Goal: Task Accomplishment & Management: Manage account settings

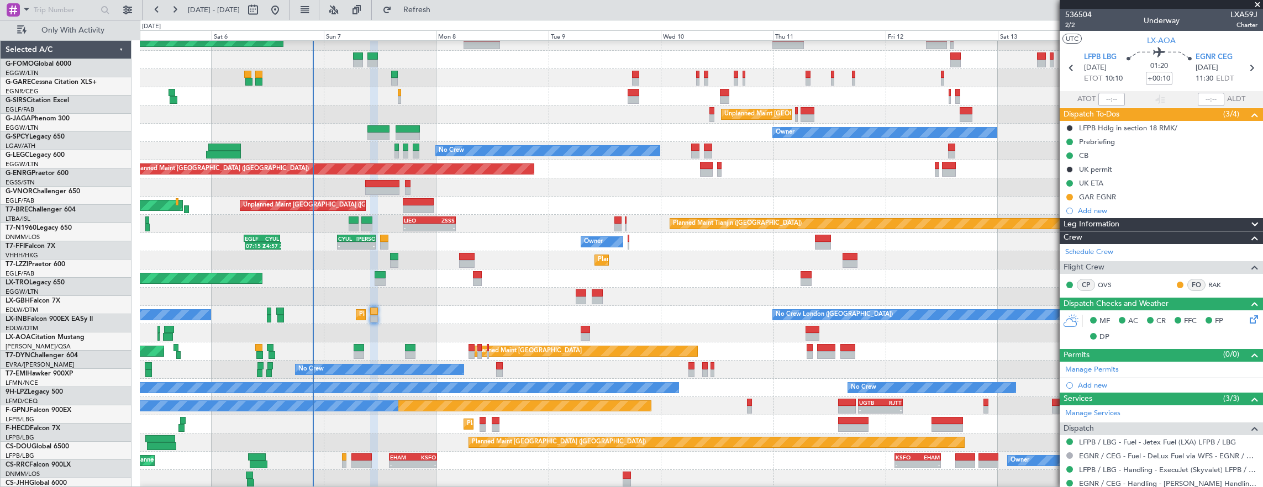
scroll to position [199, 0]
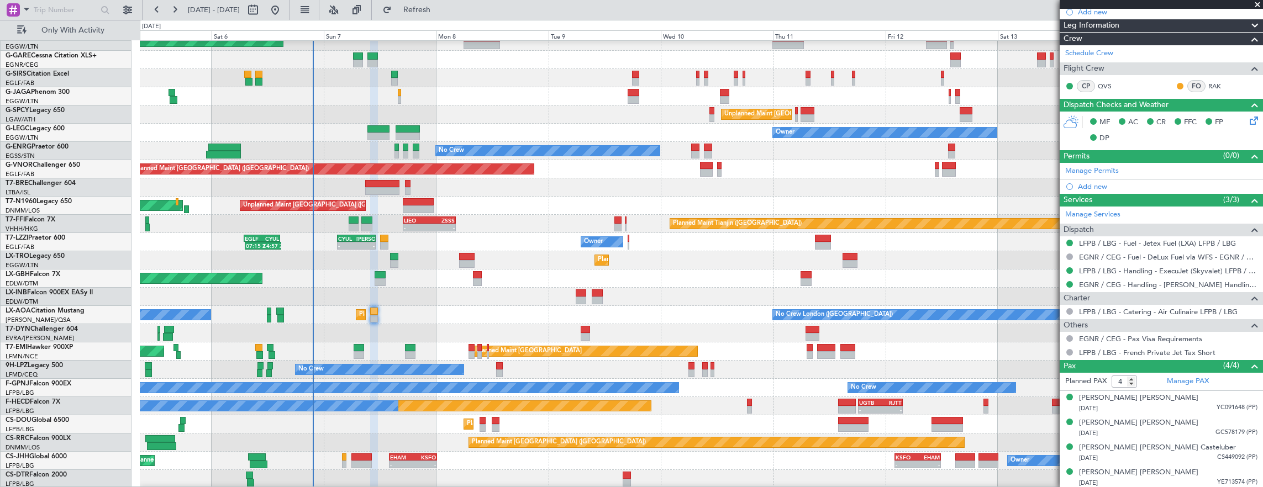
click at [313, 271] on div "Planned Maint [GEOGRAPHIC_DATA] ([GEOGRAPHIC_DATA] Intl) Planned Maint Nurnberg" at bounding box center [702, 279] width 1124 height 18
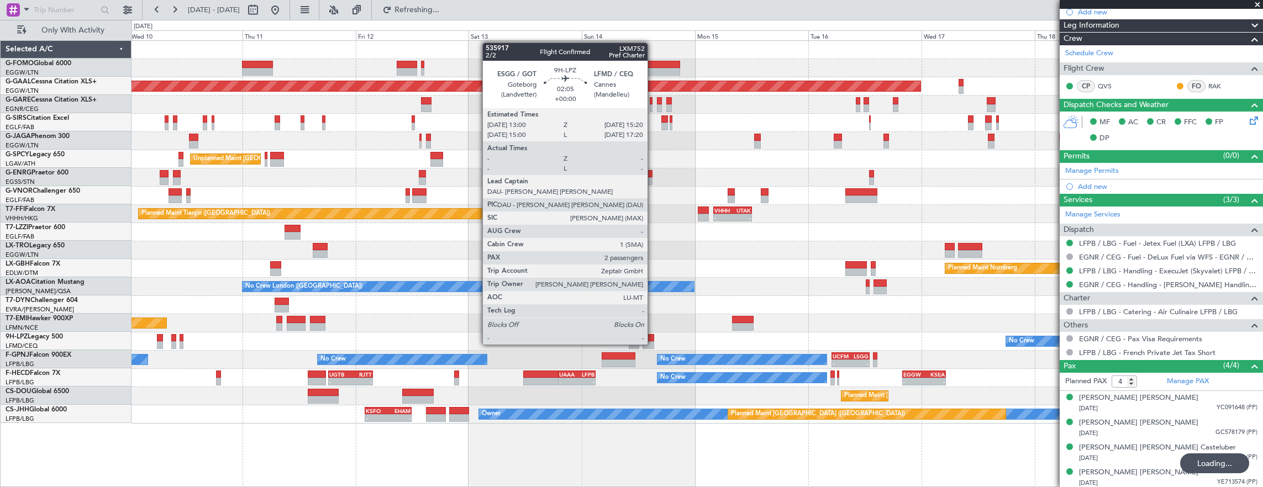
scroll to position [0, 0]
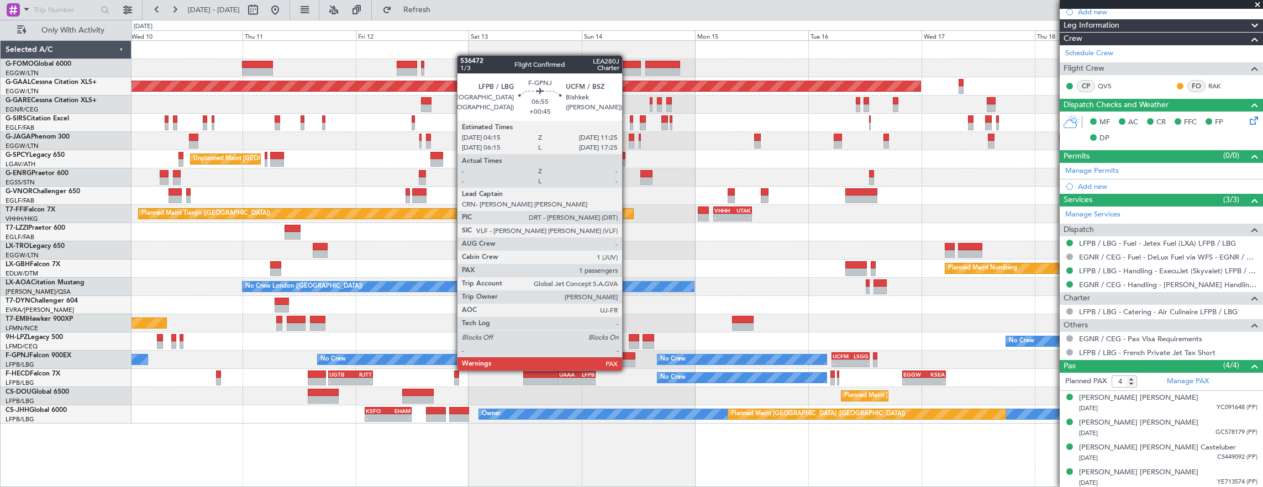
click at [628, 360] on div at bounding box center [619, 364] width 34 height 8
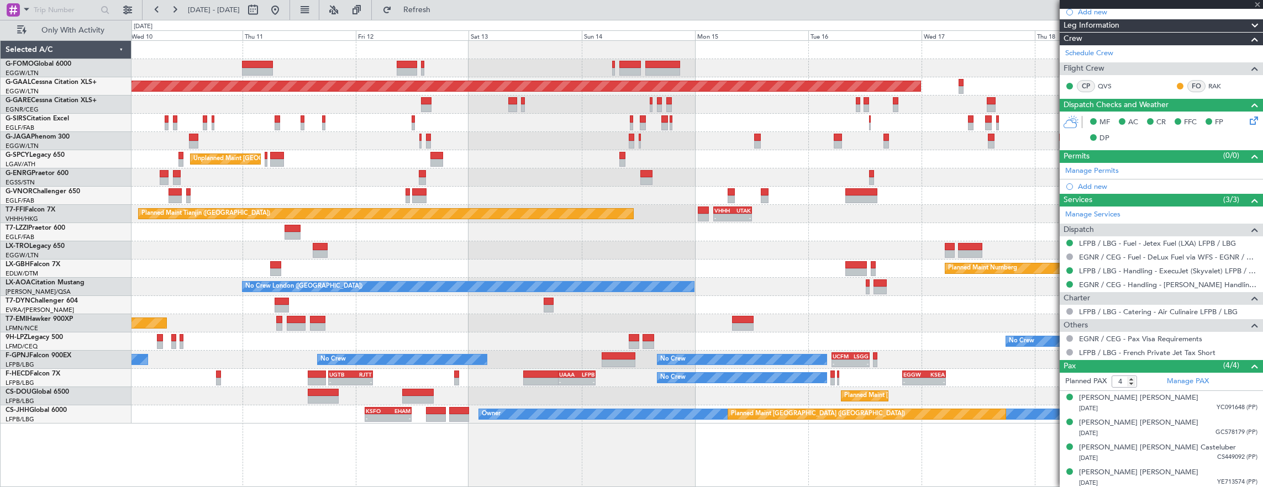
type input "+00:45"
type input "2"
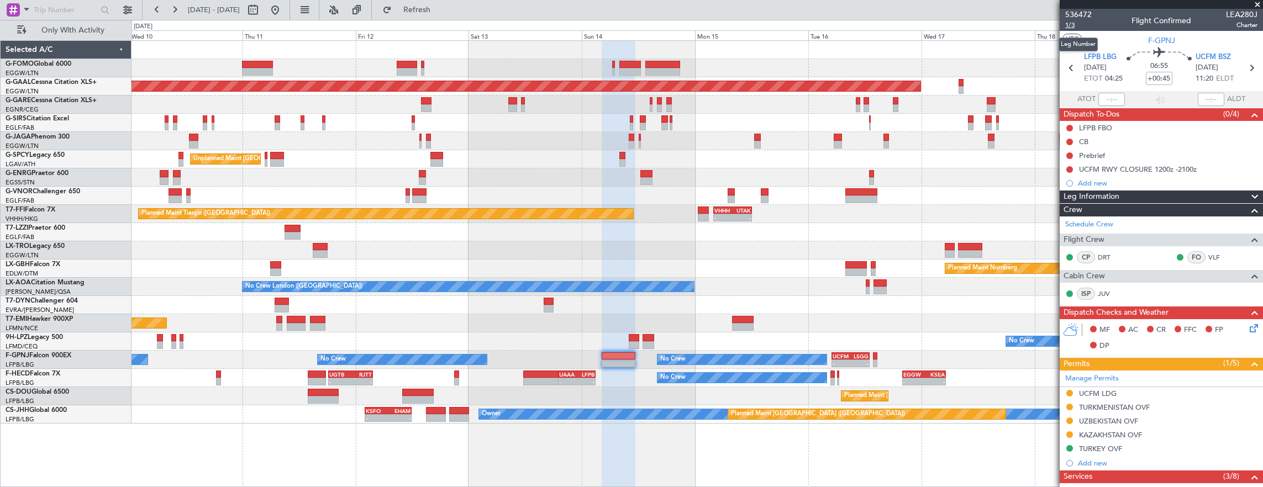
click at [1074, 22] on span "1/3" at bounding box center [1079, 24] width 27 height 9
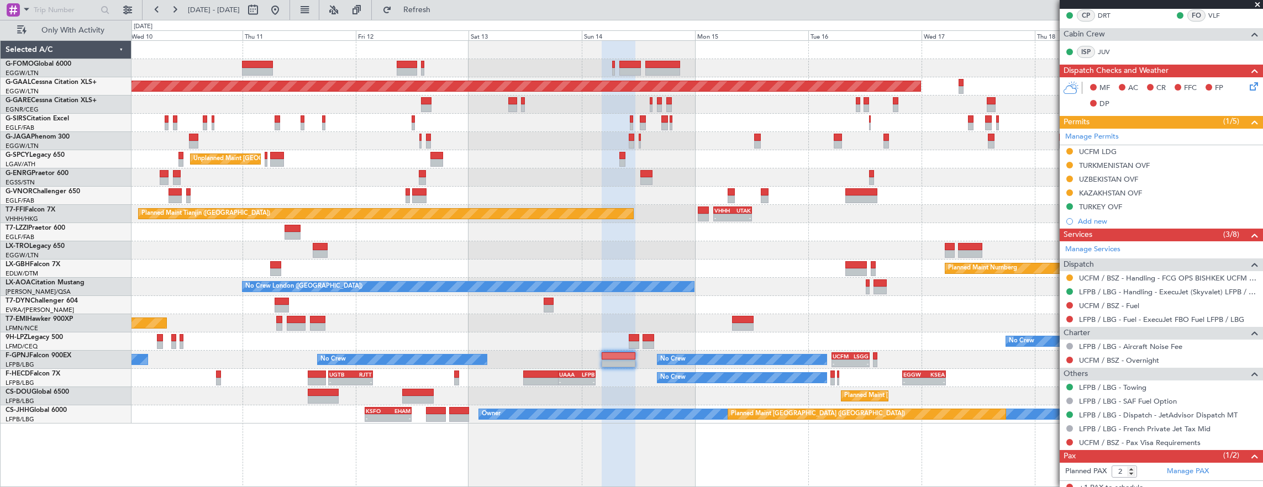
scroll to position [271, 0]
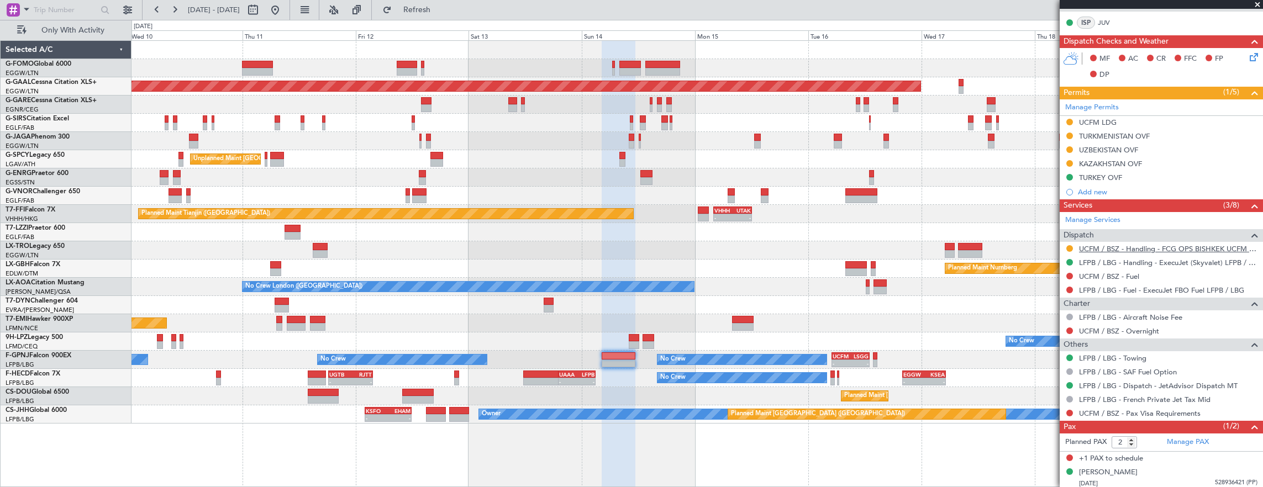
click at [1135, 246] on link "UCFM / BSZ - Handling - FCG OPS BISHKEK UCFM / BSZ" at bounding box center [1168, 248] width 179 height 9
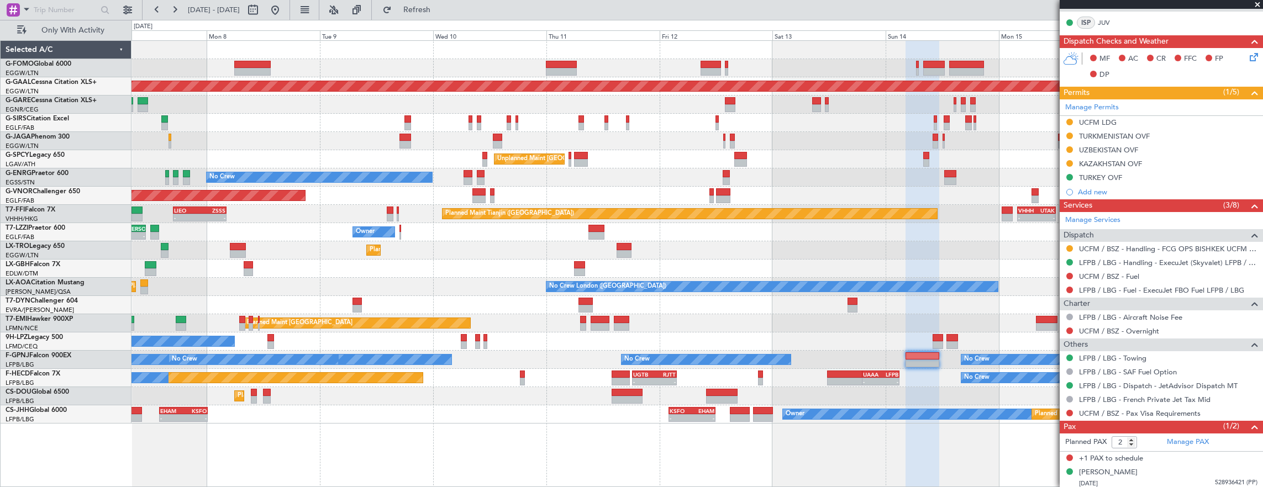
click at [589, 161] on div "Planned Maint [GEOGRAPHIC_DATA] ([GEOGRAPHIC_DATA]) Planned [GEOGRAPHIC_DATA] U…" at bounding box center [698, 232] width 1132 height 383
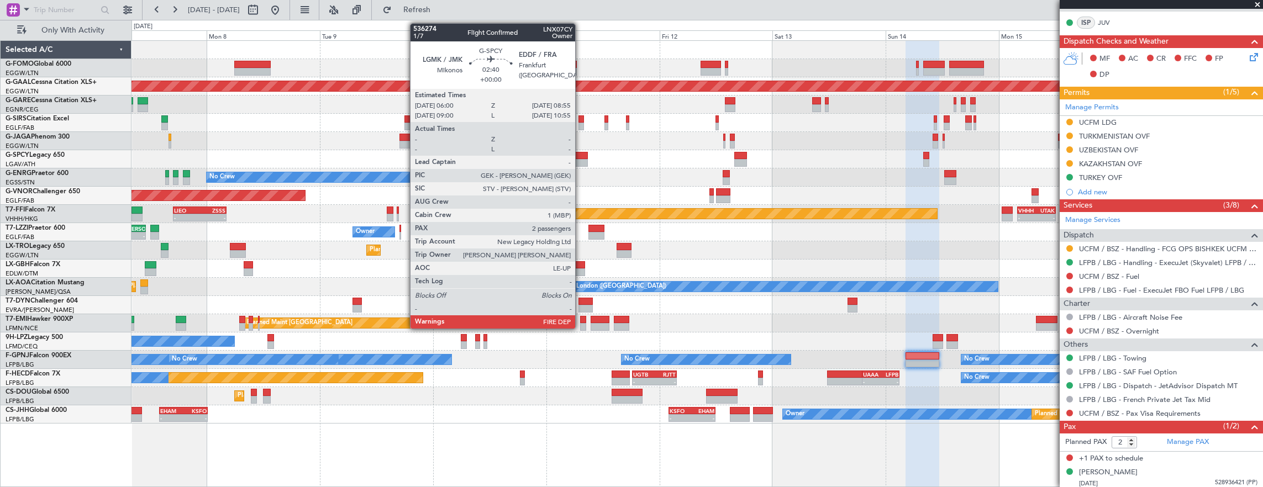
click at [490, 167] on div "Planned Maint [GEOGRAPHIC_DATA] ([GEOGRAPHIC_DATA]) Planned [GEOGRAPHIC_DATA] U…" at bounding box center [698, 232] width 1132 height 383
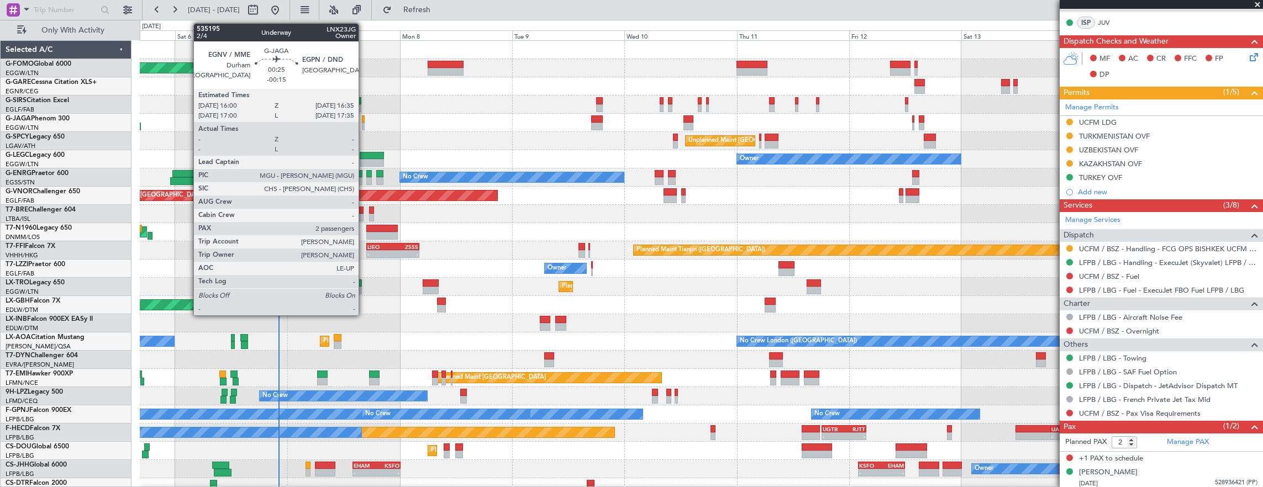
click at [364, 121] on div at bounding box center [363, 120] width 3 height 8
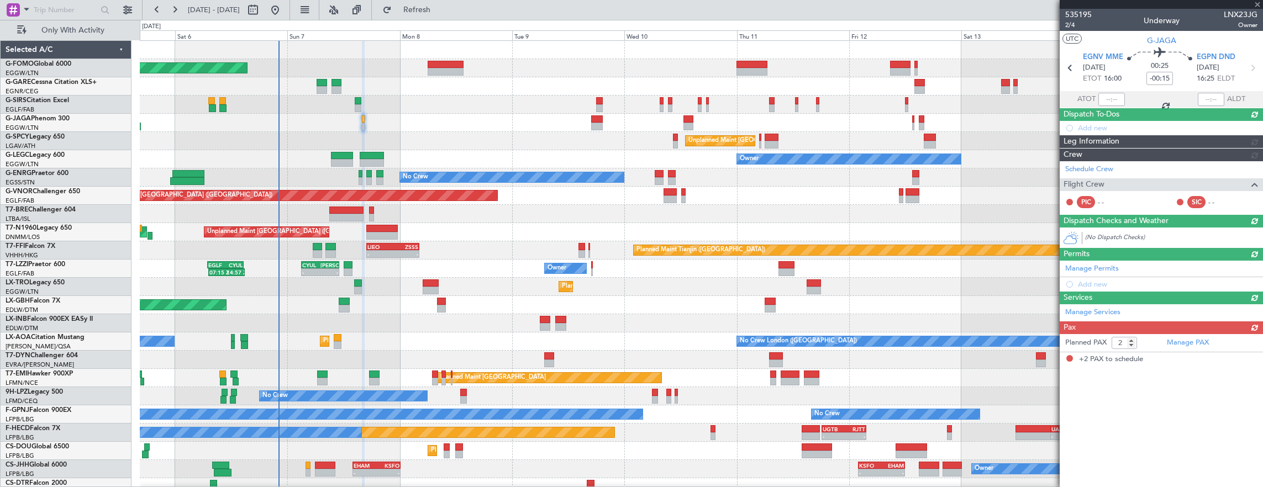
scroll to position [0, 0]
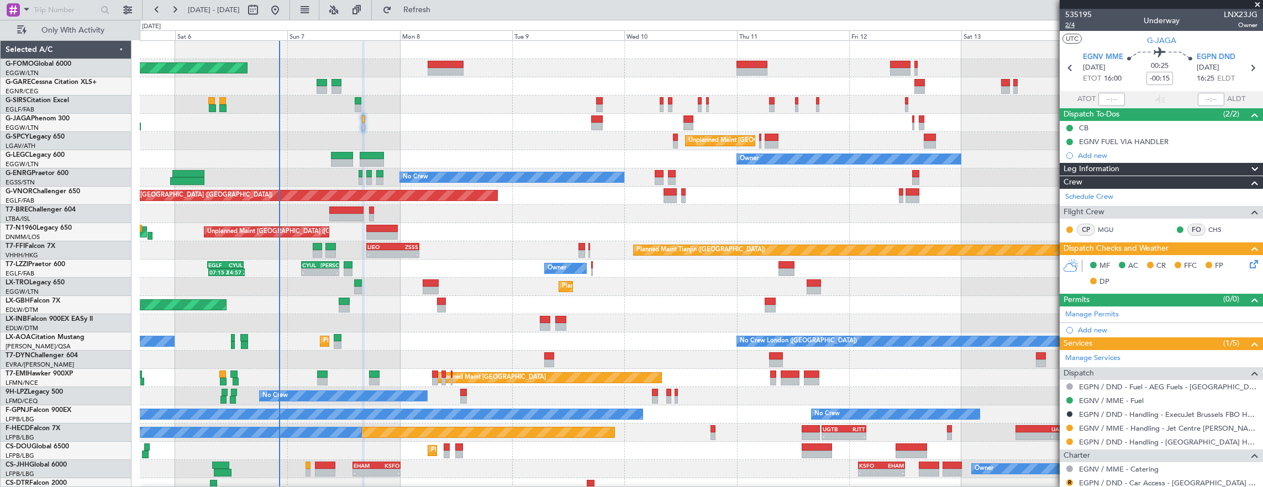
click at [1067, 24] on span "2/4" at bounding box center [1079, 24] width 27 height 9
click at [1073, 24] on span "2/4" at bounding box center [1079, 24] width 27 height 9
click at [1069, 24] on span "2/4" at bounding box center [1079, 24] width 27 height 9
click at [1248, 265] on icon at bounding box center [1252, 262] width 9 height 9
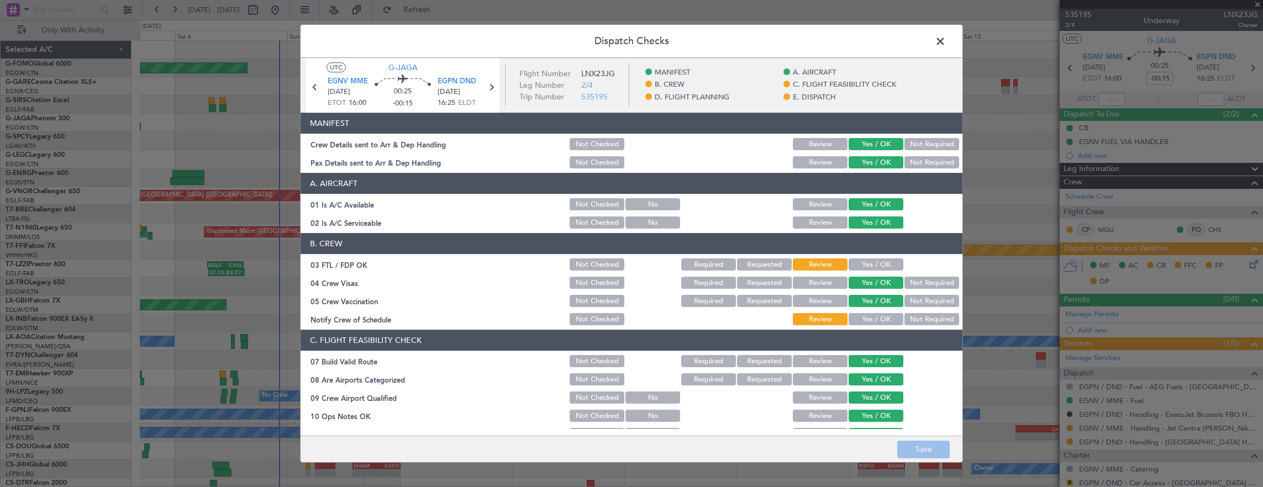
scroll to position [276, 0]
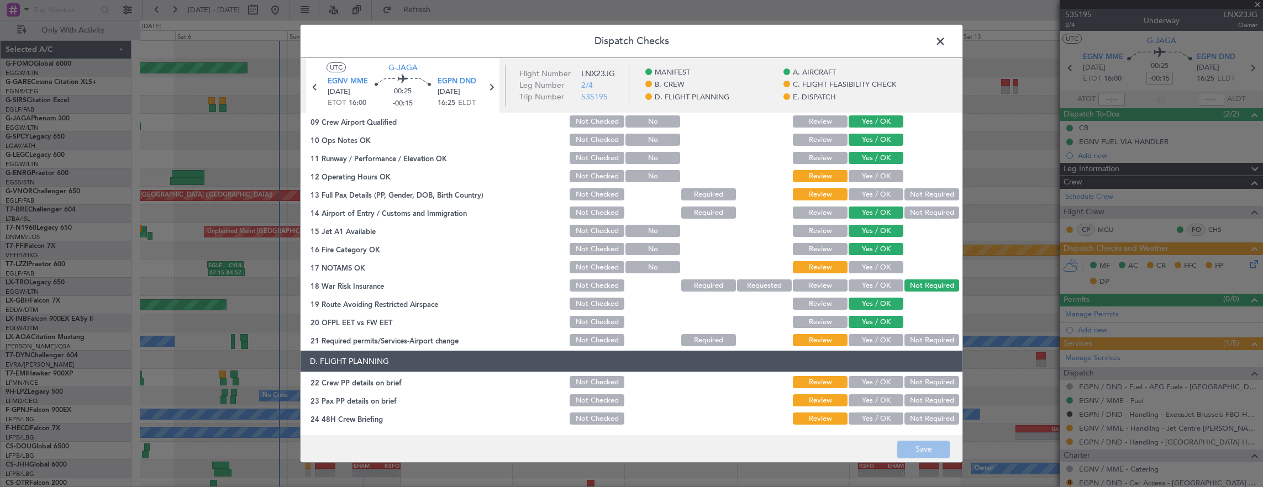
click at [863, 180] on button "Yes / OK" at bounding box center [876, 176] width 55 height 12
click at [888, 191] on button "Yes / OK" at bounding box center [876, 194] width 55 height 12
click at [871, 269] on button "Yes / OK" at bounding box center [876, 267] width 55 height 12
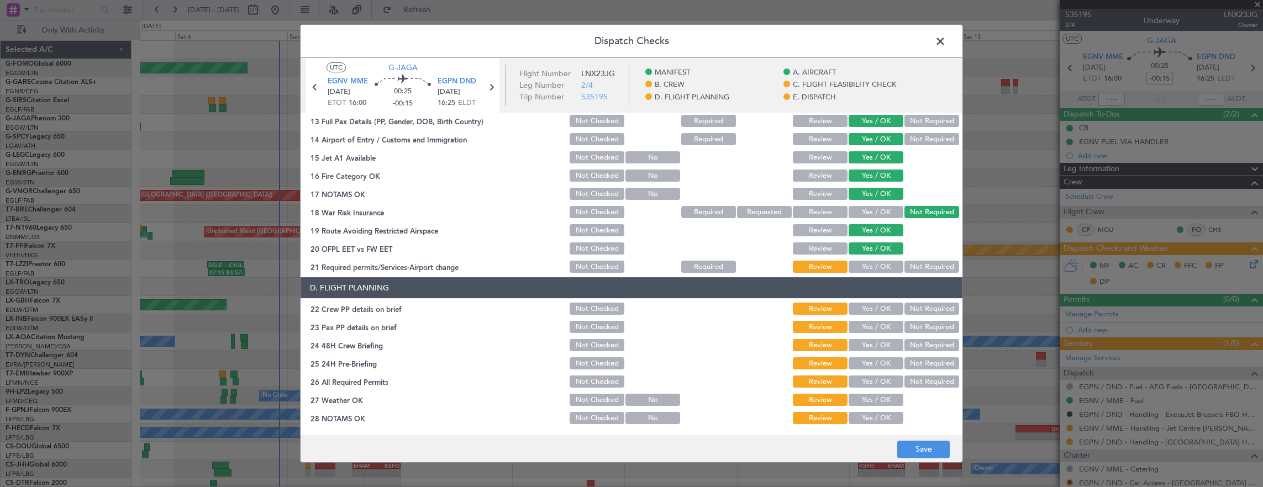
scroll to position [387, 0]
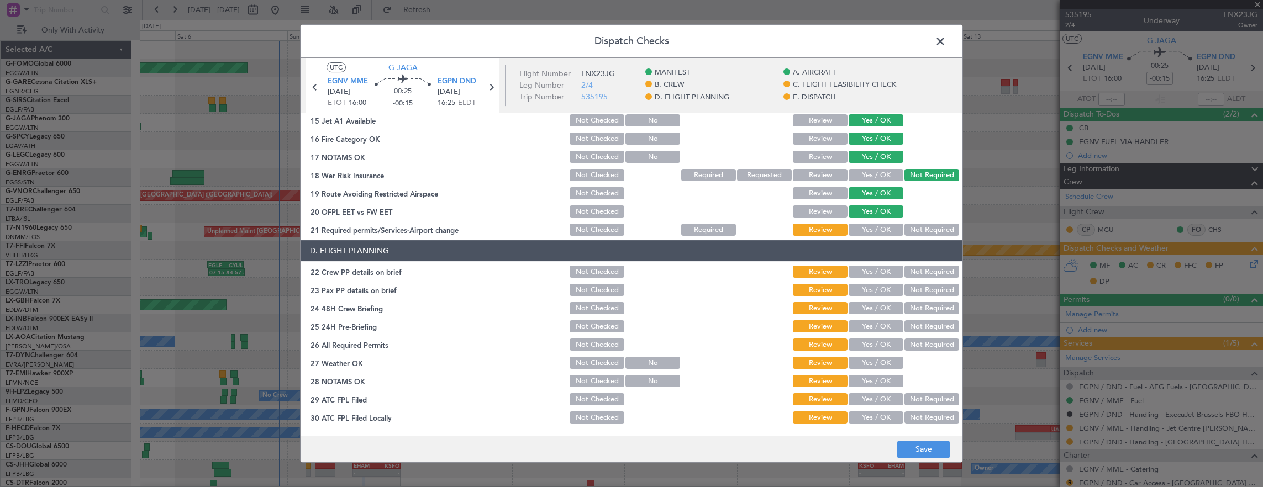
click at [869, 231] on button "Yes / OK" at bounding box center [876, 230] width 55 height 12
click at [868, 274] on button "Yes / OK" at bounding box center [876, 272] width 55 height 12
click at [868, 286] on button "Yes / OK" at bounding box center [876, 290] width 55 height 12
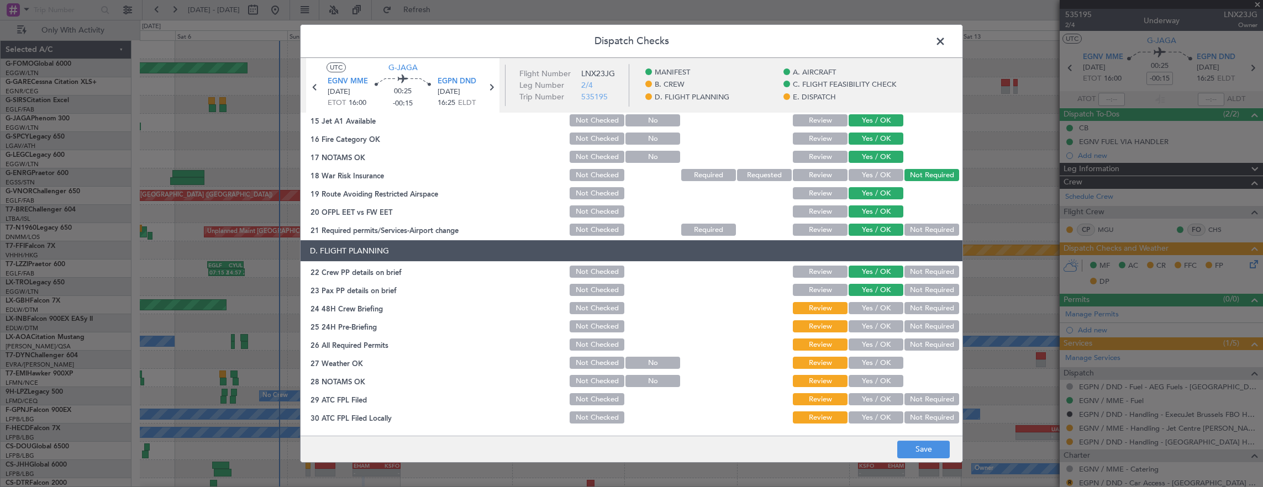
drag, startPoint x: 869, startPoint y: 298, endPoint x: 867, endPoint y: 307, distance: 8.5
click at [869, 298] on section "D. FLIGHT PLANNING 22 Crew PP details on brief Not Checked Review Yes / OK Not …" at bounding box center [632, 351] width 662 height 222
click at [867, 307] on button "Yes / OK" at bounding box center [876, 308] width 55 height 12
drag, startPoint x: 920, startPoint y: 317, endPoint x: 916, endPoint y: 323, distance: 7.2
click at [920, 317] on section "D. FLIGHT PLANNING 22 Crew PP details on brief Not Checked Review Yes / OK Not …" at bounding box center [632, 351] width 662 height 222
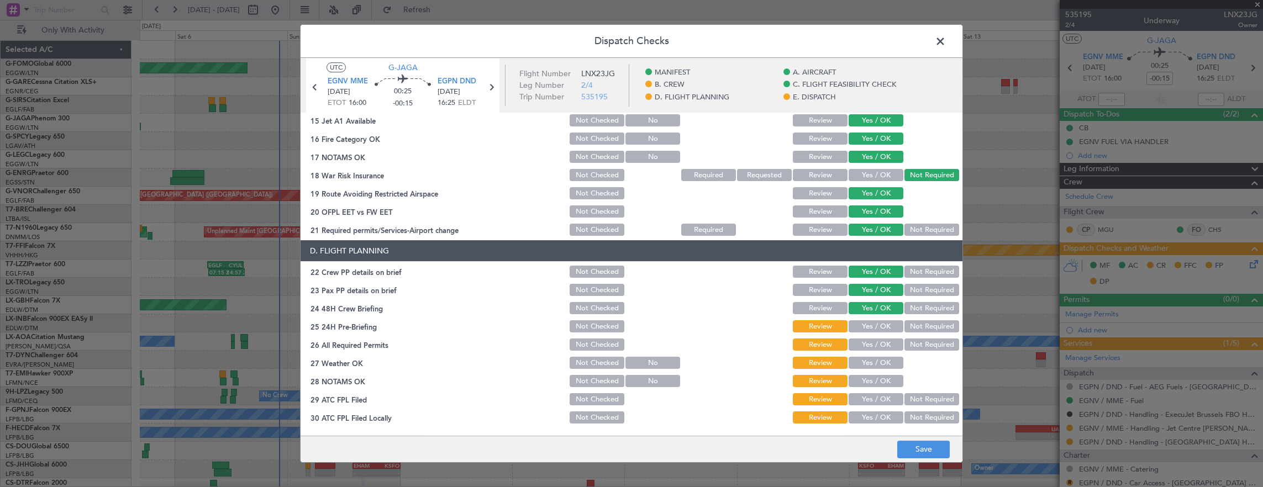
click at [910, 328] on button "Not Required" at bounding box center [932, 327] width 55 height 12
click at [875, 344] on button "Yes / OK" at bounding box center [876, 345] width 55 height 12
click at [871, 360] on button "Yes / OK" at bounding box center [876, 363] width 55 height 12
click at [868, 376] on button "Yes / OK" at bounding box center [876, 381] width 55 height 12
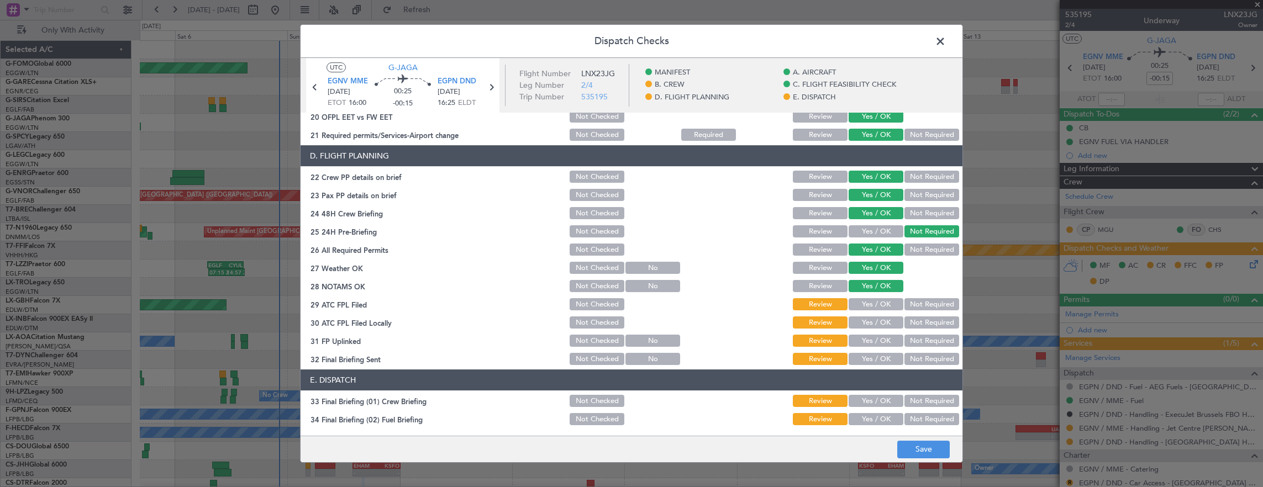
scroll to position [497, 0]
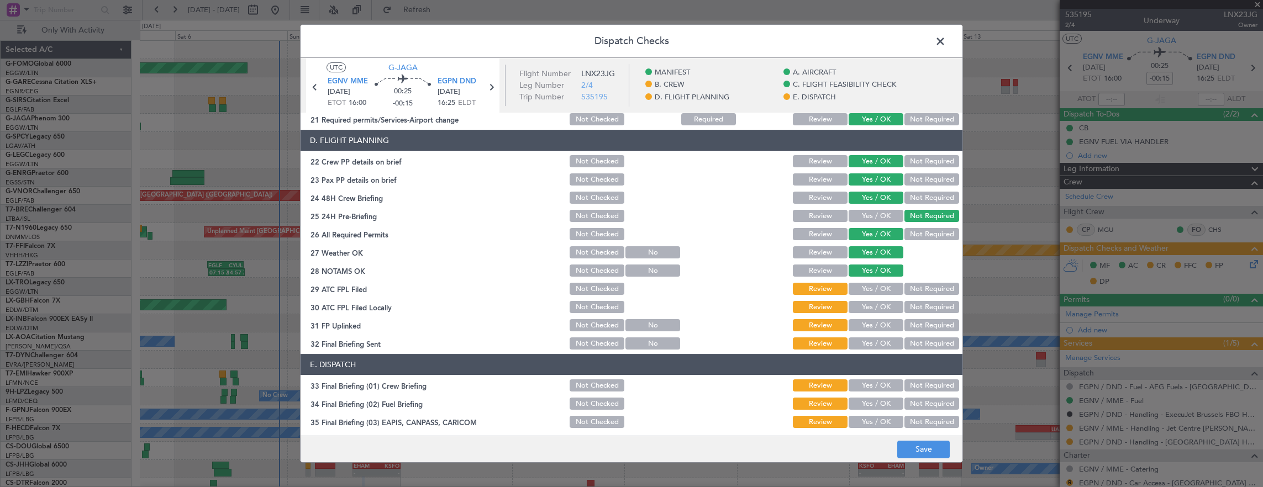
click at [865, 288] on button "Yes / OK" at bounding box center [876, 289] width 55 height 12
click at [912, 319] on button "Not Required" at bounding box center [932, 325] width 55 height 12
click at [913, 309] on button "Not Required" at bounding box center [932, 307] width 55 height 12
click at [859, 328] on button "Yes / OK" at bounding box center [876, 325] width 55 height 12
click at [914, 337] on div "Not Required" at bounding box center [931, 343] width 56 height 15
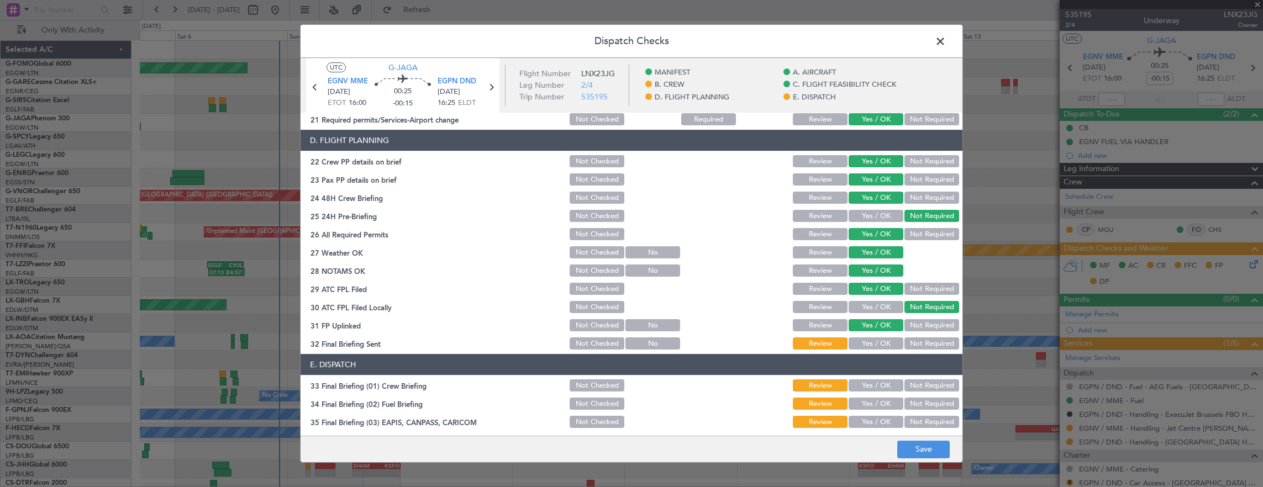
click at [915, 343] on button "Not Required" at bounding box center [932, 344] width 55 height 12
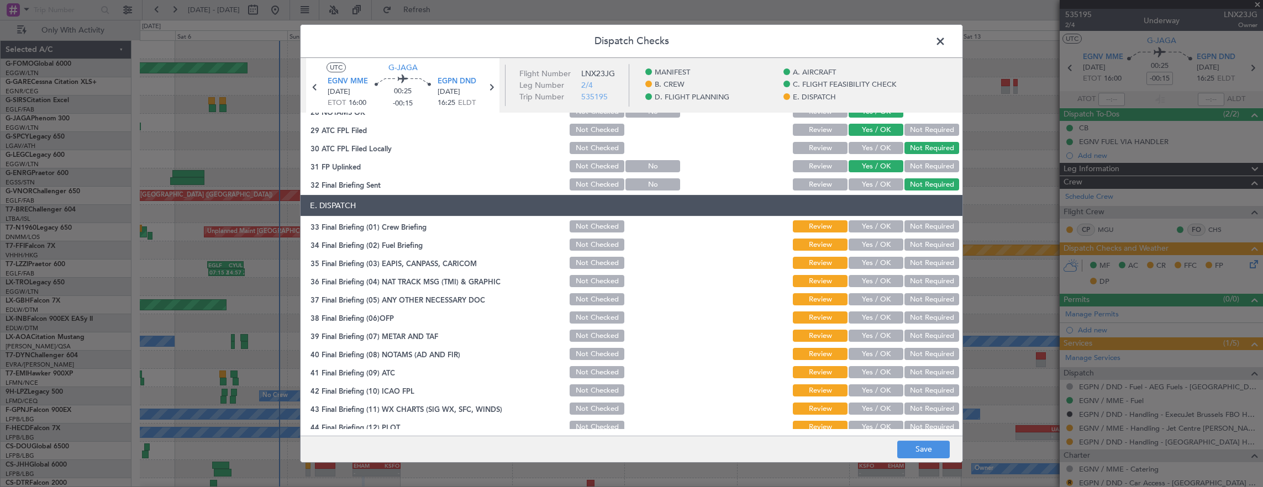
scroll to position [663, 0]
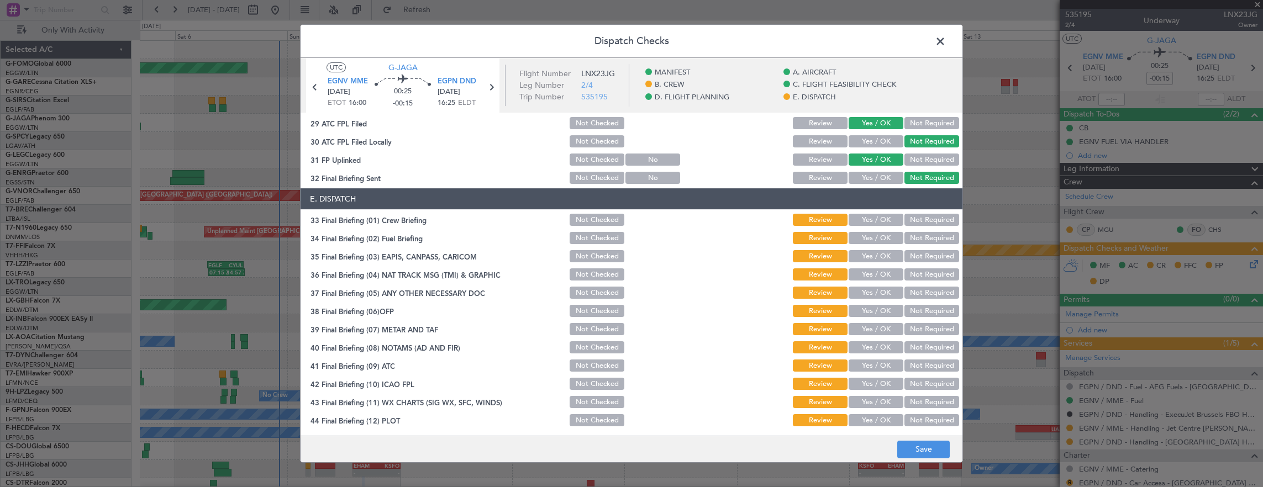
drag, startPoint x: 868, startPoint y: 218, endPoint x: 868, endPoint y: 233, distance: 14.9
click at [869, 220] on button "Yes / OK" at bounding box center [876, 220] width 55 height 12
click at [867, 235] on button "Yes / OK" at bounding box center [876, 238] width 55 height 12
click at [932, 261] on button "Not Required" at bounding box center [932, 256] width 55 height 12
click at [927, 272] on button "Not Required" at bounding box center [932, 275] width 55 height 12
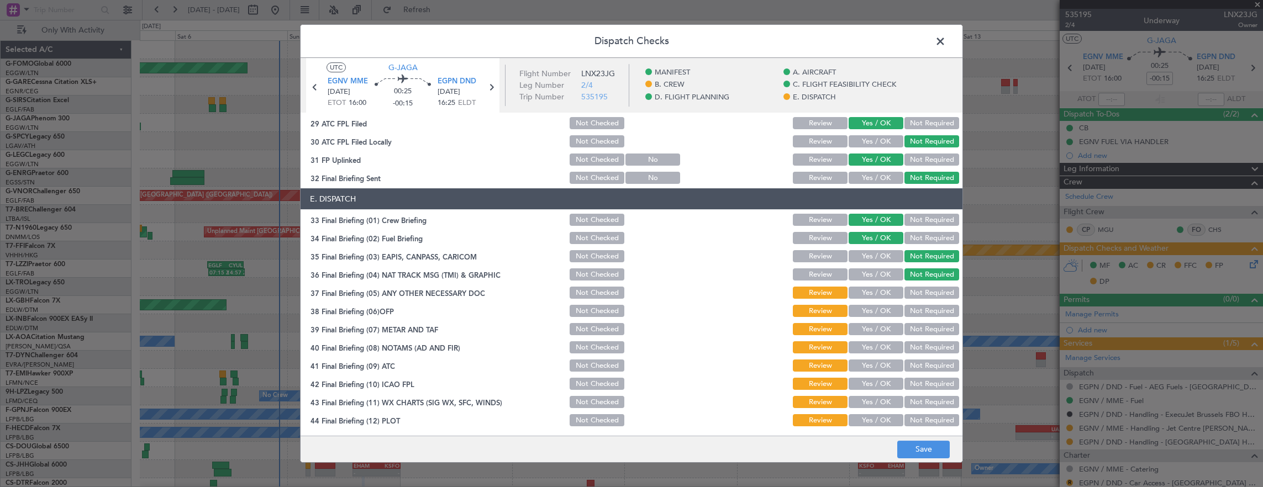
click at [884, 291] on button "Yes / OK" at bounding box center [876, 293] width 55 height 12
click at [875, 311] on button "Yes / OK" at bounding box center [876, 311] width 55 height 12
drag, startPoint x: 875, startPoint y: 319, endPoint x: 877, endPoint y: 329, distance: 10.0
click at [875, 319] on section "E. DISPATCH 33 Final Briefing (01) Crew Briefing Not Checked Review Yes / OK No…" at bounding box center [632, 308] width 662 height 240
click at [877, 330] on button "Yes / OK" at bounding box center [876, 329] width 55 height 12
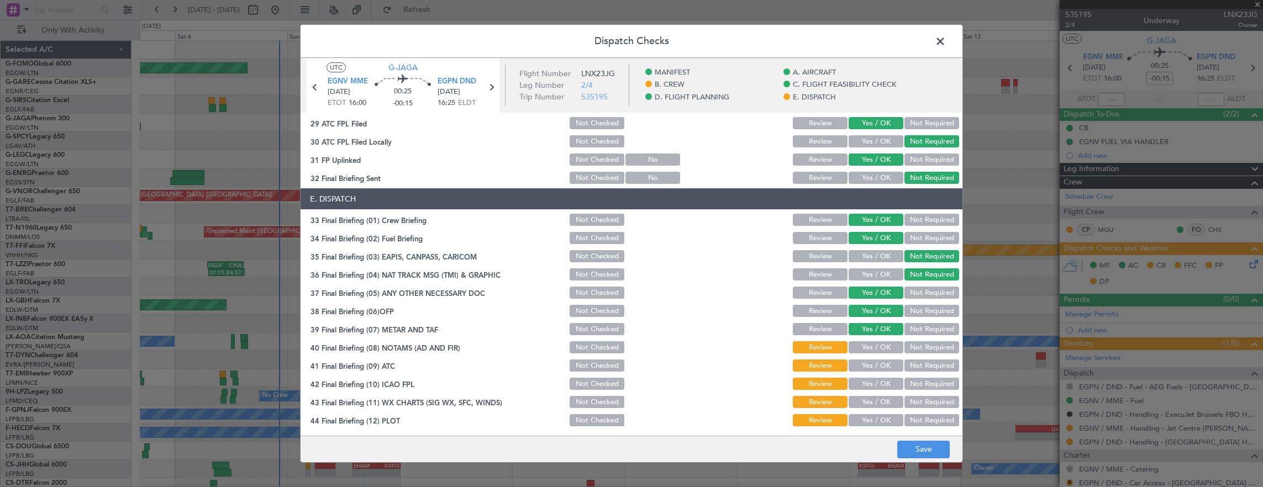
click at [877, 344] on button "Yes / OK" at bounding box center [876, 348] width 55 height 12
click at [878, 363] on button "Yes / OK" at bounding box center [876, 366] width 55 height 12
drag, startPoint x: 879, startPoint y: 379, endPoint x: 880, endPoint y: 388, distance: 9.5
click at [879, 380] on button "Yes / OK" at bounding box center [876, 384] width 55 height 12
click at [881, 397] on section "E. DISPATCH 33 Final Briefing (01) Crew Briefing Not Checked Review Yes / OK No…" at bounding box center [632, 308] width 662 height 240
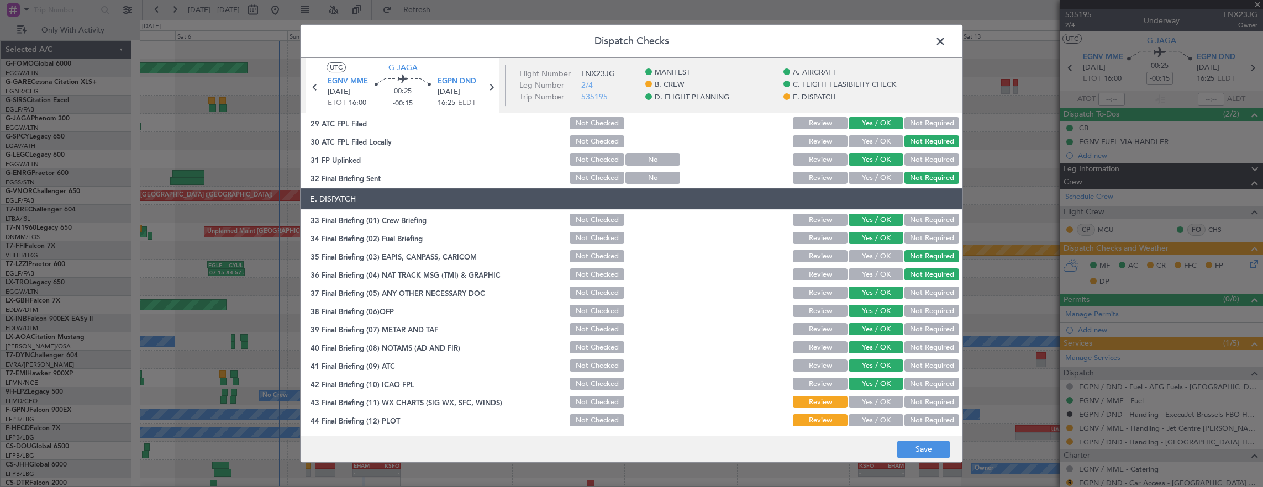
drag, startPoint x: 881, startPoint y: 399, endPoint x: 875, endPoint y: 423, distance: 25.1
click at [881, 401] on button "Yes / OK" at bounding box center [876, 402] width 55 height 12
click at [875, 423] on button "Yes / OK" at bounding box center [876, 421] width 55 height 12
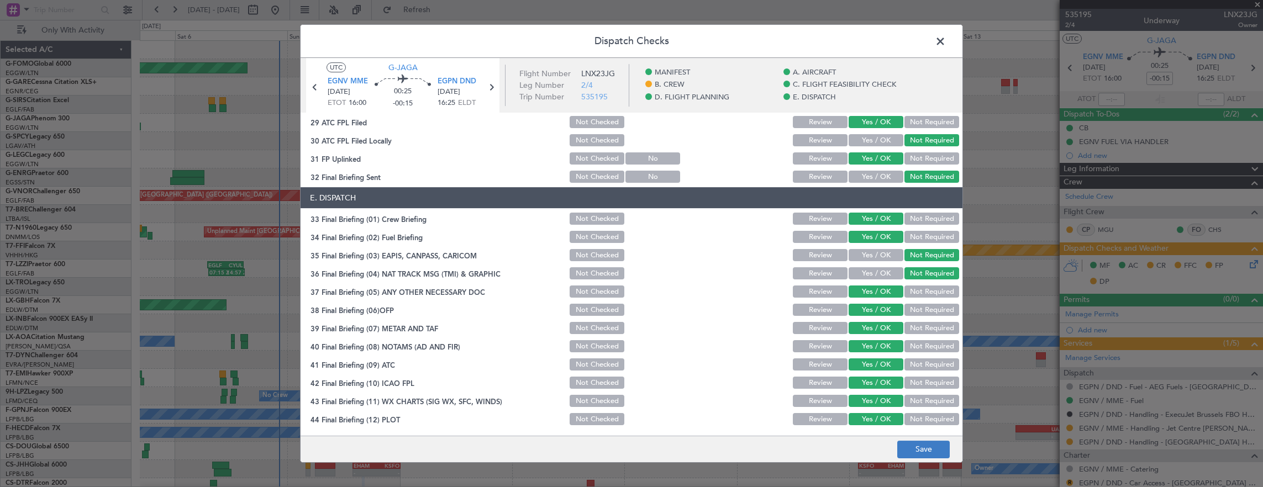
scroll to position [665, 0]
click at [928, 441] on button "Save" at bounding box center [924, 450] width 53 height 18
click at [946, 43] on span at bounding box center [946, 44] width 0 height 22
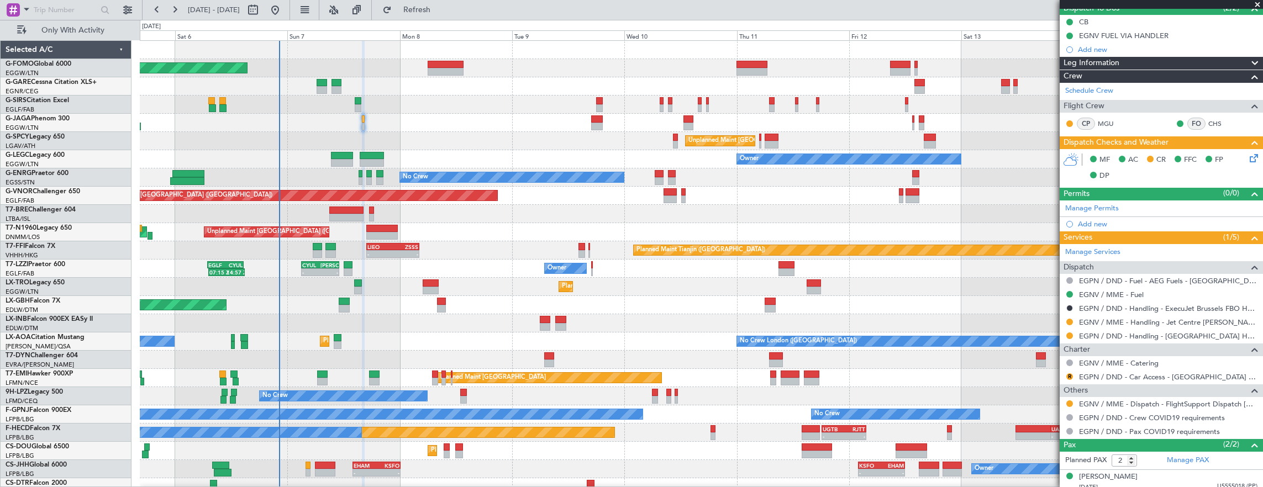
scroll to position [135, 0]
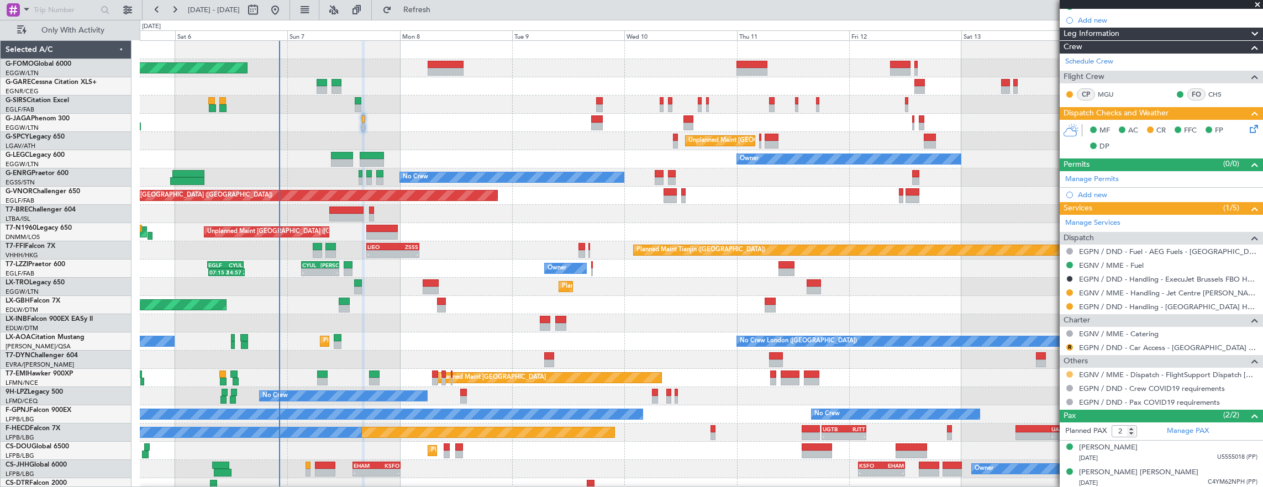
click at [1069, 371] on button at bounding box center [1070, 374] width 7 height 7
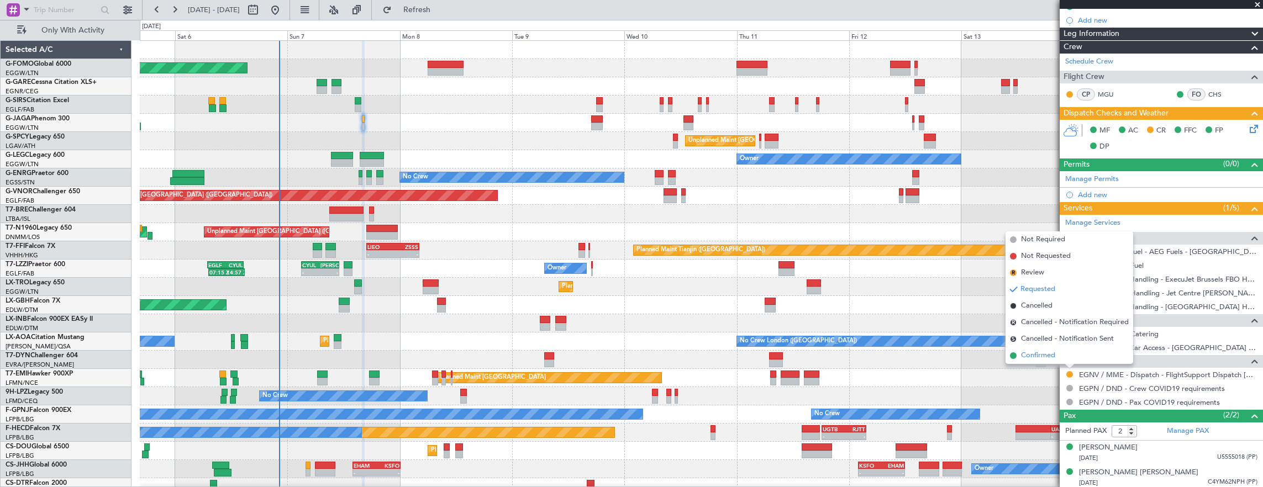
click at [1061, 358] on li "Confirmed" at bounding box center [1070, 356] width 128 height 17
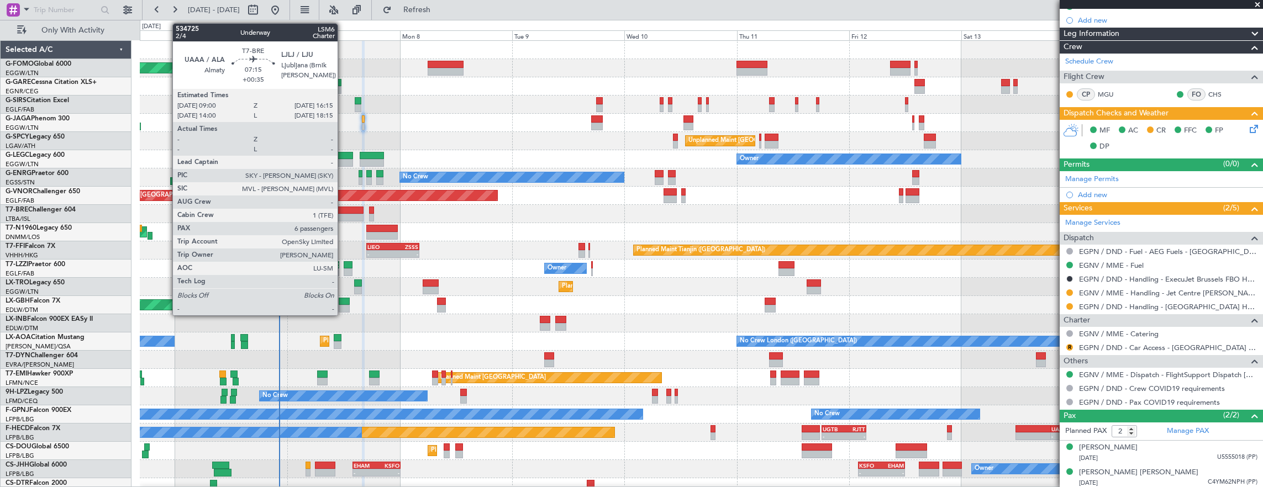
click at [342, 214] on div at bounding box center [346, 218] width 34 height 8
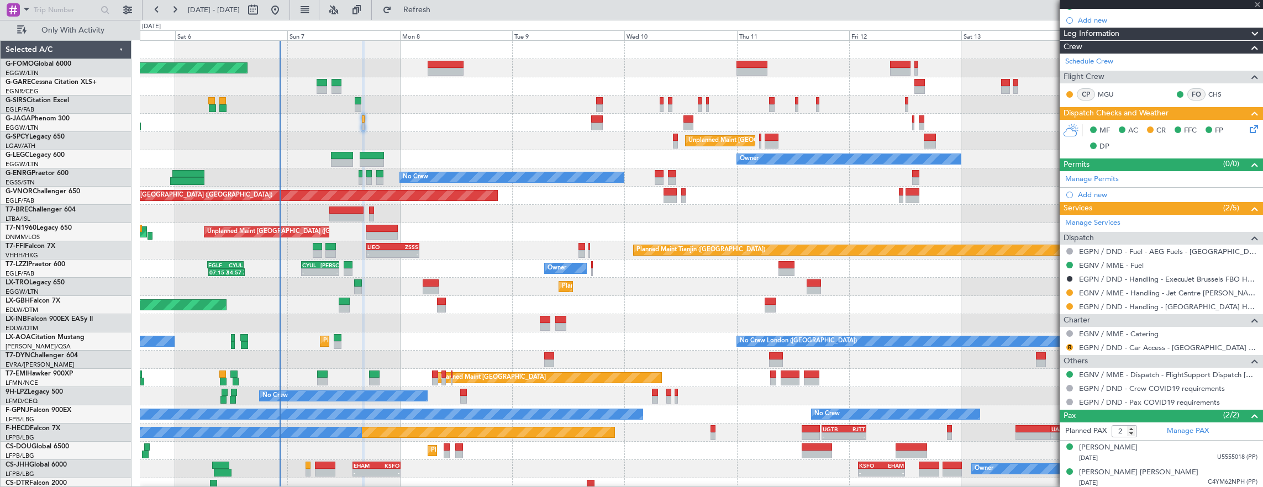
type input "+00:35"
type input "6"
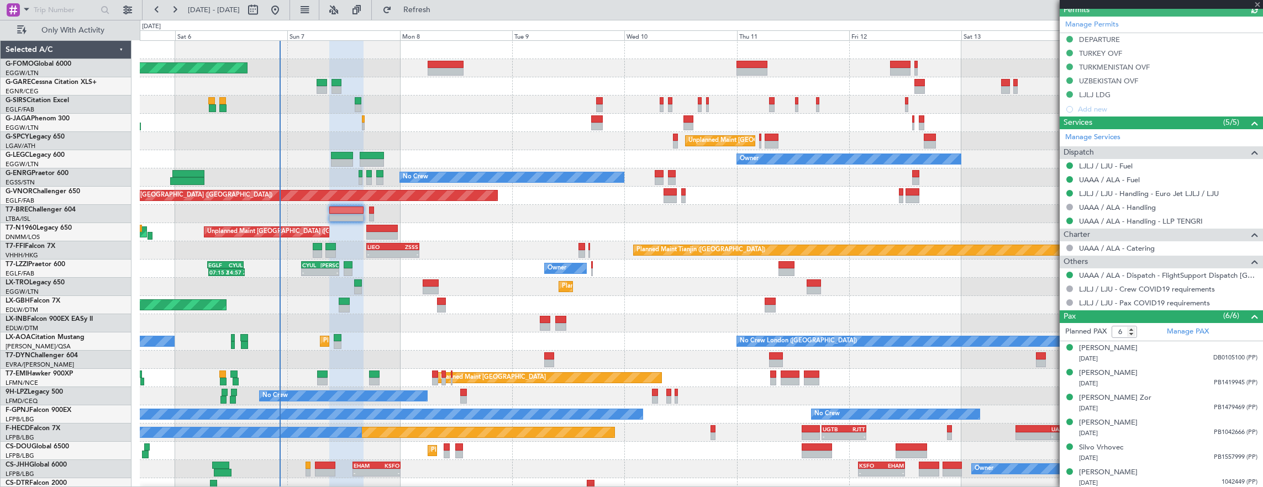
scroll to position [158, 0]
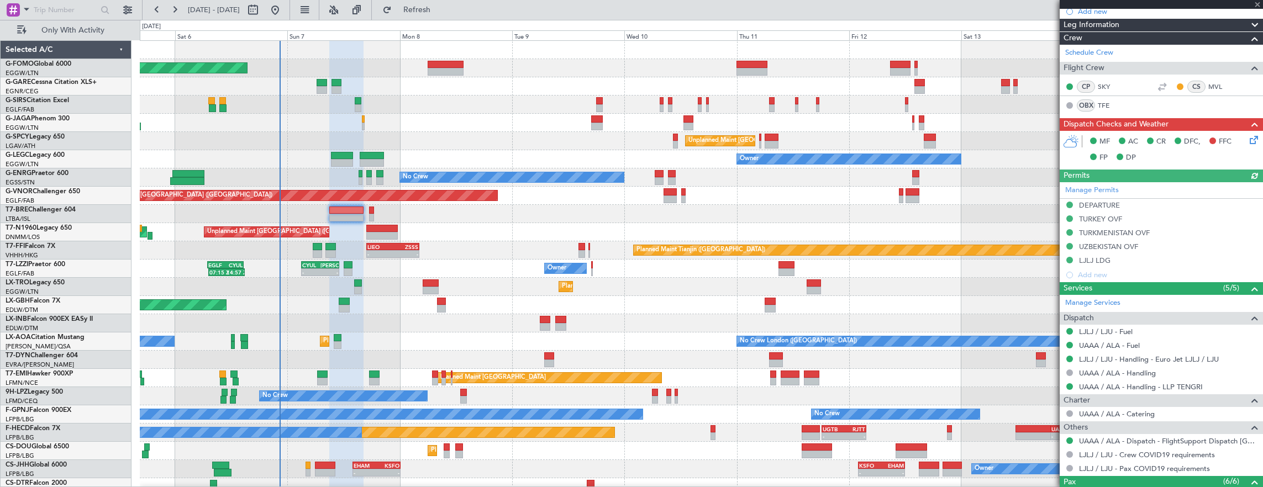
click at [1248, 139] on icon at bounding box center [1252, 138] width 9 height 9
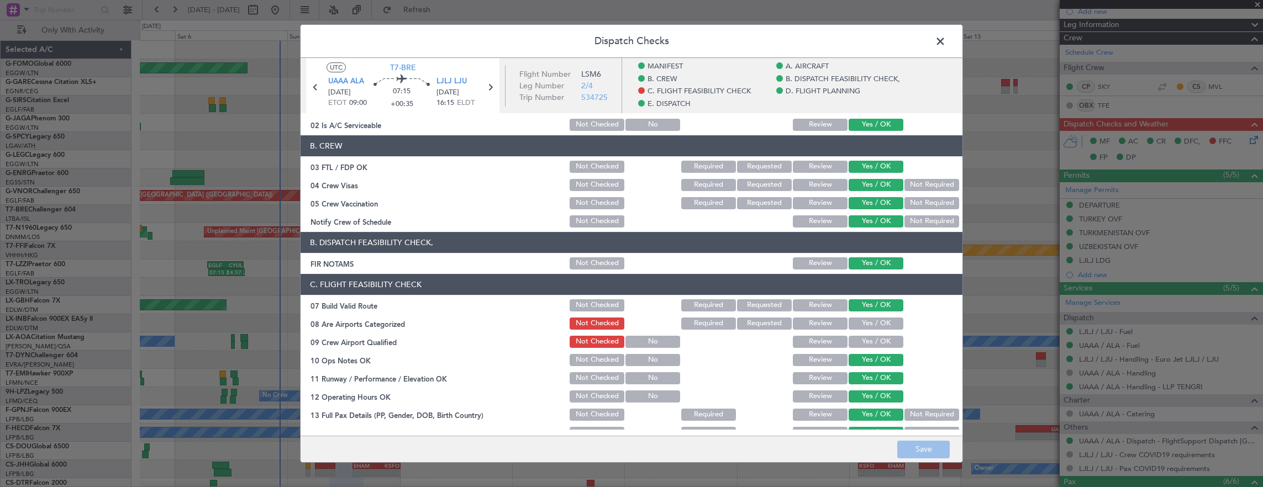
scroll to position [166, 0]
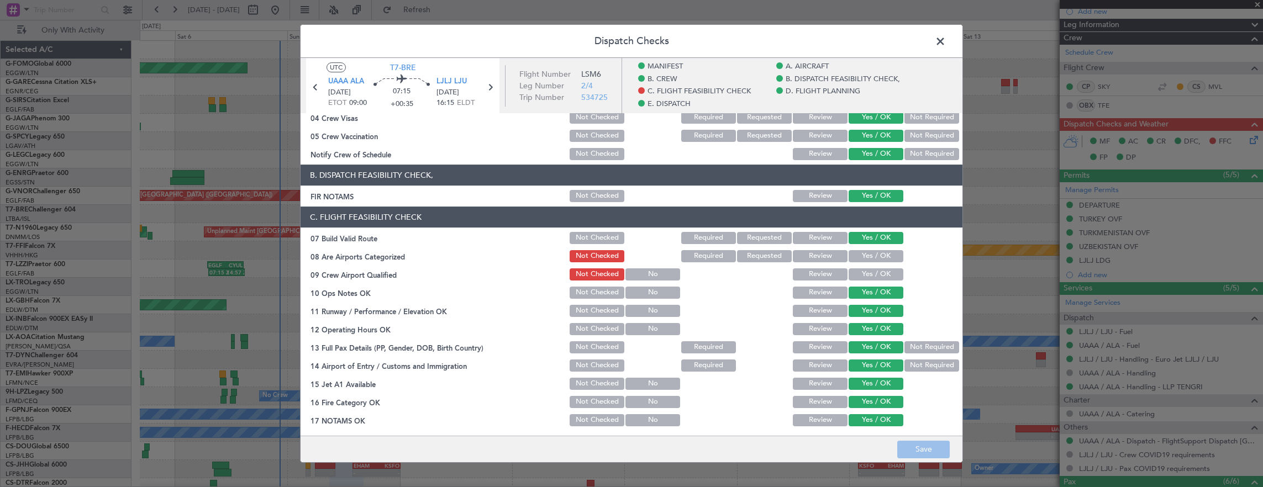
click at [946, 43] on span at bounding box center [946, 44] width 0 height 22
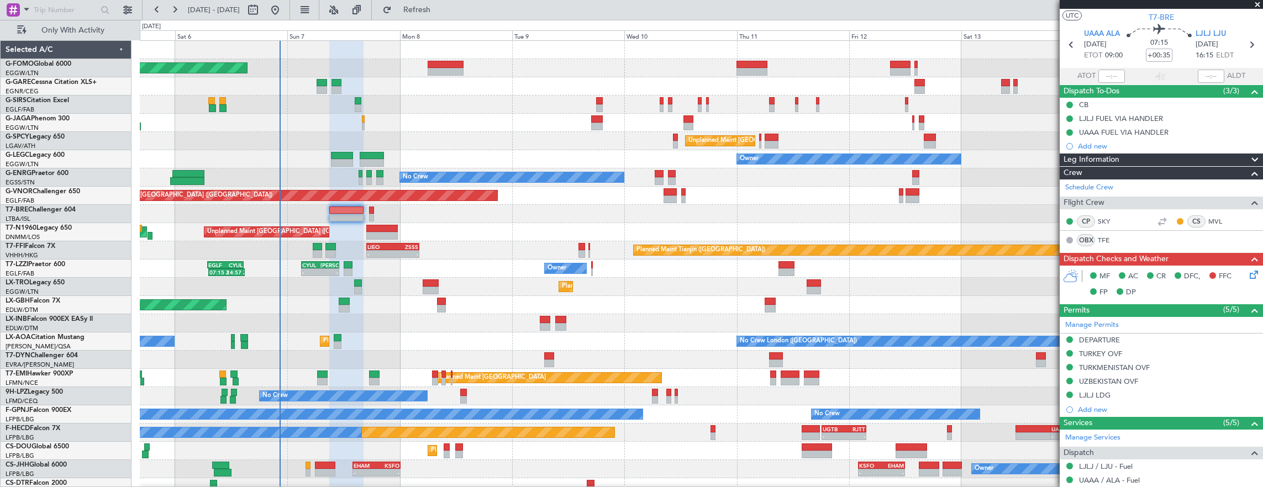
scroll to position [0, 0]
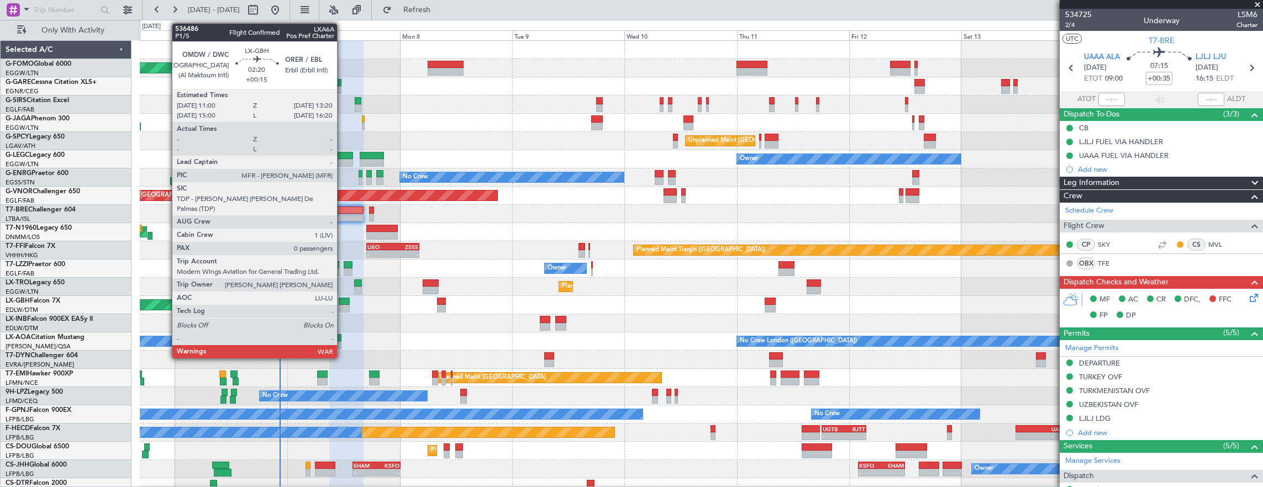
click at [343, 307] on div at bounding box center [344, 309] width 11 height 8
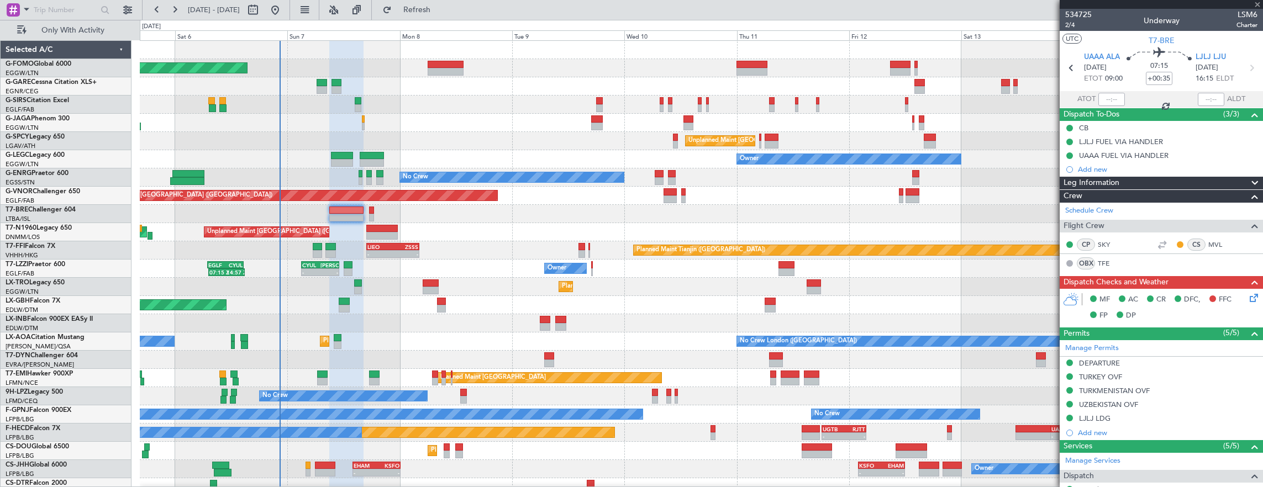
type input "+00:15"
type input "0"
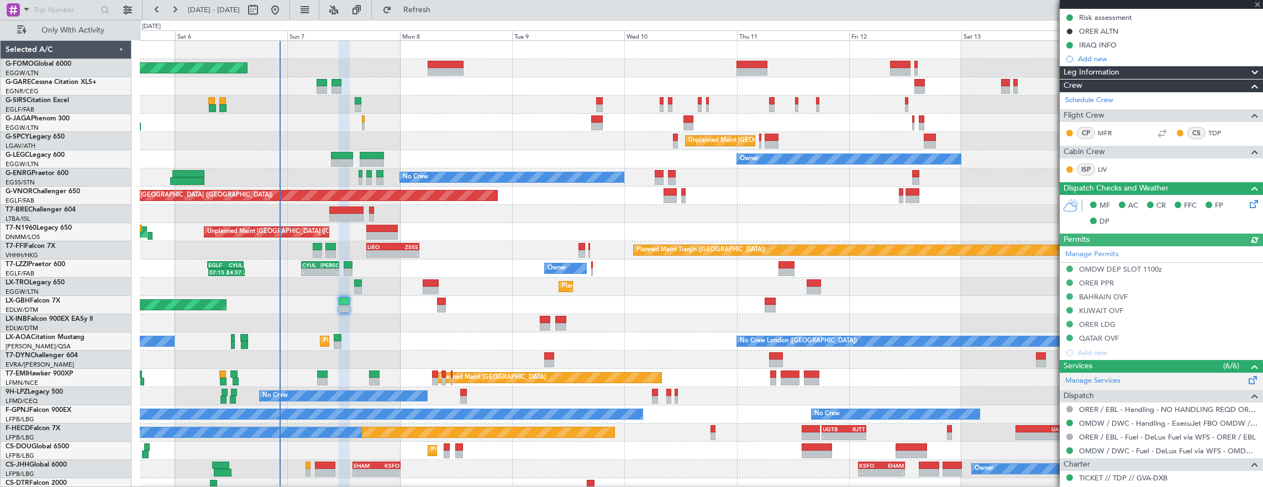
scroll to position [233, 0]
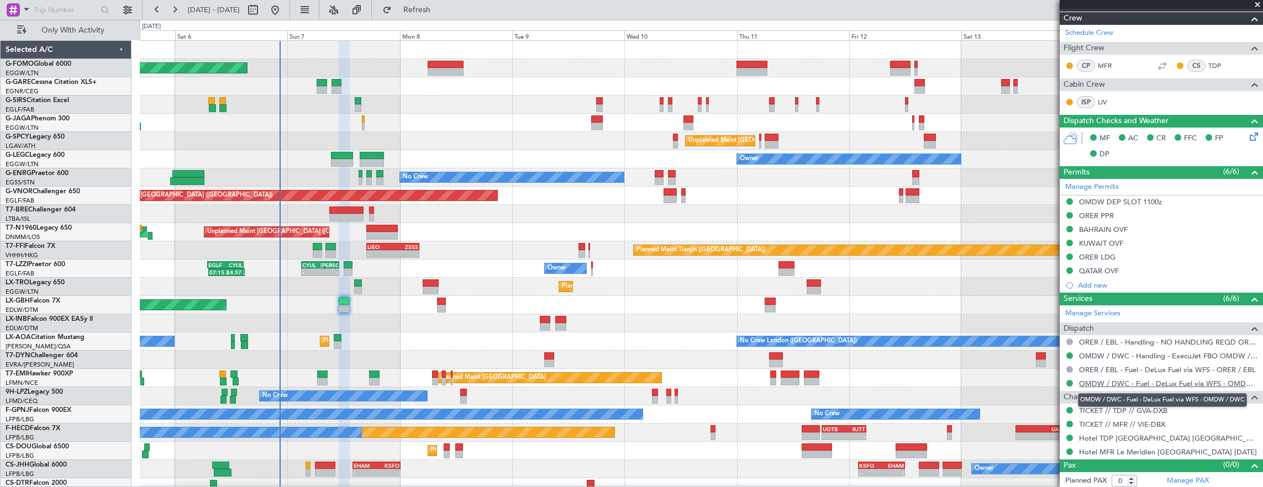
click at [1122, 384] on link "OMDW / DWC - Fuel - DeLux Fuel via WFS - OMDW / DWC" at bounding box center [1168, 383] width 179 height 9
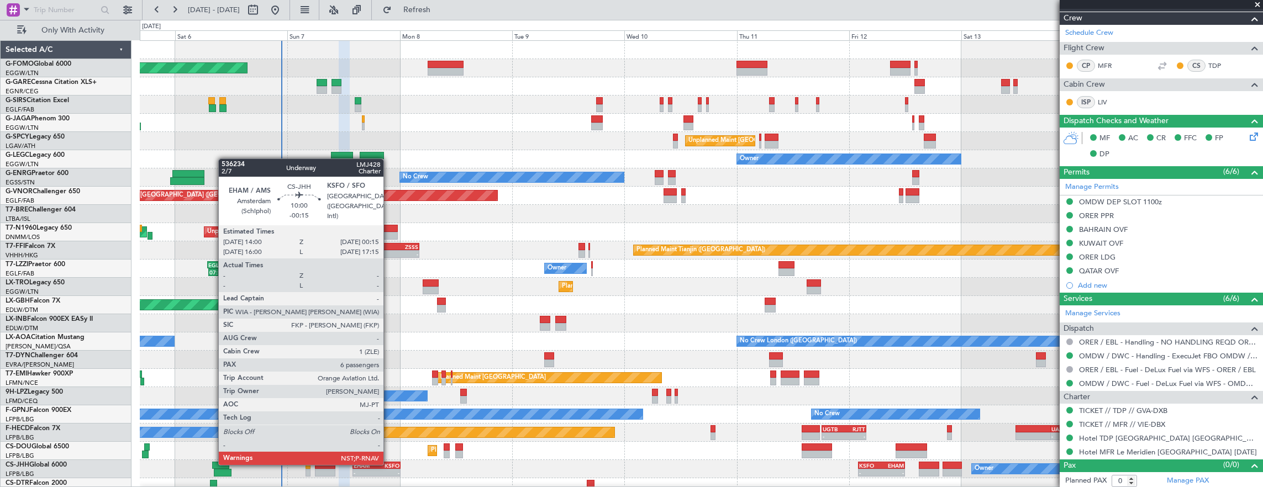
click at [389, 464] on div "KSFO" at bounding box center [388, 466] width 23 height 7
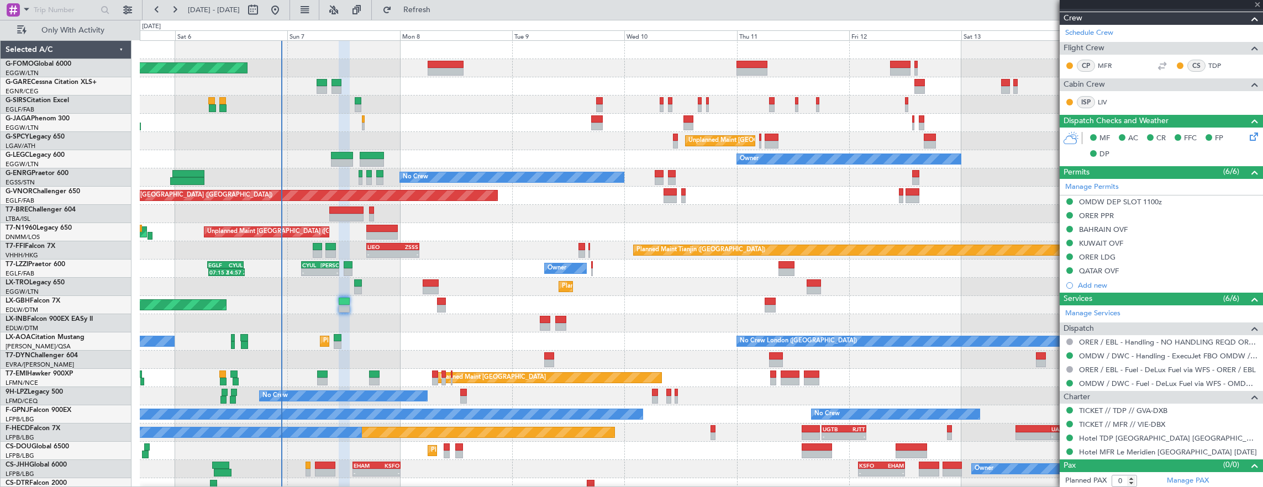
type input "-00:15"
type input "6"
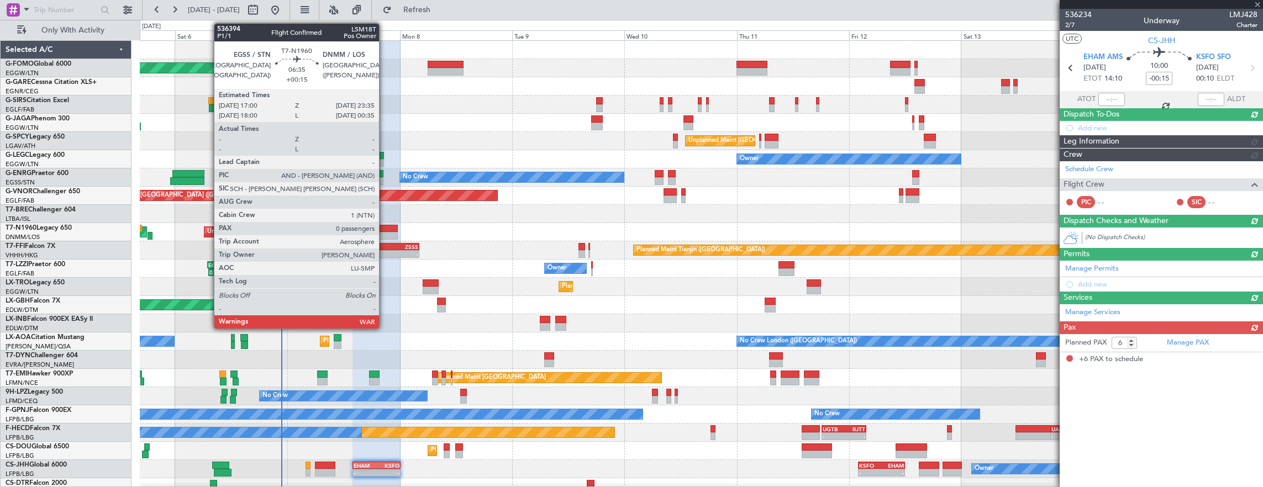
scroll to position [0, 0]
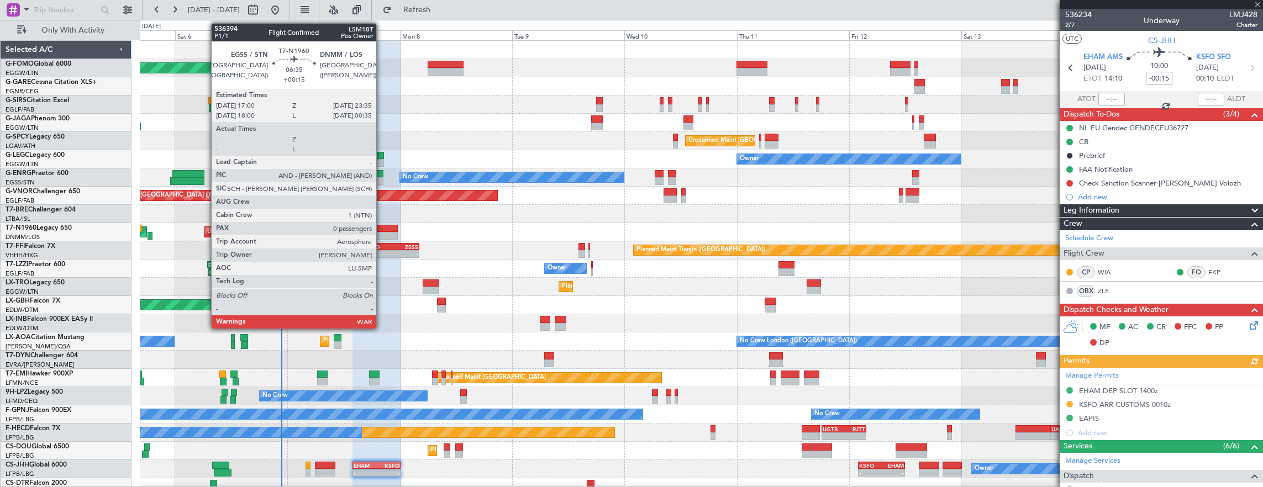
click at [382, 225] on div at bounding box center [381, 229] width 31 height 8
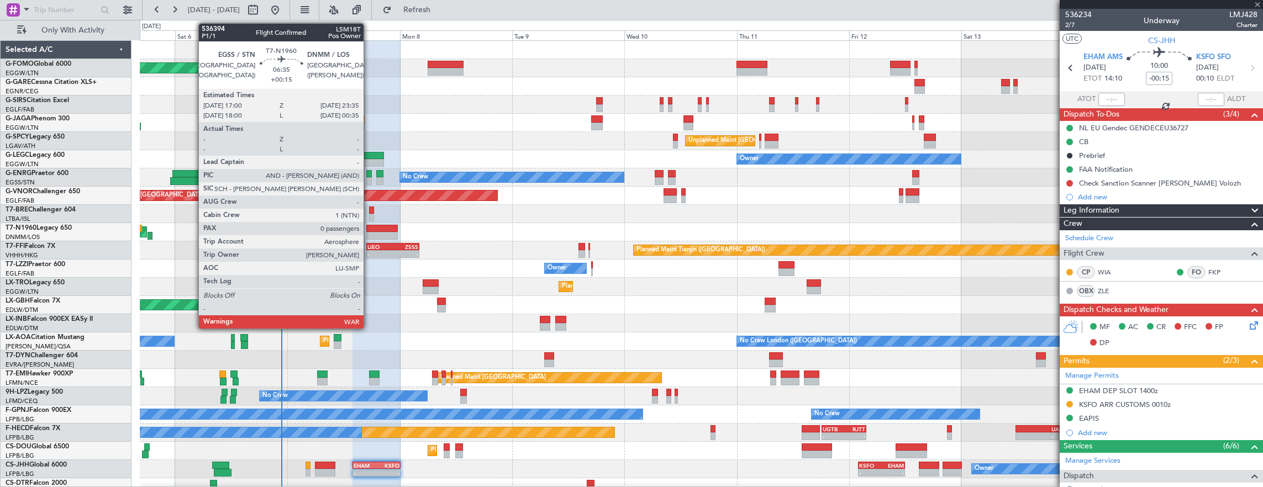
type input "+00:15"
type input "0"
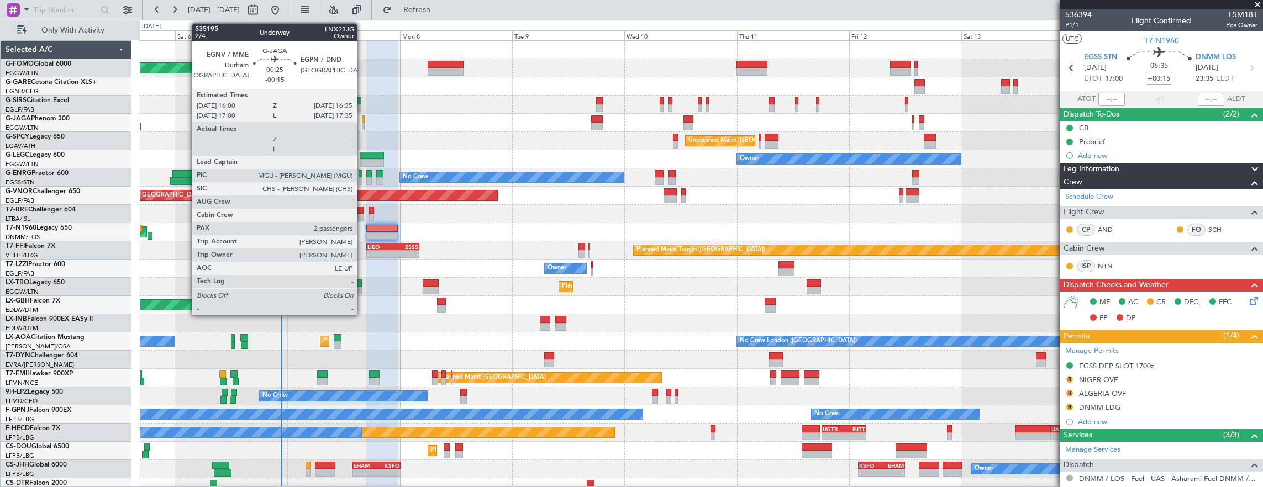
click at [363, 119] on div at bounding box center [363, 120] width 3 height 8
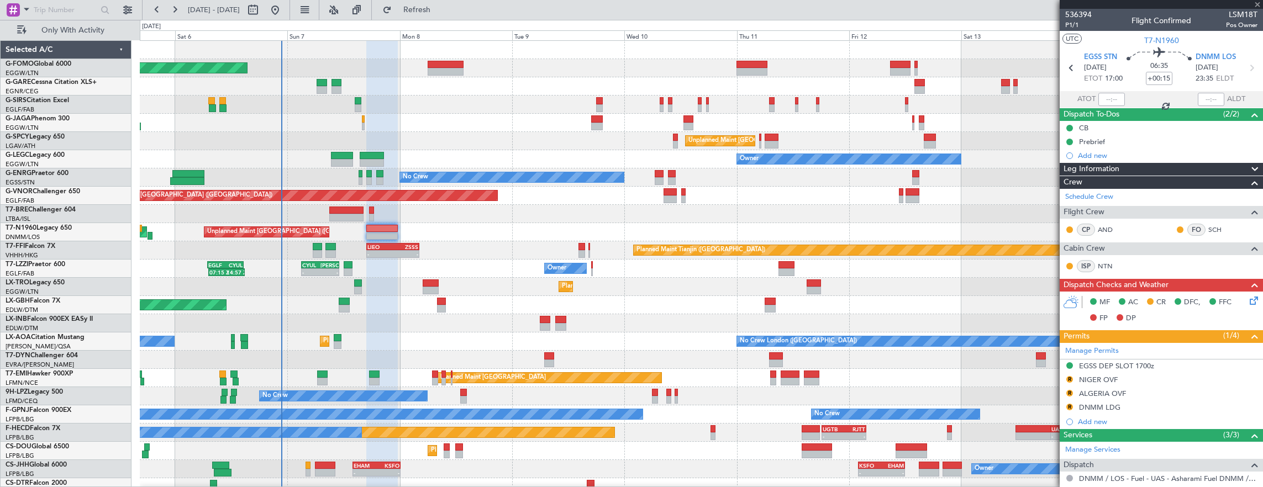
type input "-00:15"
type input "2"
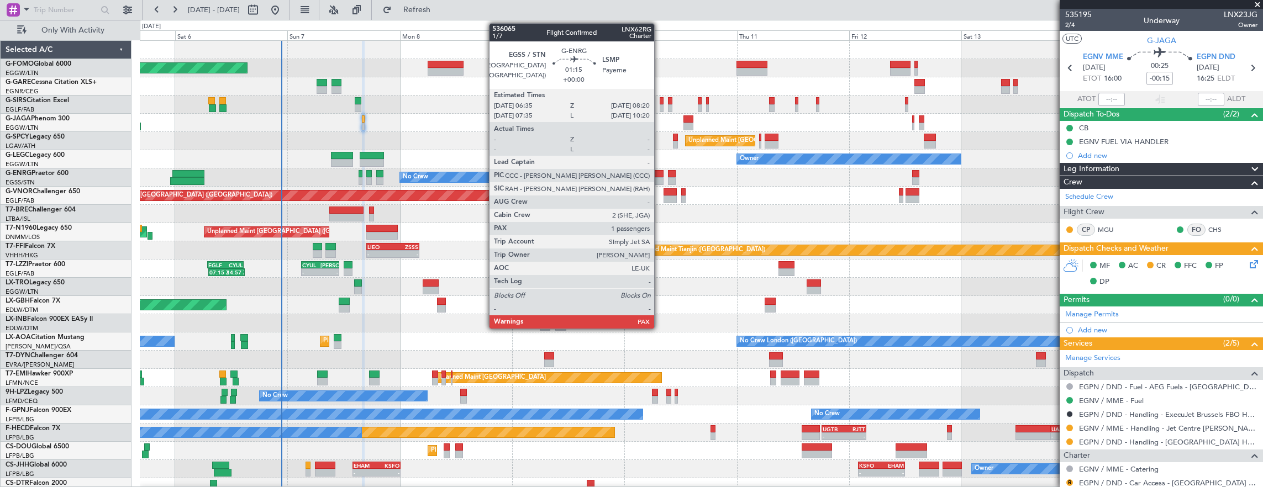
click at [660, 172] on div at bounding box center [659, 174] width 8 height 8
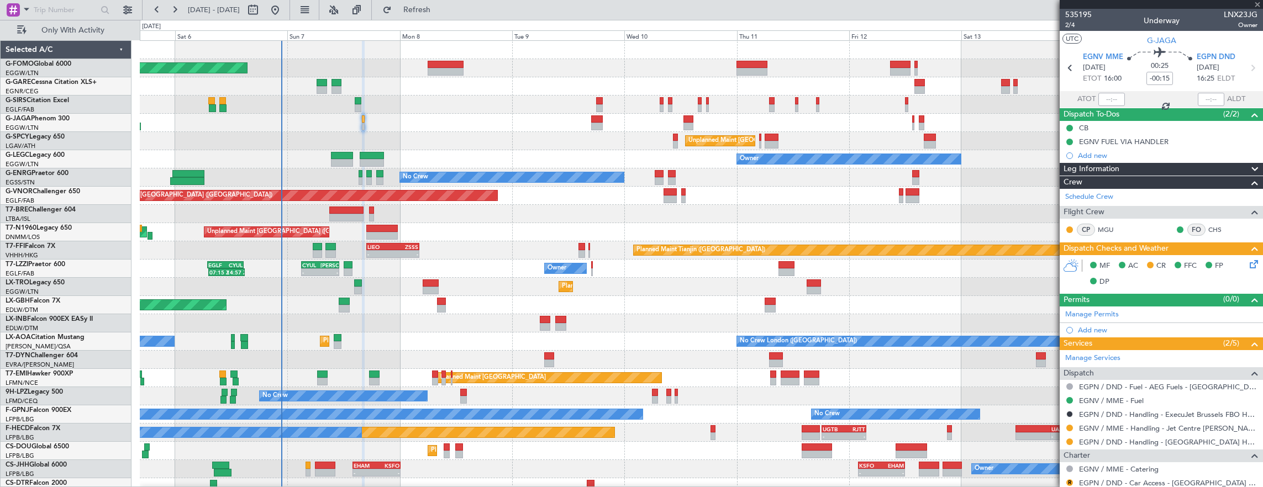
type input "1"
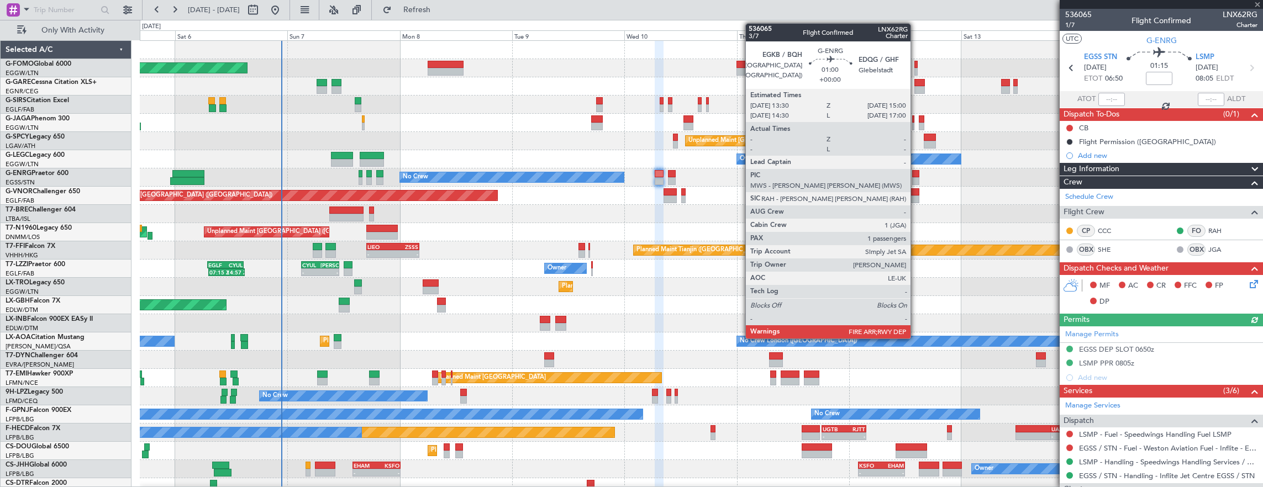
click at [916, 177] on div at bounding box center [915, 181] width 7 height 8
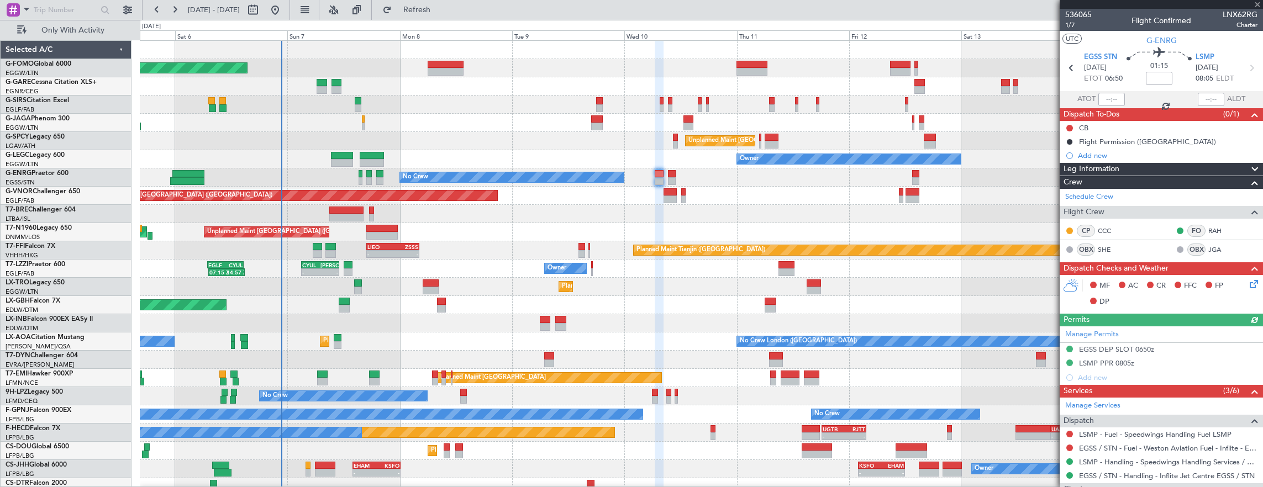
scroll to position [8, 0]
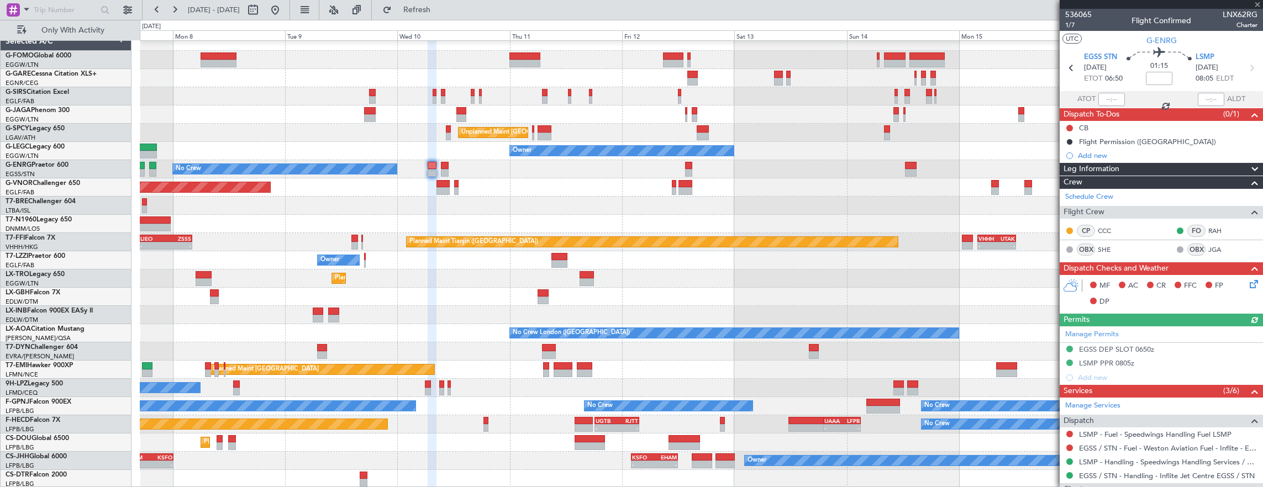
click at [767, 186] on div "Planned Maint [GEOGRAPHIC_DATA] ([GEOGRAPHIC_DATA]) Unplanned Maint [GEOGRAPHIC…" at bounding box center [702, 261] width 1124 height 456
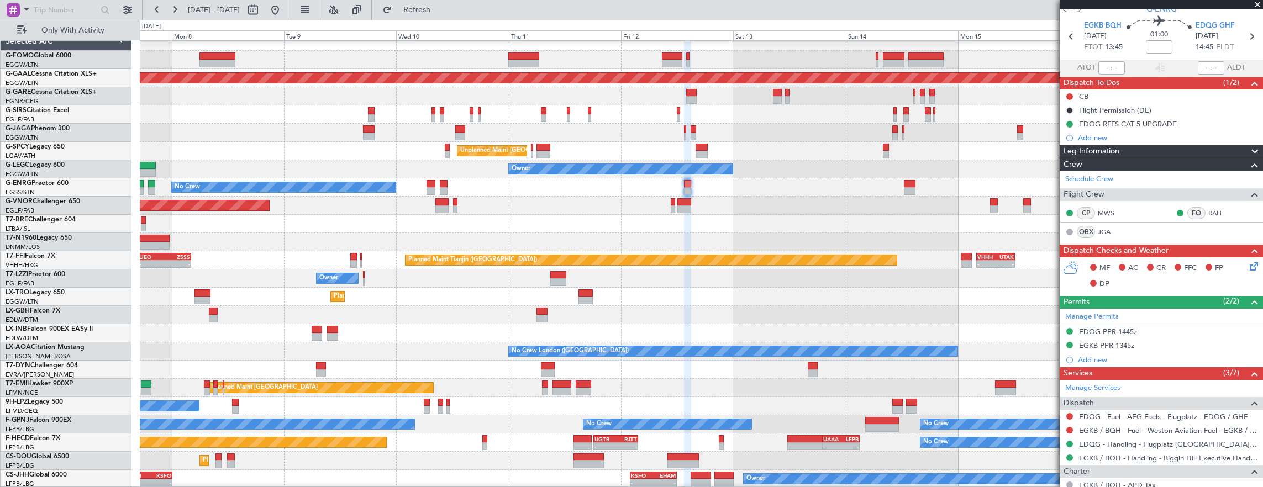
scroll to position [55, 0]
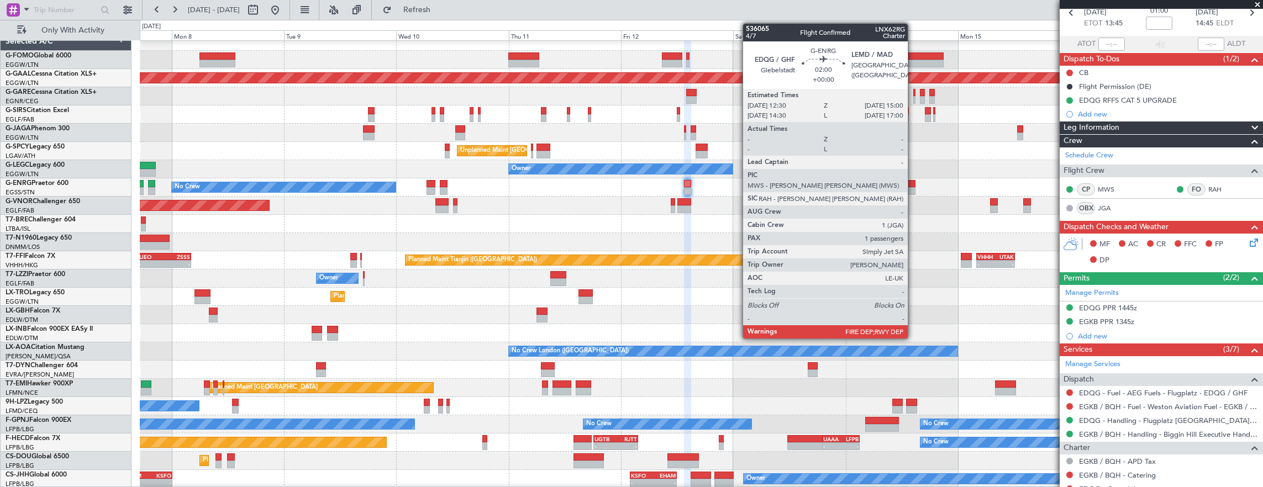
click at [914, 182] on div at bounding box center [910, 184] width 12 height 8
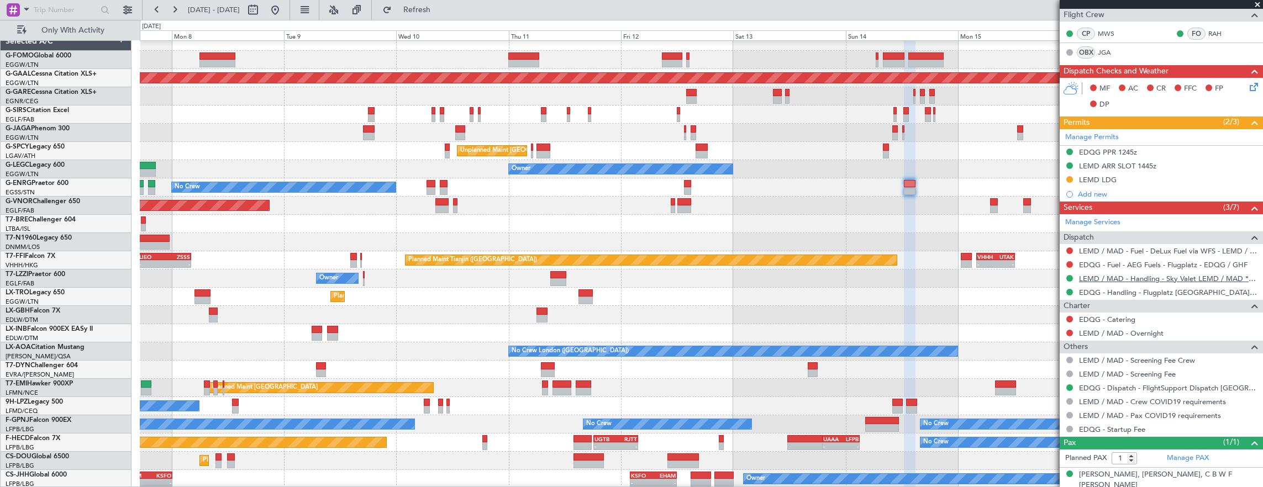
scroll to position [213, 0]
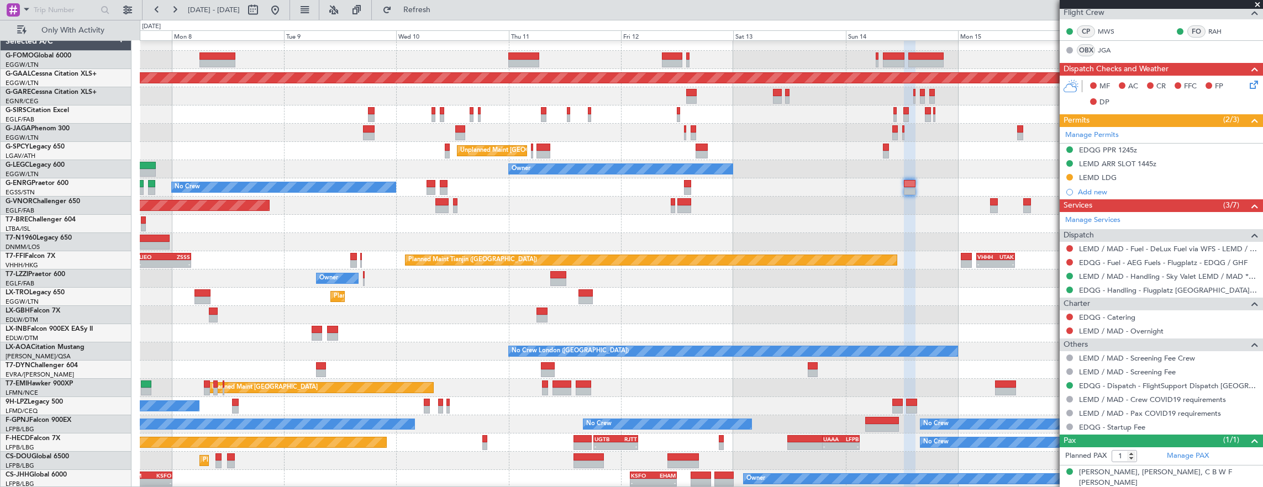
click at [612, 186] on div "No Crew" at bounding box center [702, 188] width 1124 height 18
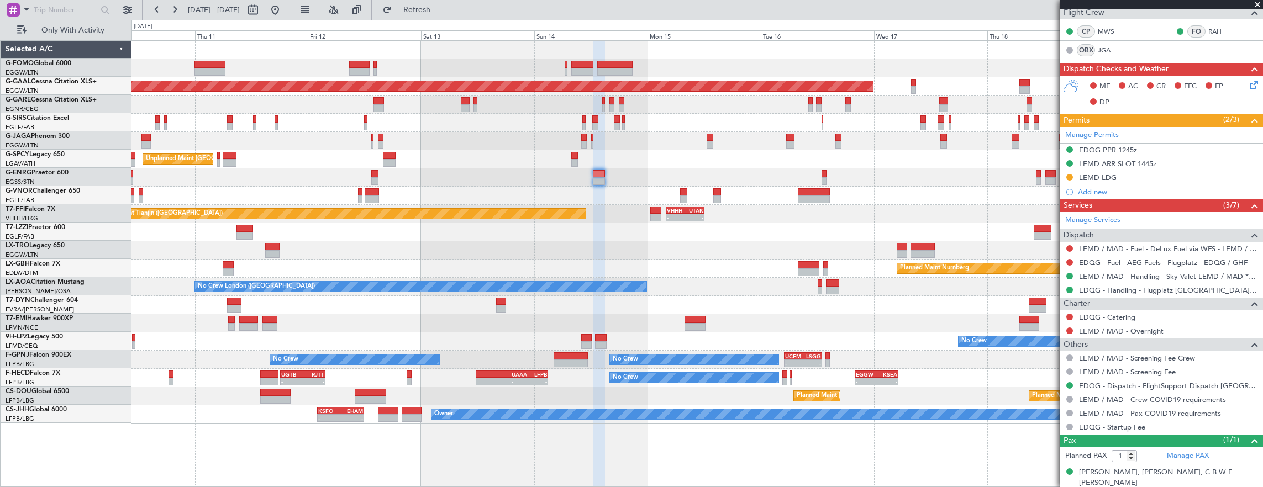
scroll to position [0, 0]
click at [737, 155] on div "Planned Maint Dusseldorf Unplanned Maint [GEOGRAPHIC_DATA] ([PERSON_NAME] Intl)…" at bounding box center [698, 232] width 1132 height 383
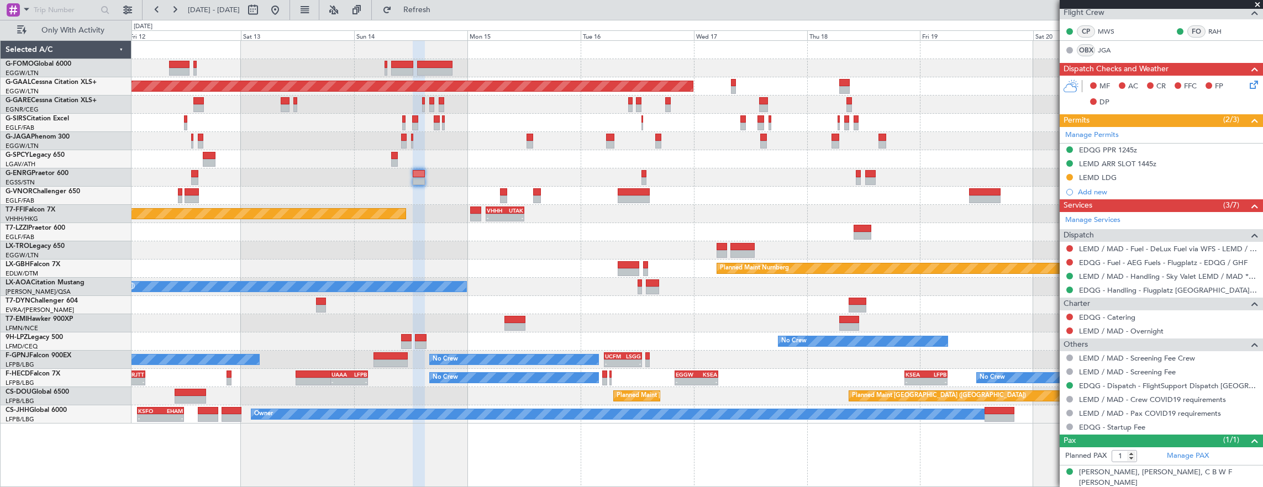
click at [758, 161] on div "Unplanned Maint [GEOGRAPHIC_DATA] ([PERSON_NAME] Intl)" at bounding box center [698, 159] width 1132 height 18
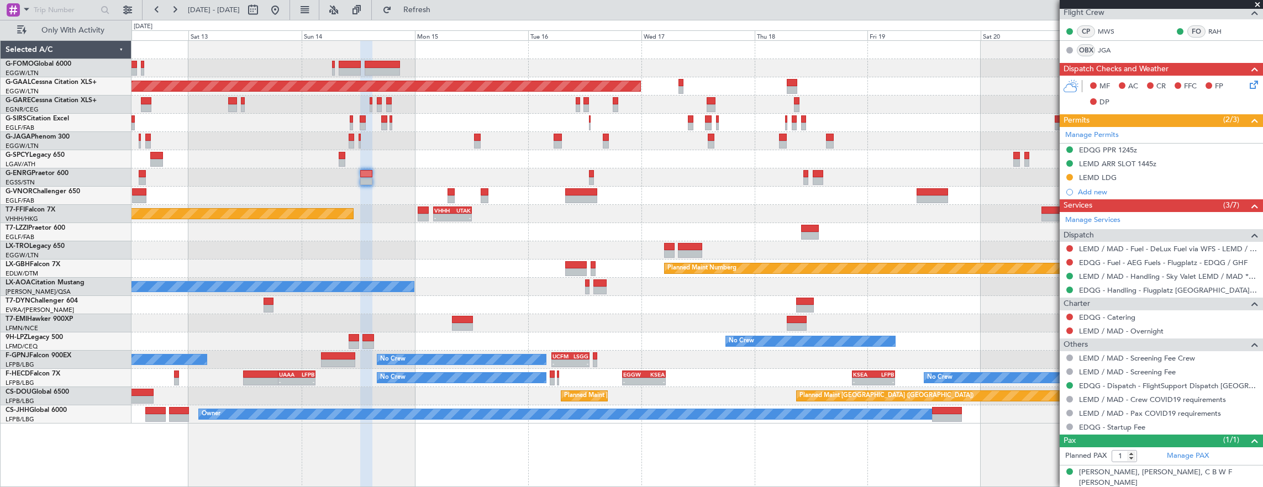
click at [654, 186] on div "Planned Maint Dusseldorf Planned Maint [GEOGRAPHIC_DATA] ([GEOGRAPHIC_DATA]) Un…" at bounding box center [698, 232] width 1132 height 383
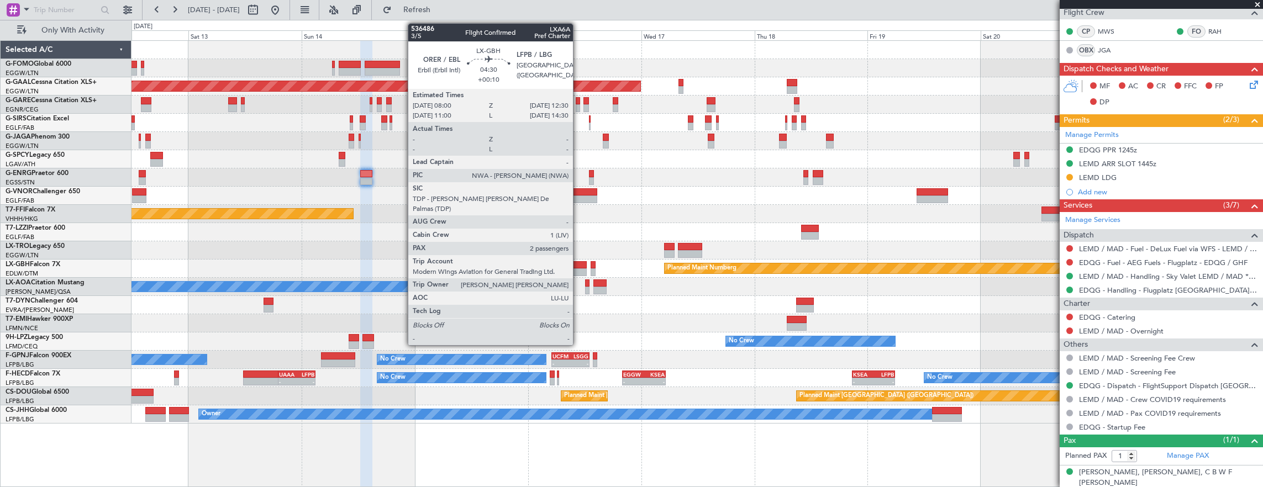
click at [579, 269] on div at bounding box center [576, 273] width 22 height 8
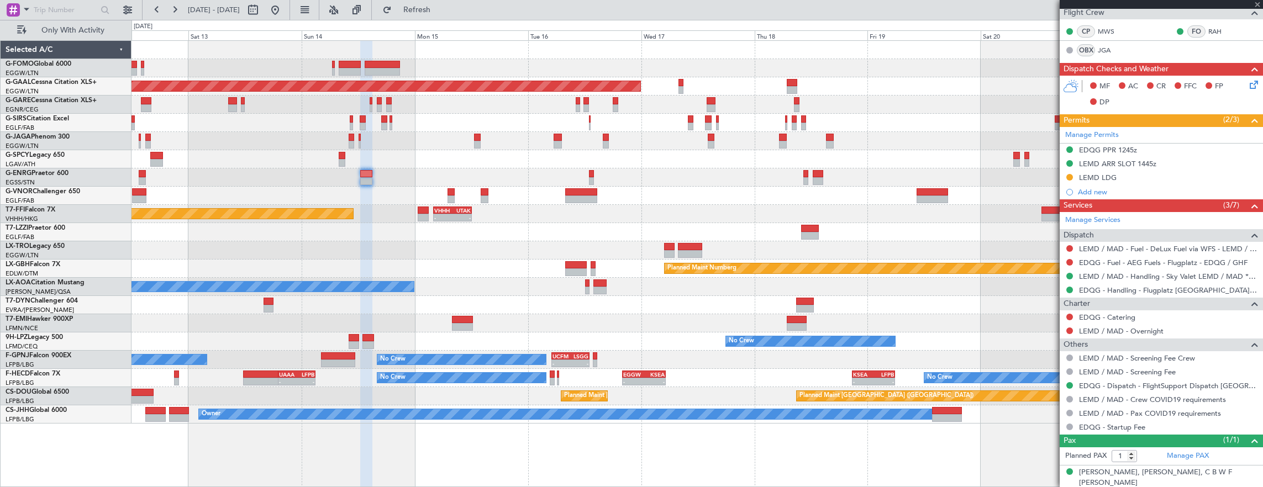
type input "+00:10"
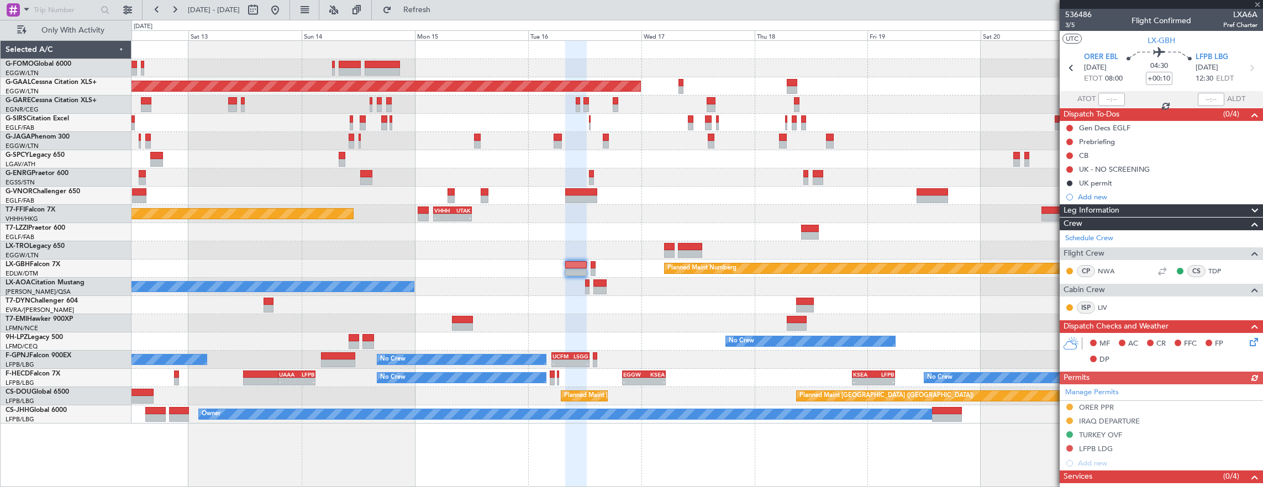
scroll to position [186, 0]
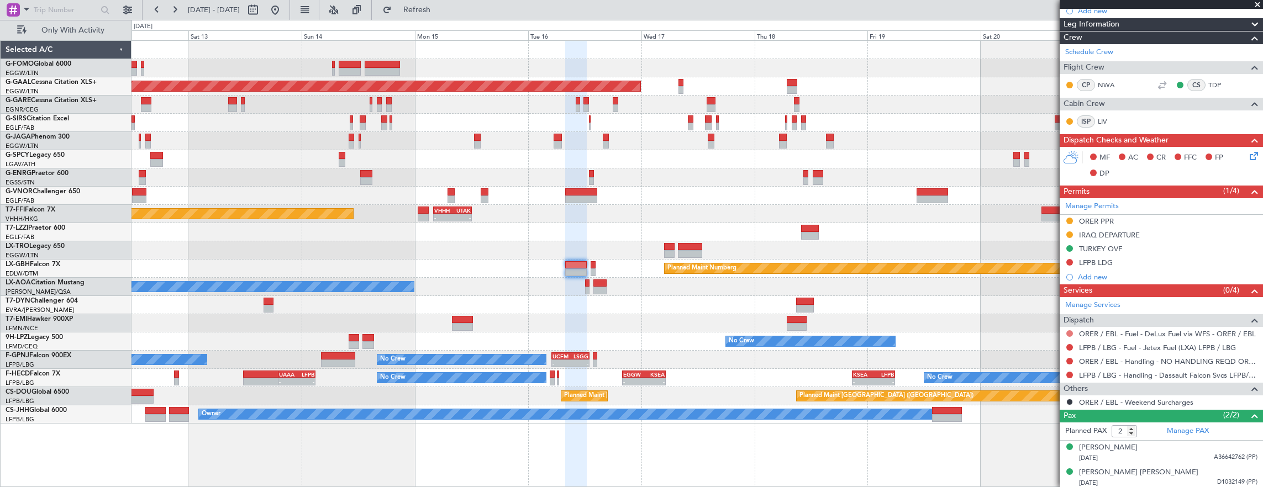
click at [1068, 330] on button at bounding box center [1070, 333] width 7 height 7
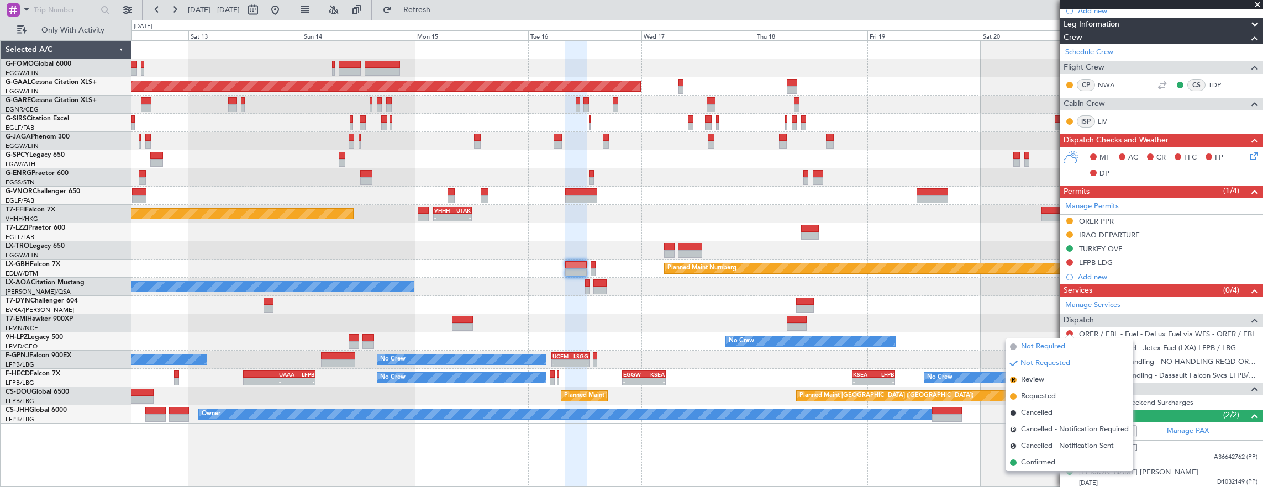
click at [1037, 350] on span "Not Required" at bounding box center [1043, 347] width 44 height 11
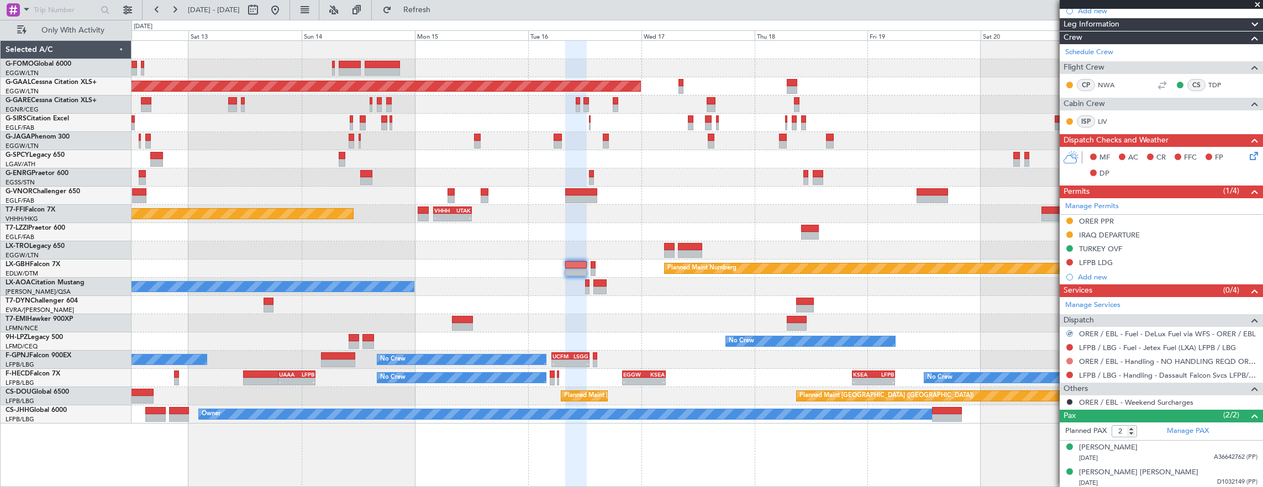
click at [1070, 360] on button at bounding box center [1070, 361] width 7 height 7
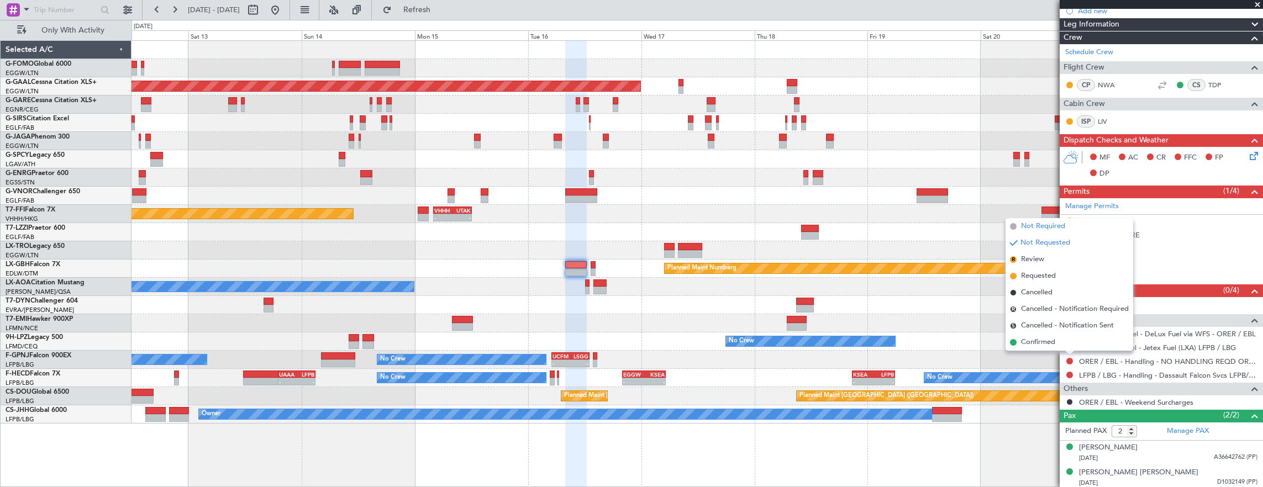
click at [1029, 228] on span "Not Required" at bounding box center [1043, 226] width 44 height 11
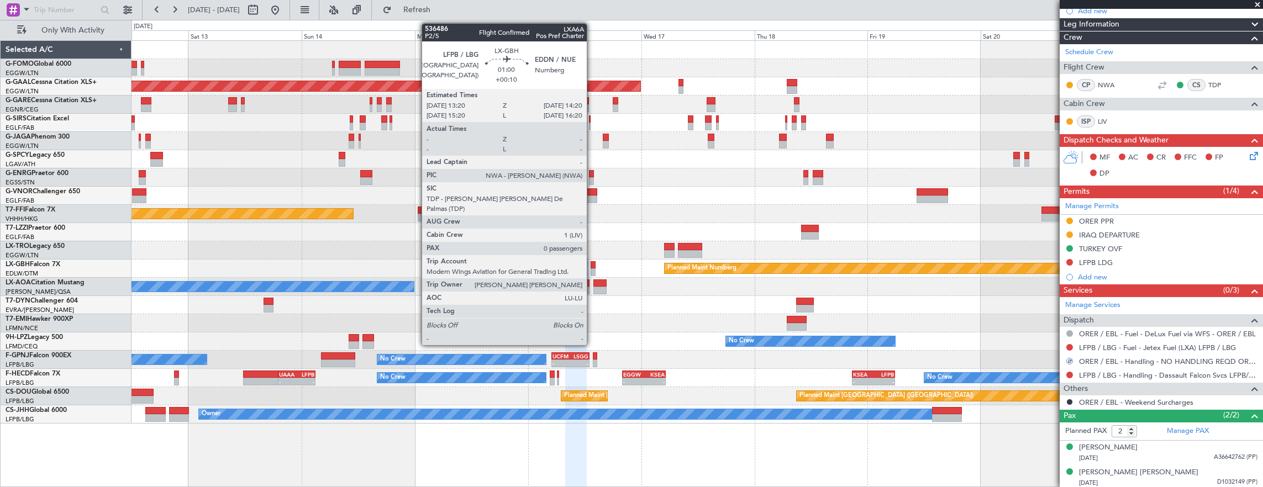
click at [592, 267] on div at bounding box center [593, 265] width 5 height 8
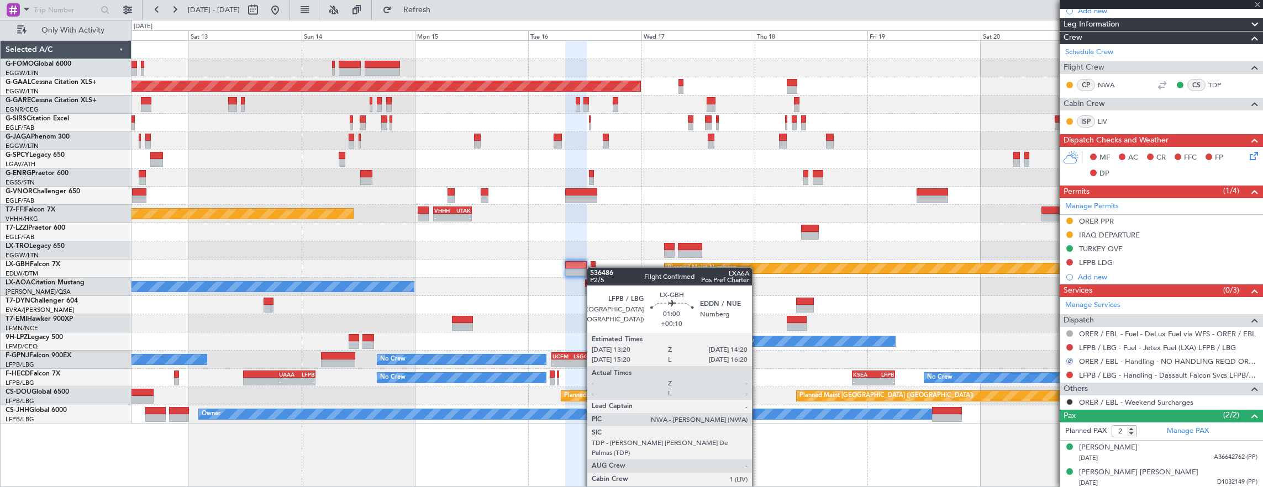
type input "0"
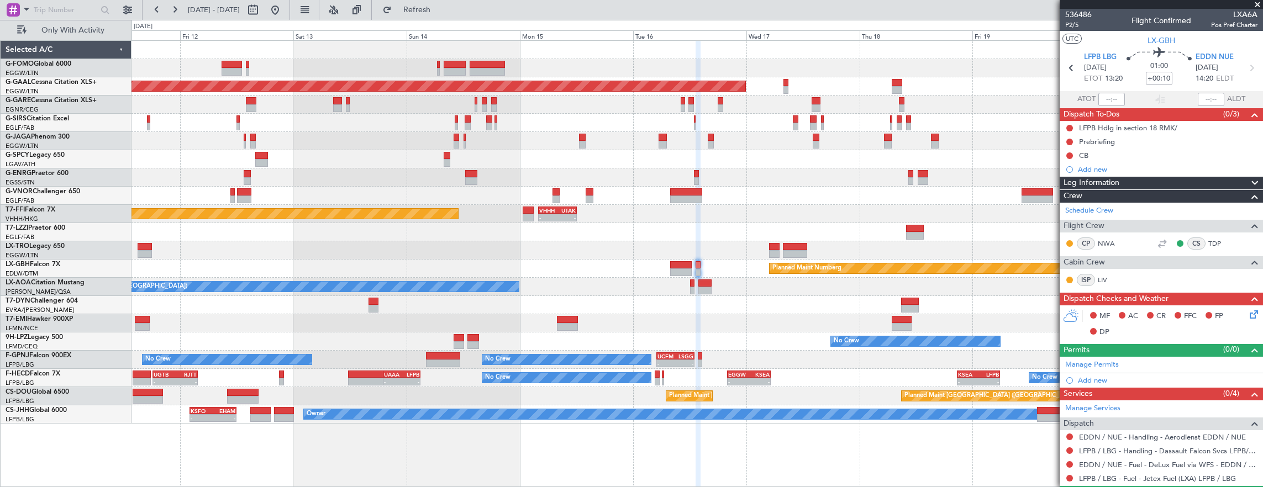
click at [556, 163] on div "Planned Maint Dusseldorf Unplanned Maint [GEOGRAPHIC_DATA] ([PERSON_NAME] Intl)…" at bounding box center [698, 232] width 1132 height 383
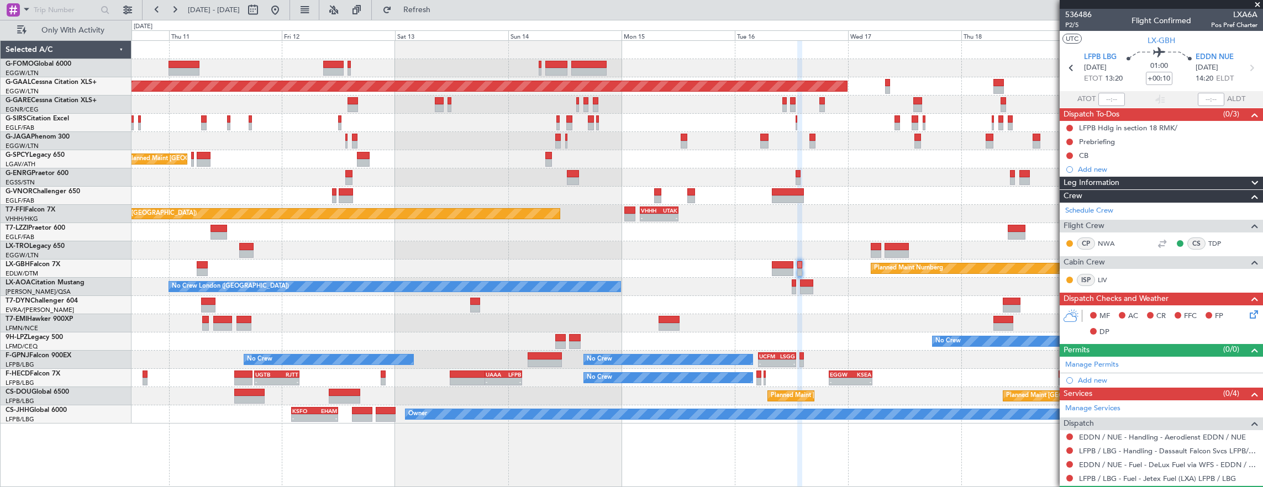
click at [658, 150] on div "Unplanned Maint [GEOGRAPHIC_DATA] ([PERSON_NAME] Intl)" at bounding box center [698, 159] width 1132 height 18
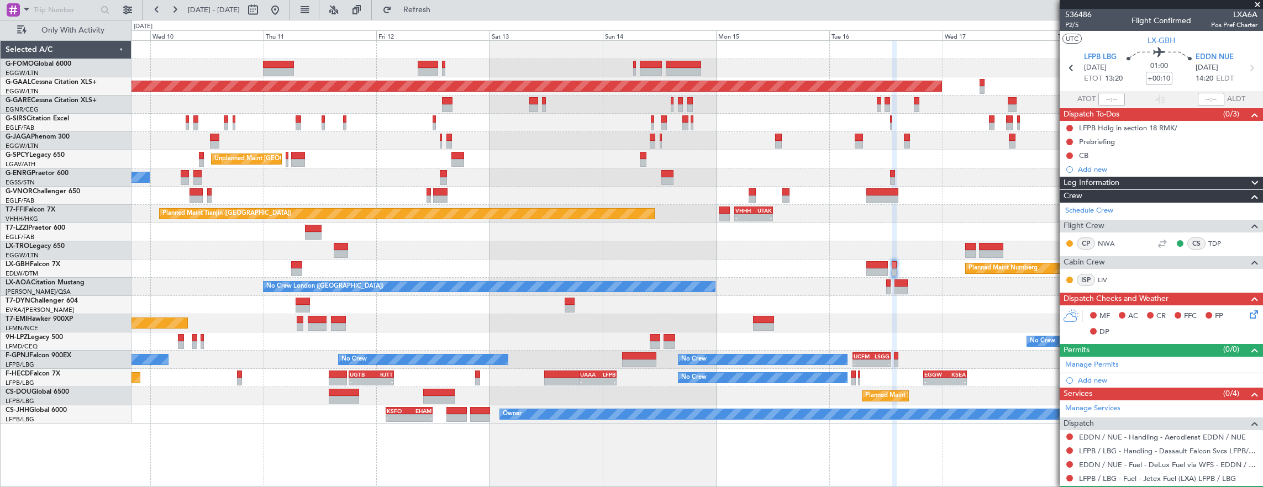
click at [752, 135] on div "Planned Maint Dusseldorf Unplanned Maint [GEOGRAPHIC_DATA] ([PERSON_NAME] Intl)…" at bounding box center [698, 232] width 1132 height 383
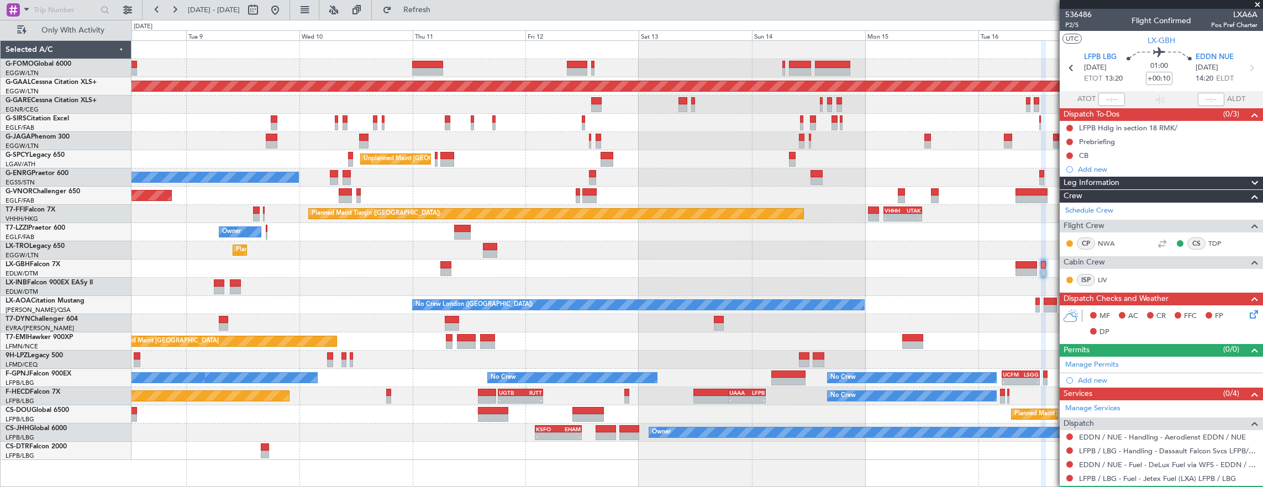
click at [776, 155] on div "Unplanned Maint [GEOGRAPHIC_DATA] ([PERSON_NAME] Intl)" at bounding box center [698, 159] width 1132 height 18
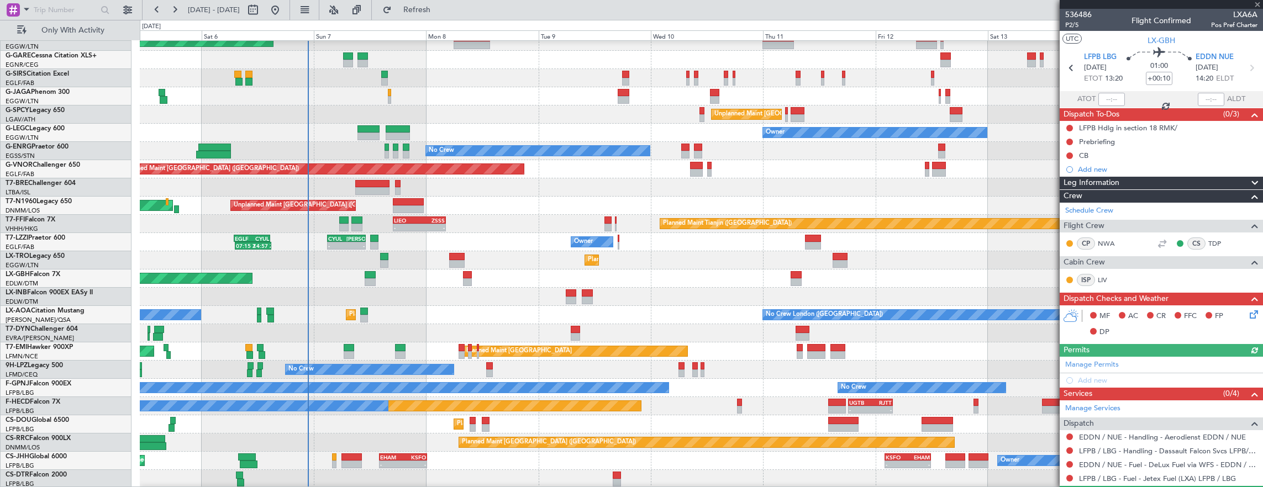
scroll to position [27, 0]
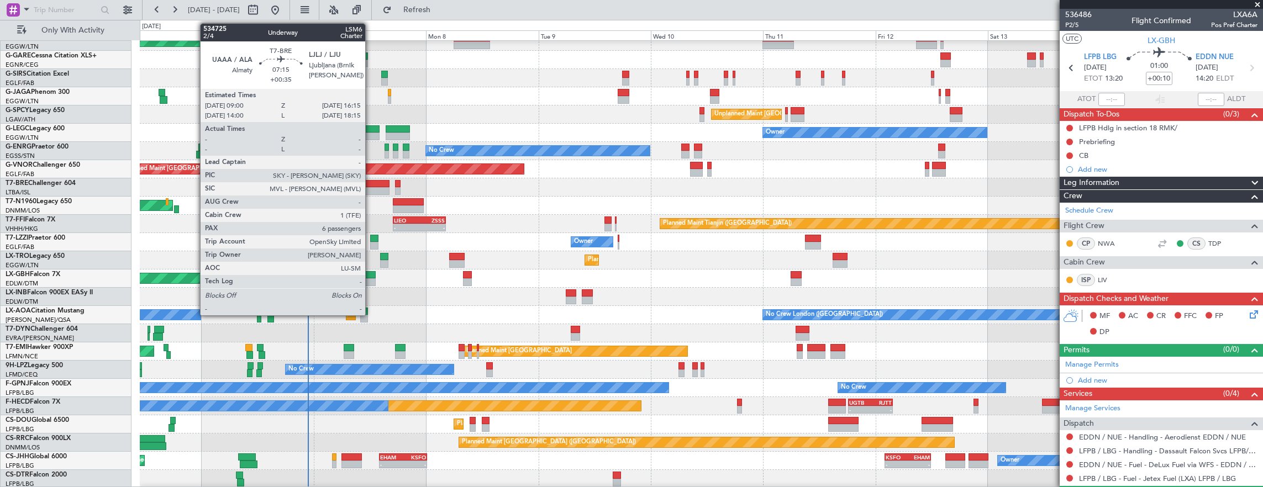
click at [371, 183] on div at bounding box center [372, 184] width 34 height 8
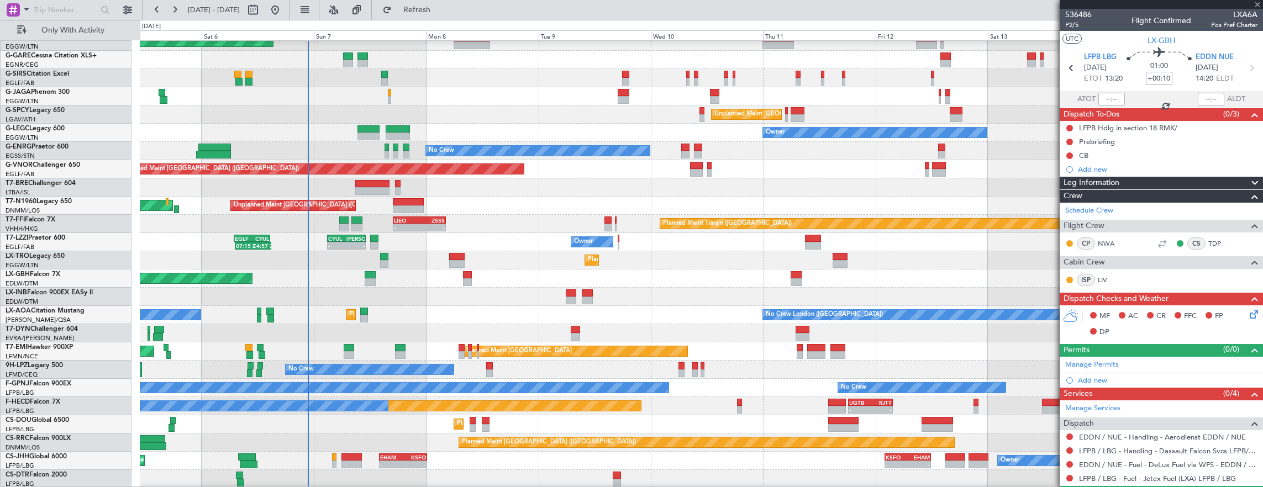
type input "+00:35"
type input "6"
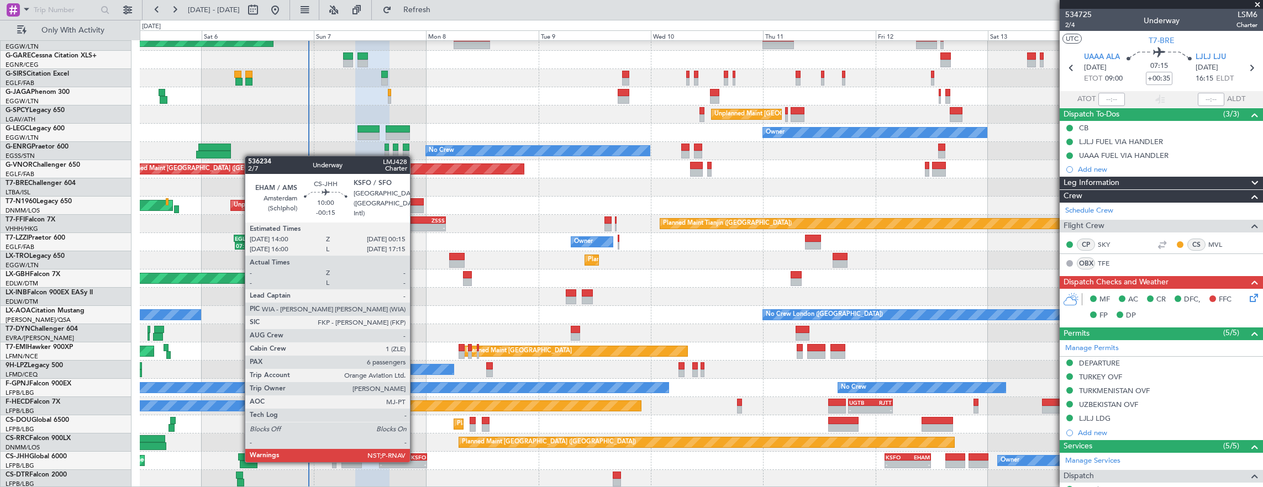
click at [416, 461] on div "-" at bounding box center [414, 464] width 23 height 7
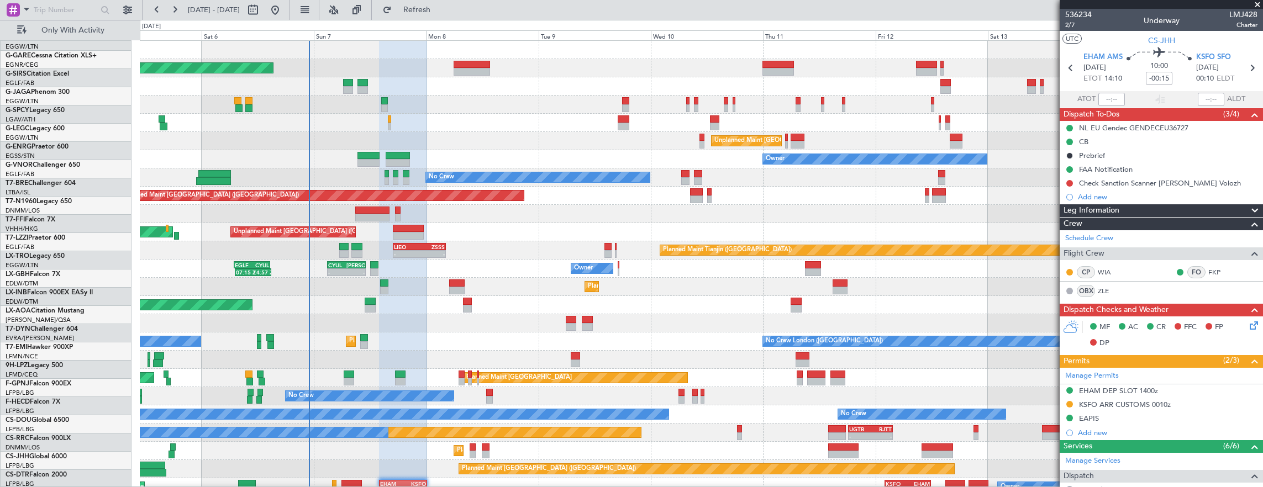
scroll to position [0, 0]
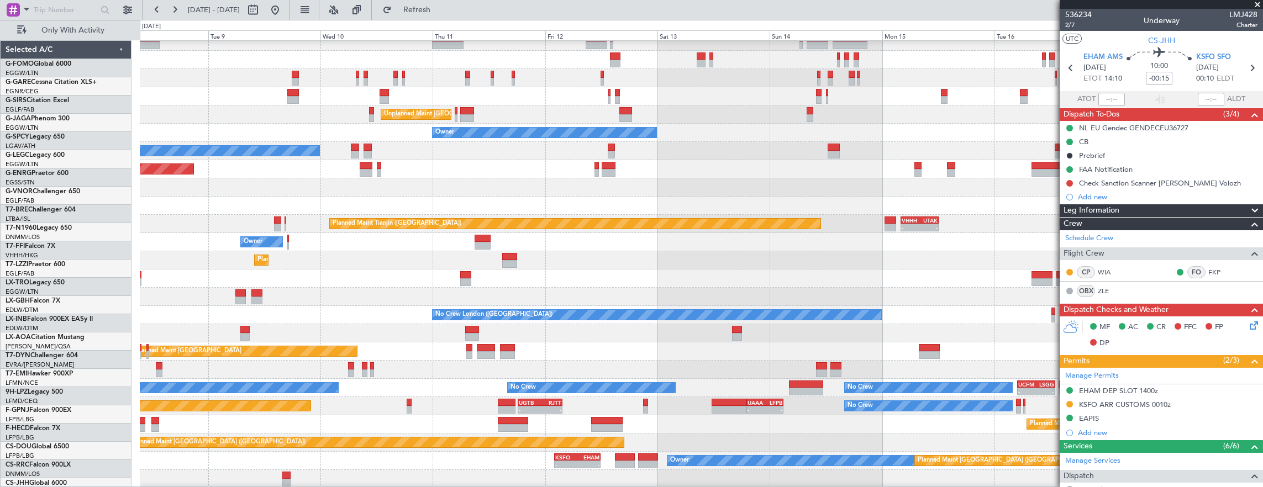
click at [654, 169] on div "Planned Maint [GEOGRAPHIC_DATA] ([GEOGRAPHIC_DATA])" at bounding box center [702, 169] width 1124 height 18
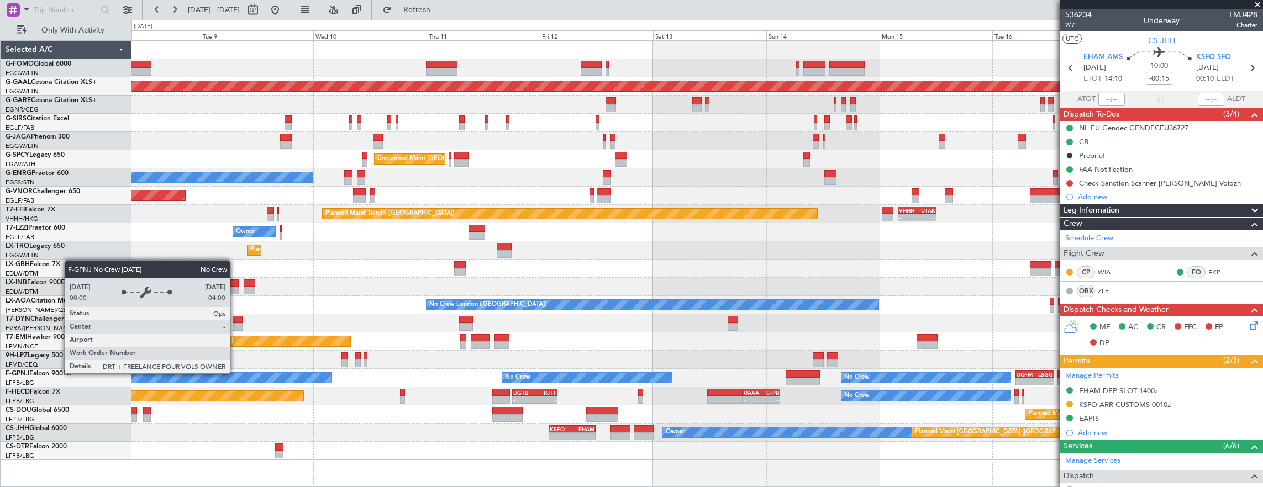
click at [410, 293] on div "Planned Maint [GEOGRAPHIC_DATA] ([GEOGRAPHIC_DATA]) Planned [GEOGRAPHIC_DATA] U…" at bounding box center [698, 250] width 1132 height 419
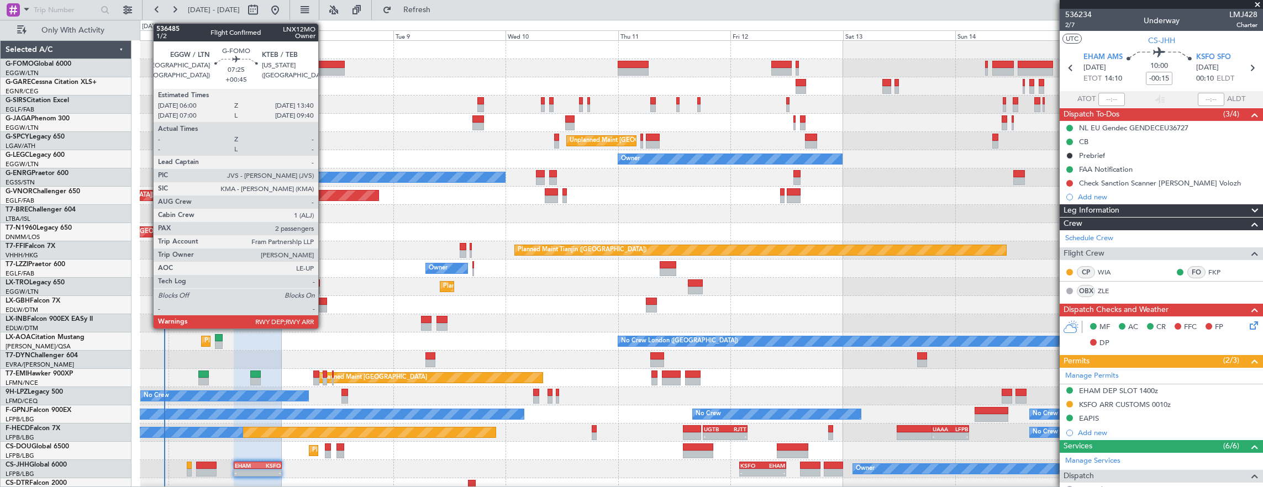
click at [324, 61] on div at bounding box center [327, 65] width 36 height 8
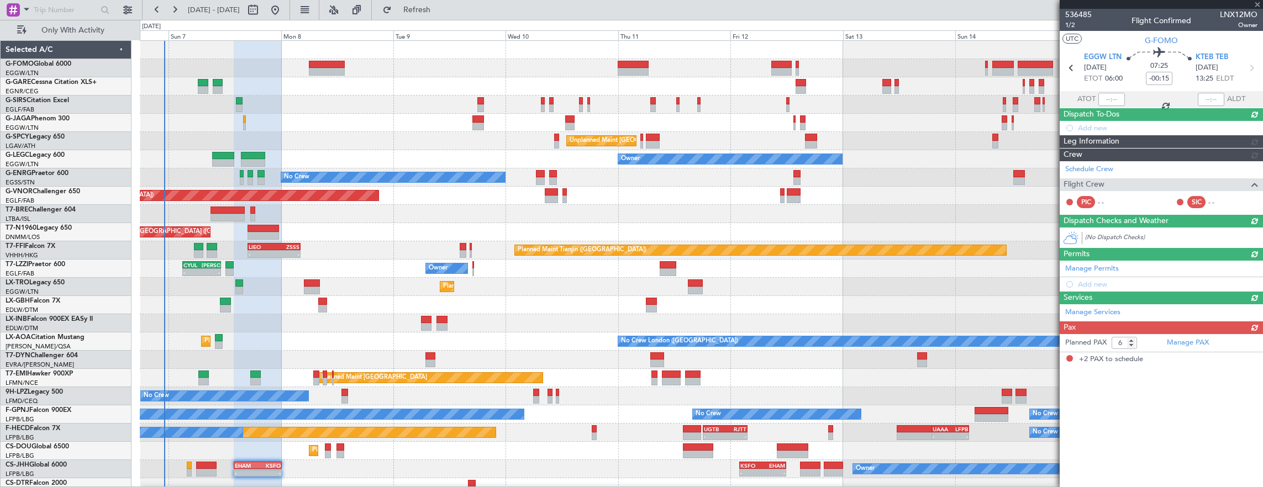
type input "+00:45"
type input "2"
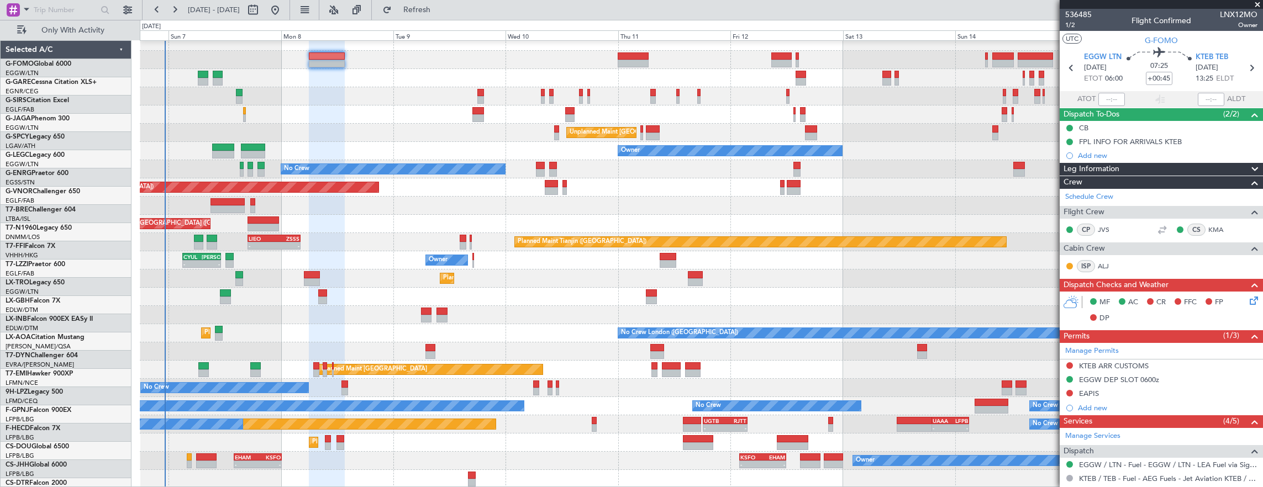
scroll to position [8, 0]
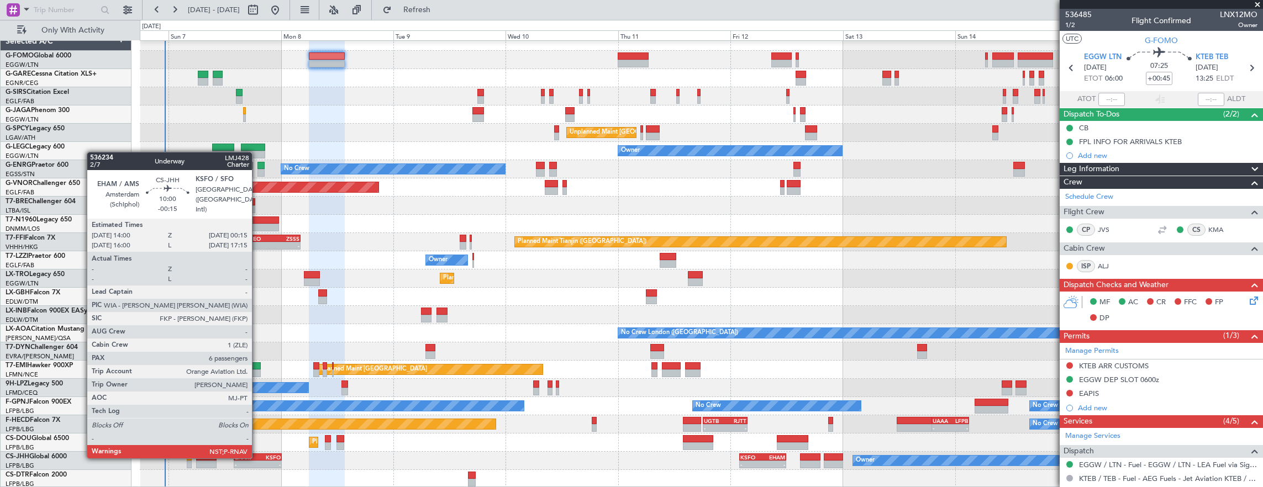
click at [259, 455] on div "KSFO" at bounding box center [269, 457] width 23 height 7
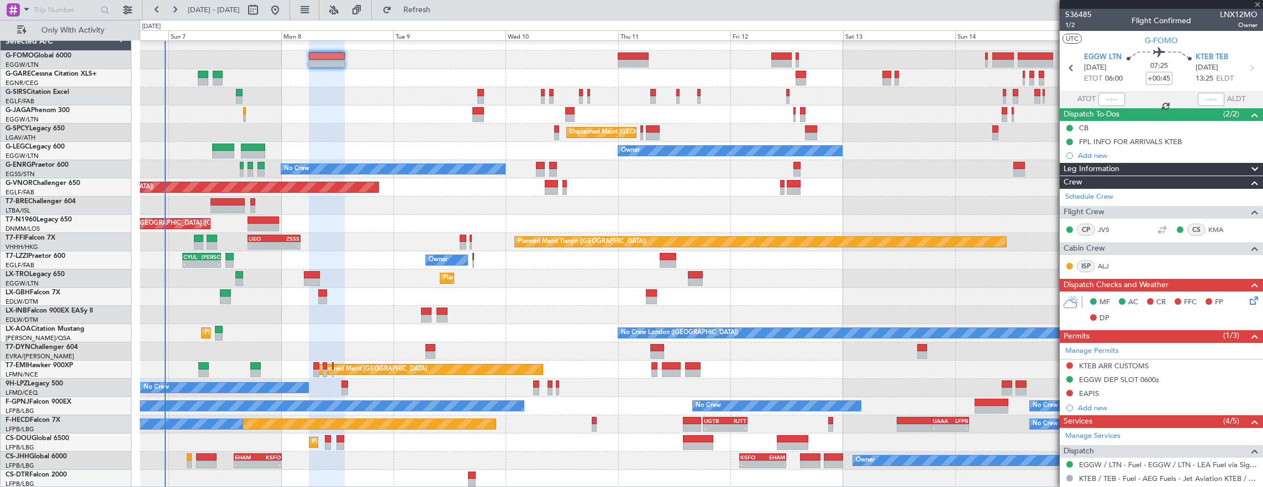
type input "-00:15"
type input "6"
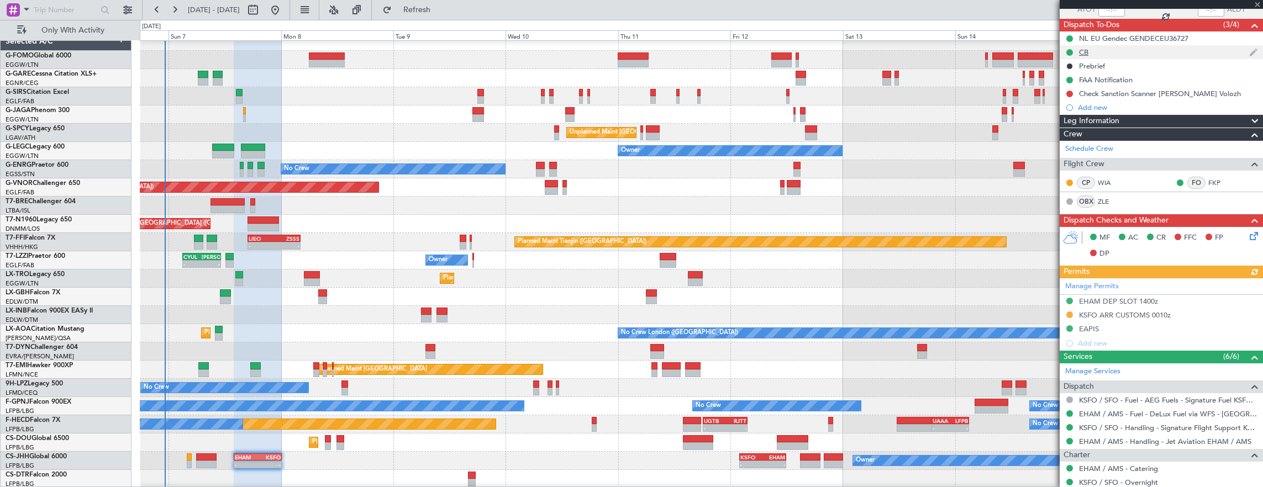
scroll to position [0, 0]
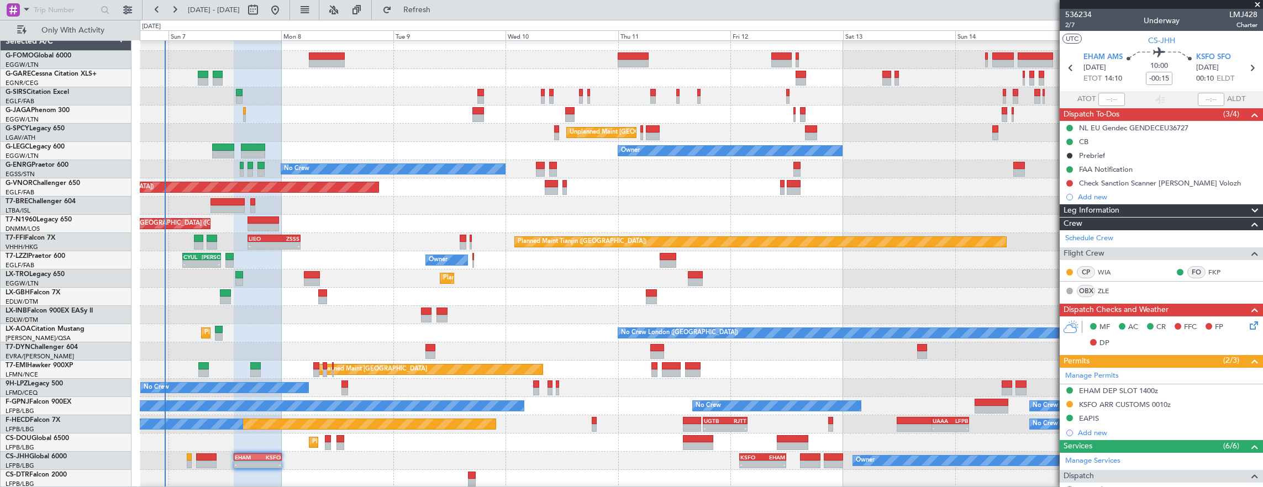
click at [284, 242] on div "- -" at bounding box center [274, 246] width 53 height 8
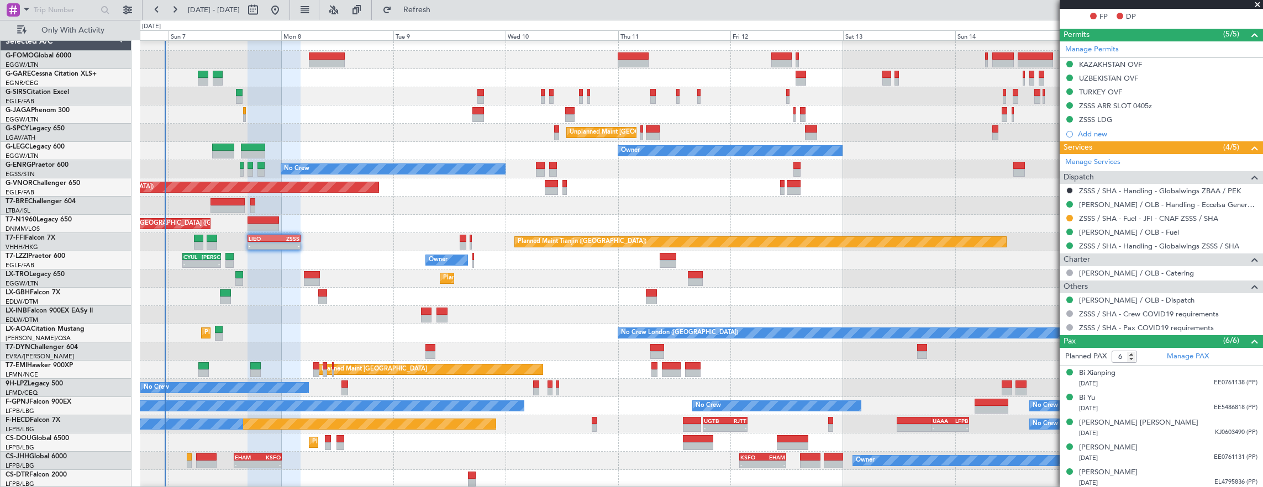
scroll to position [332, 0]
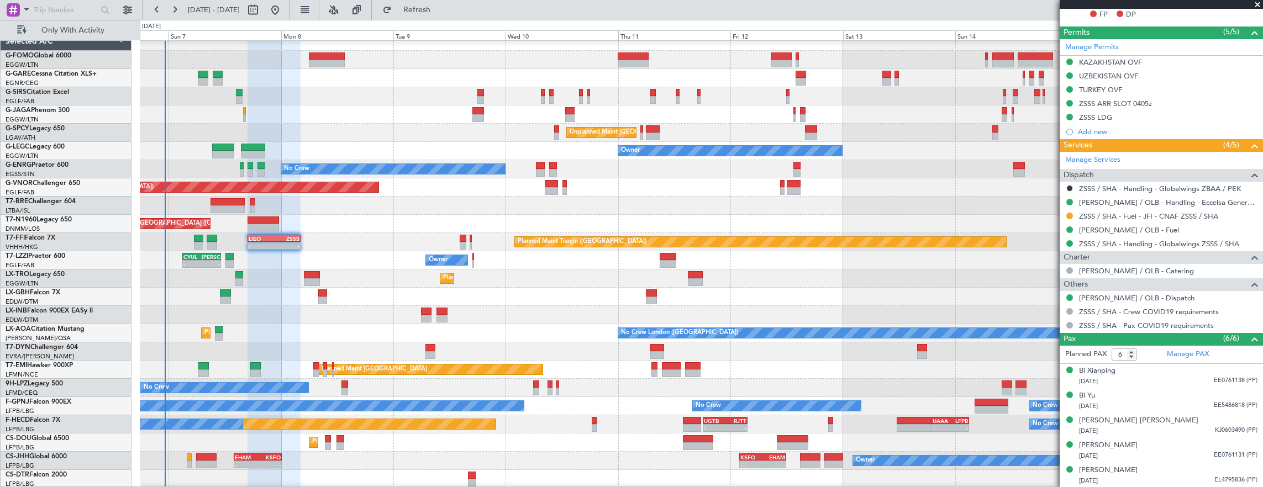
drag, startPoint x: 1070, startPoint y: 213, endPoint x: 1069, endPoint y: 219, distance: 6.2
click at [1070, 213] on button at bounding box center [1070, 216] width 7 height 7
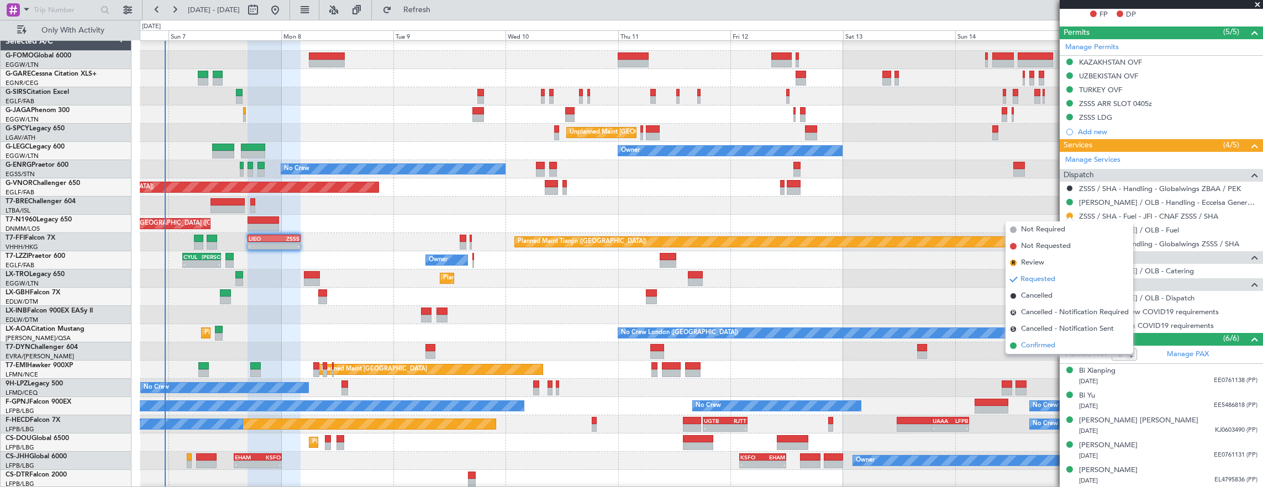
click at [1042, 344] on span "Confirmed" at bounding box center [1038, 345] width 34 height 11
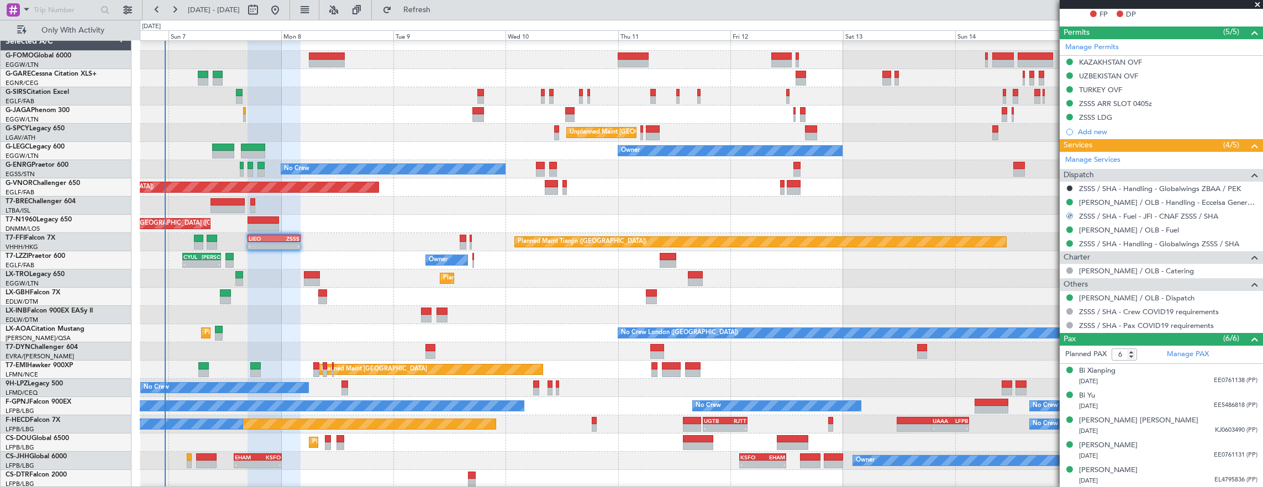
click at [460, 238] on div at bounding box center [463, 239] width 7 height 8
type input "5"
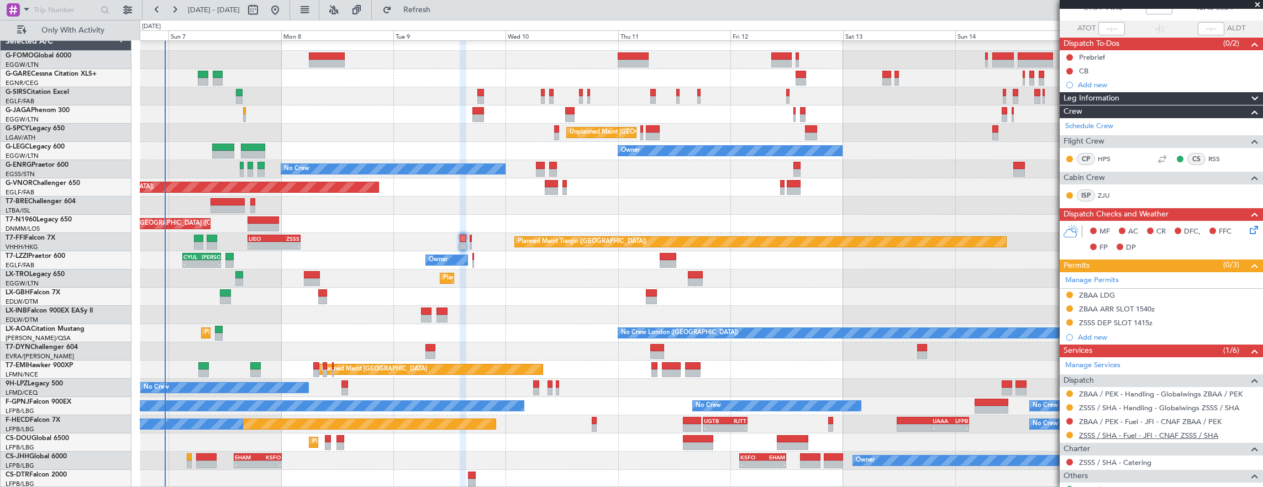
scroll to position [111, 0]
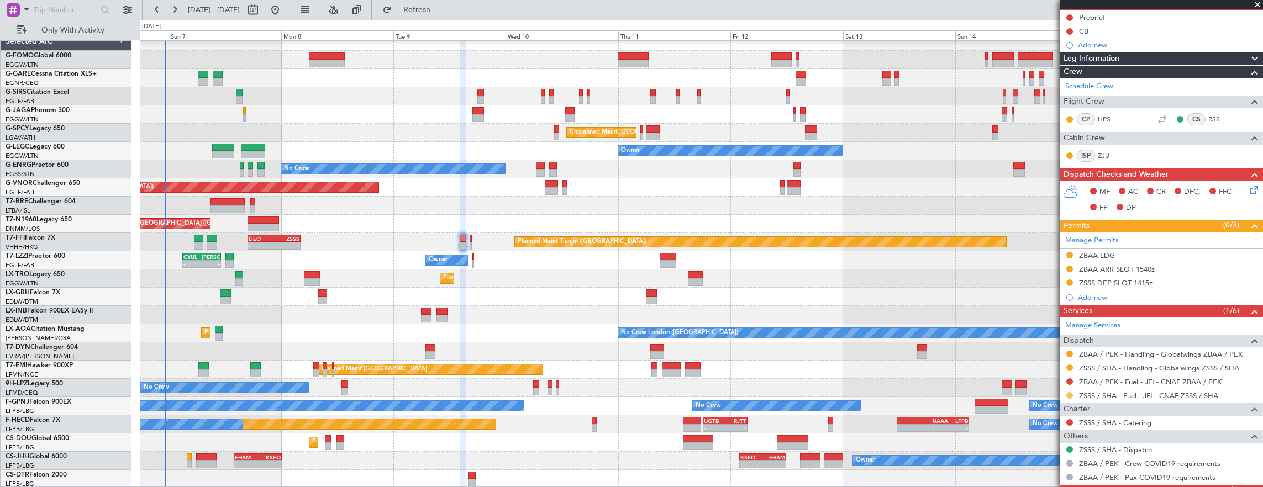
click at [1069, 395] on button at bounding box center [1070, 395] width 7 height 7
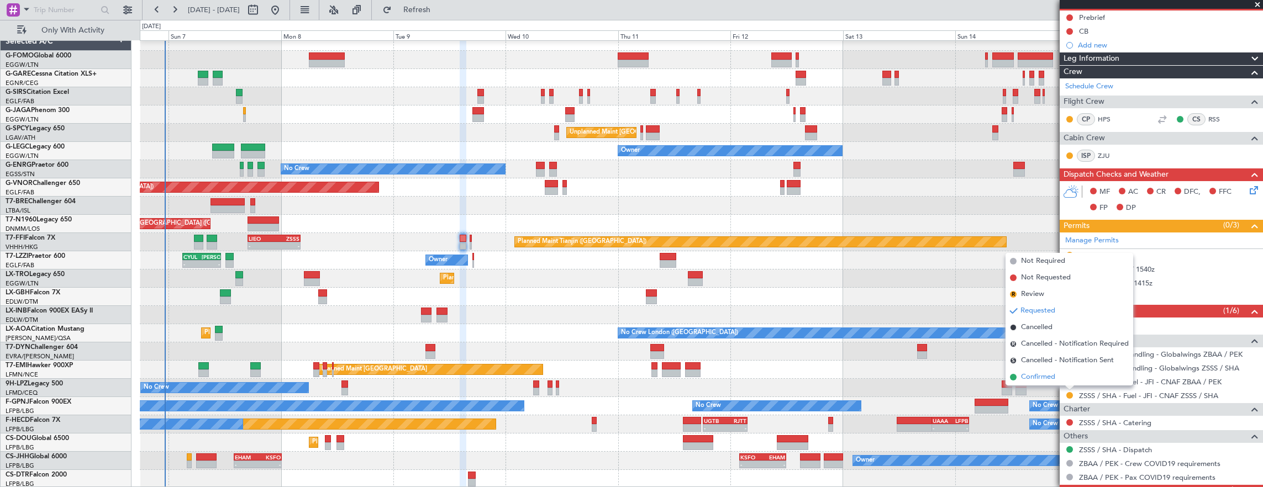
click at [1059, 380] on li "Confirmed" at bounding box center [1070, 377] width 128 height 17
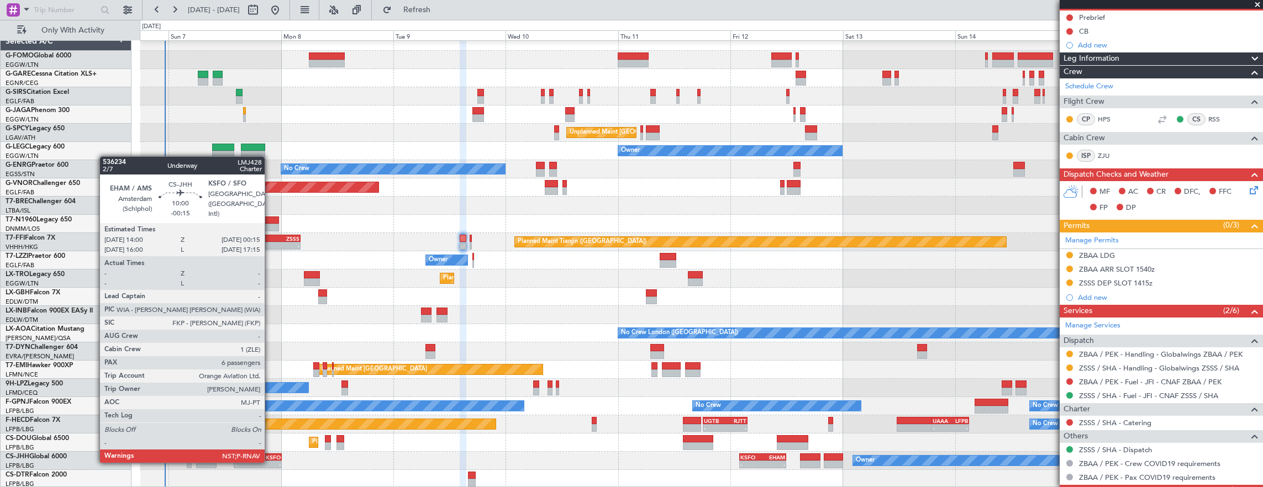
click at [270, 462] on div "-" at bounding box center [269, 464] width 23 height 7
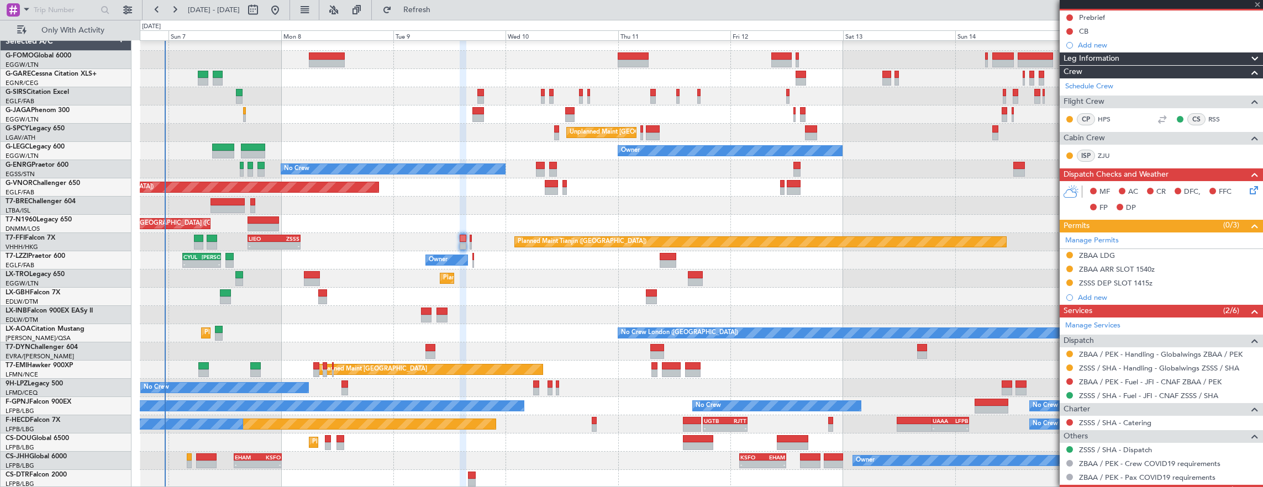
type input "-00:15"
type input "6"
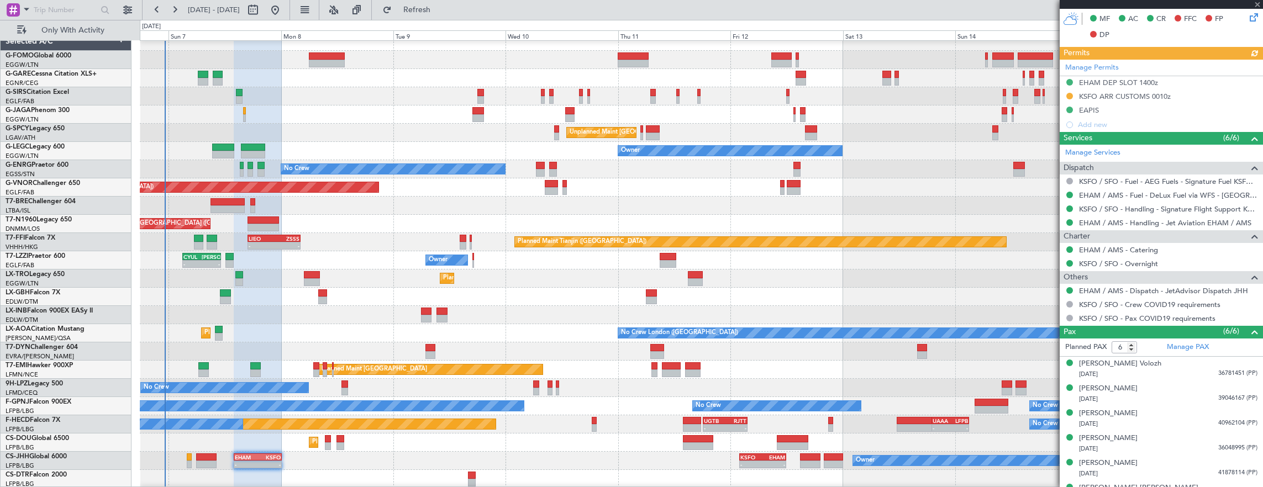
scroll to position [324, 0]
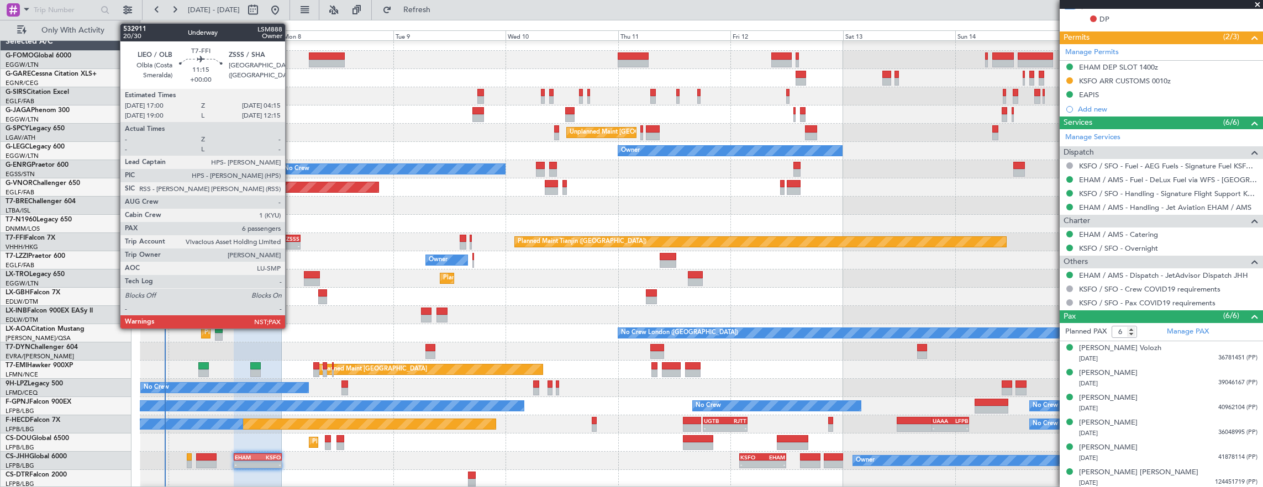
click at [291, 243] on div "-" at bounding box center [286, 246] width 25 height 7
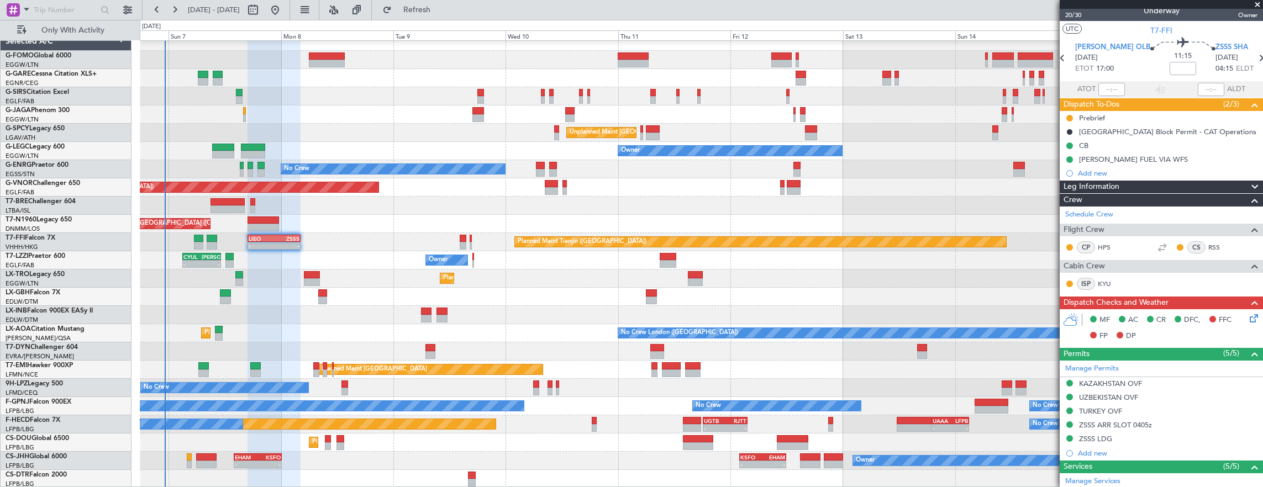
scroll to position [0, 0]
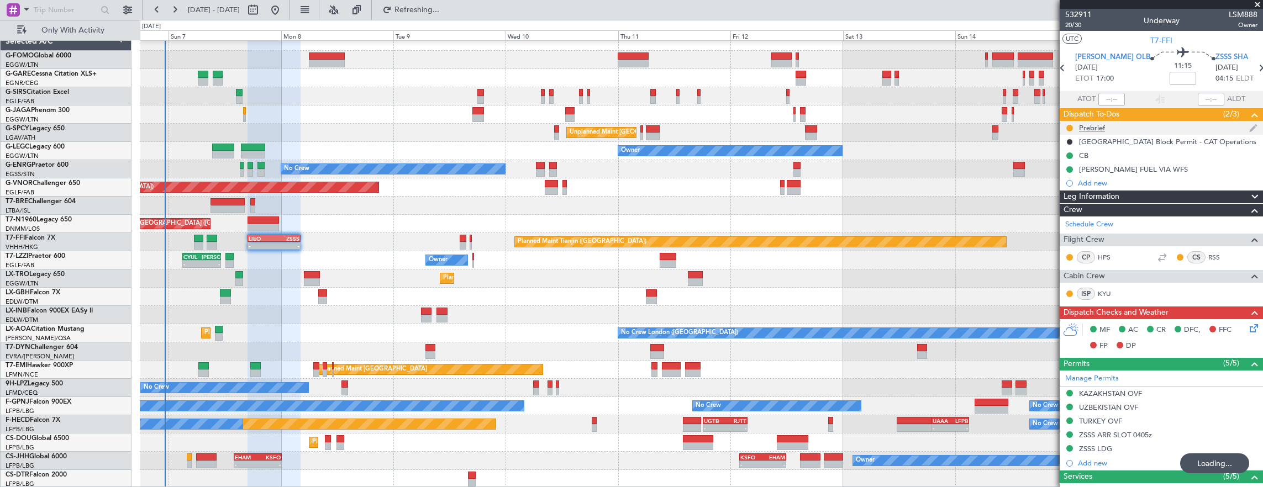
click at [1154, 130] on div "Prebrief" at bounding box center [1161, 128] width 203 height 14
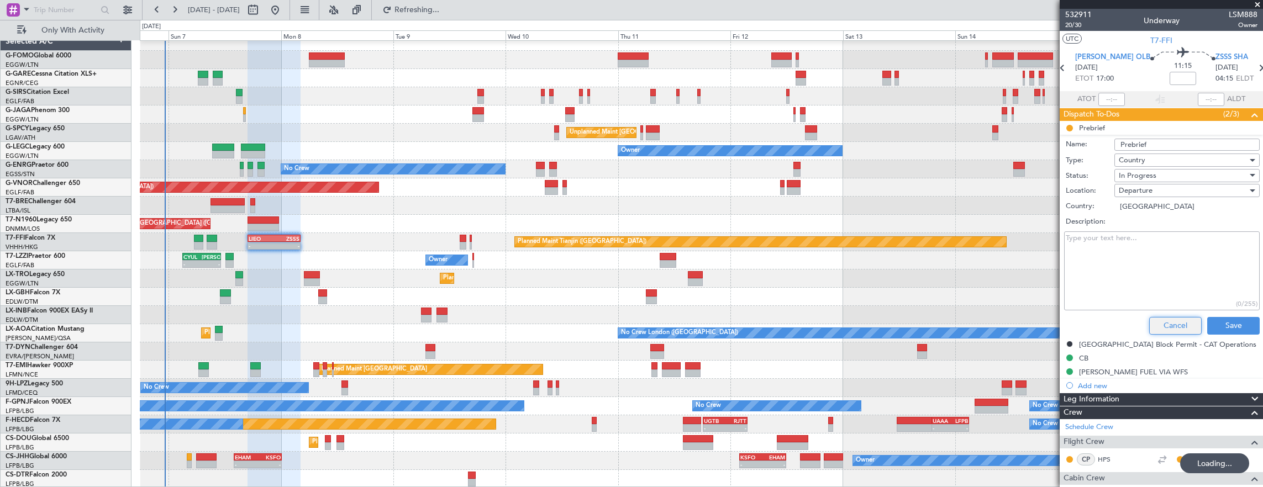
click at [1171, 317] on button "Cancel" at bounding box center [1176, 326] width 53 height 18
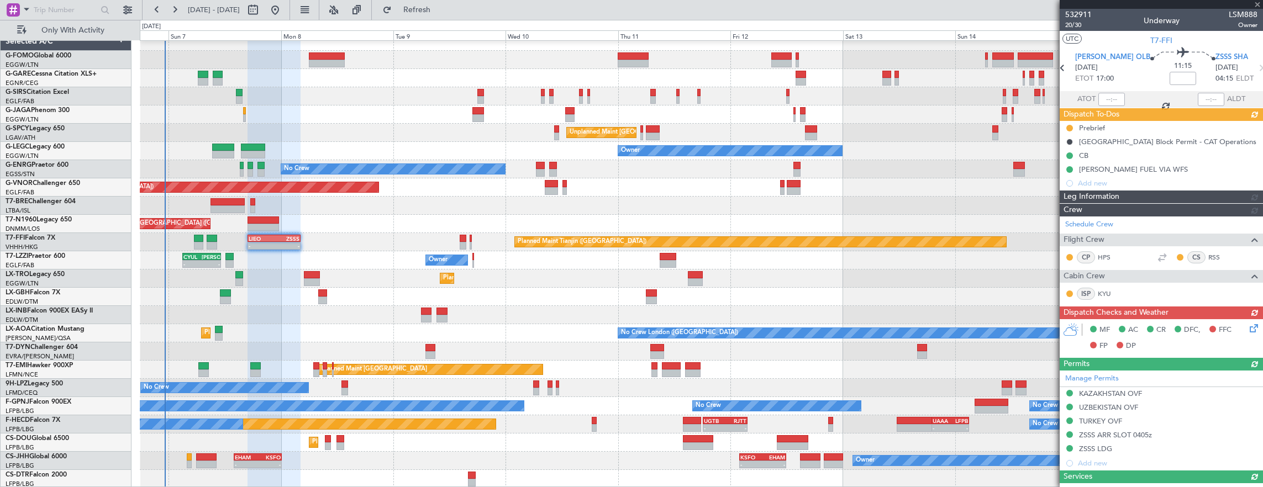
click at [1068, 128] on div "Prebrief Italy Block Permit - CAT Operations CB LIEO FUEL VIA WFS Add new" at bounding box center [1161, 155] width 203 height 69
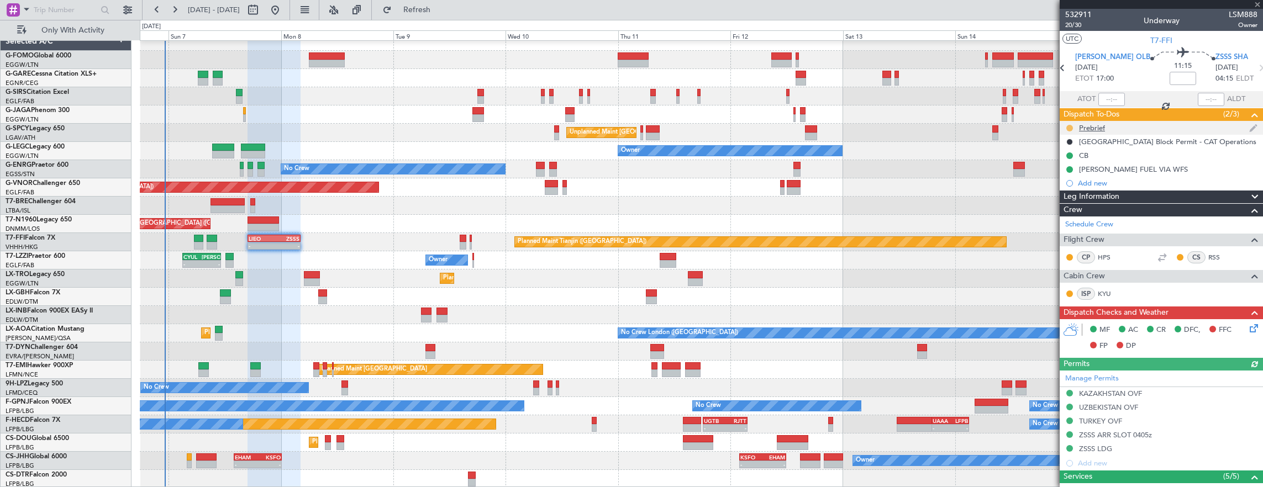
click at [1070, 125] on button at bounding box center [1070, 128] width 7 height 7
click at [1081, 192] on span "Cancelled" at bounding box center [1072, 192] width 32 height 11
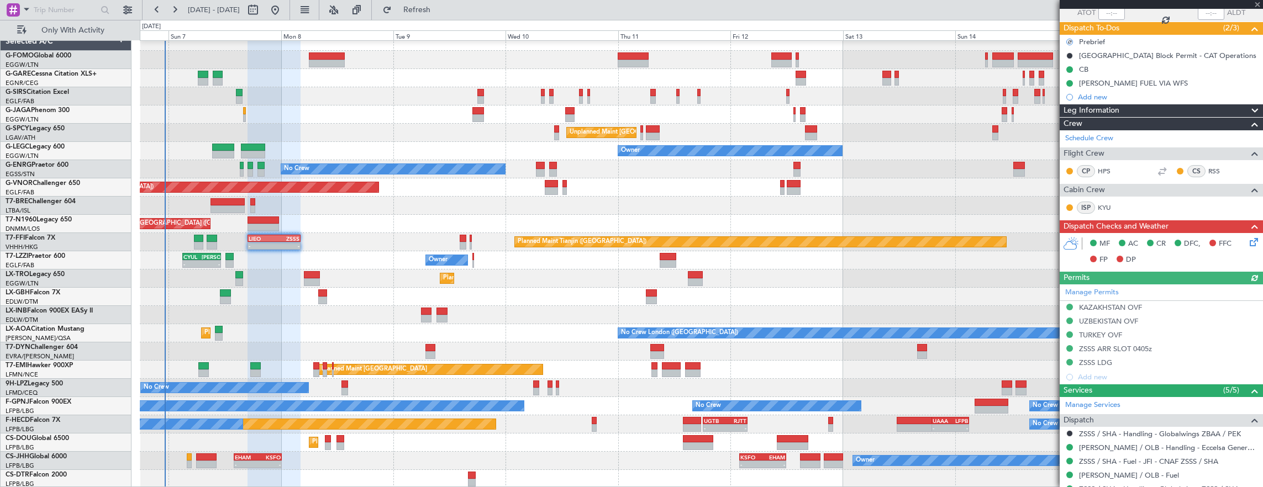
scroll to position [166, 0]
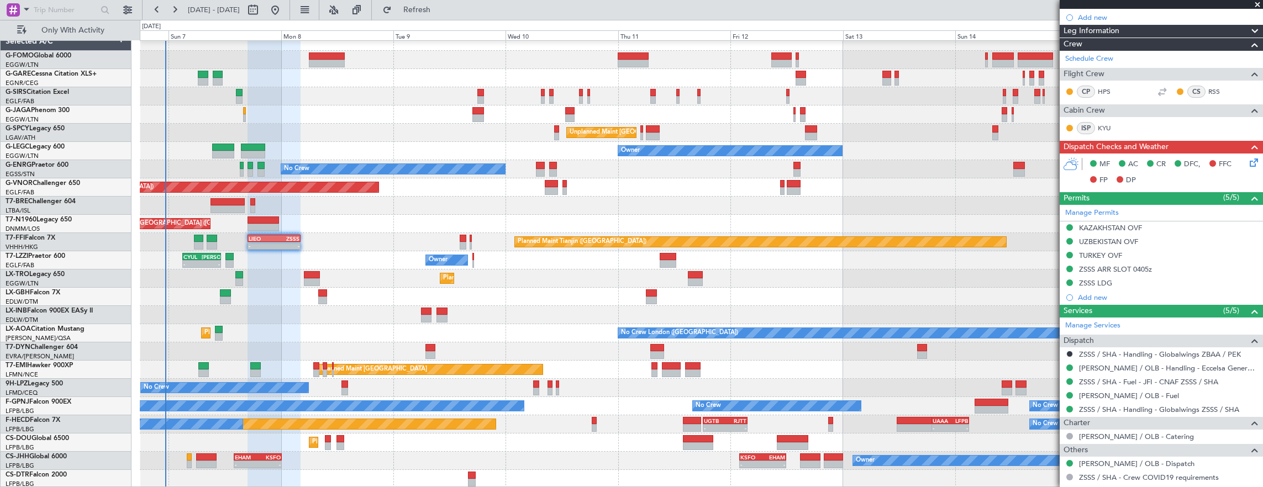
click at [1162, 241] on div "UZBEKISTAN OVF" at bounding box center [1161, 242] width 203 height 14
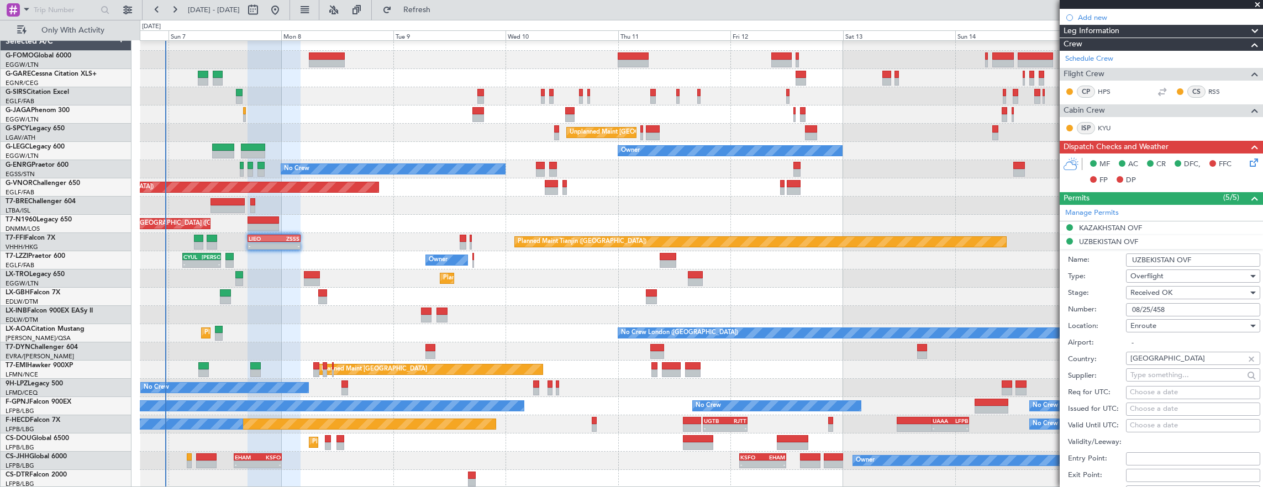
click at [1205, 306] on input "08/25/458" at bounding box center [1193, 309] width 134 height 13
click at [1171, 228] on div "KAZAKHSTAN OVF" at bounding box center [1161, 229] width 203 height 14
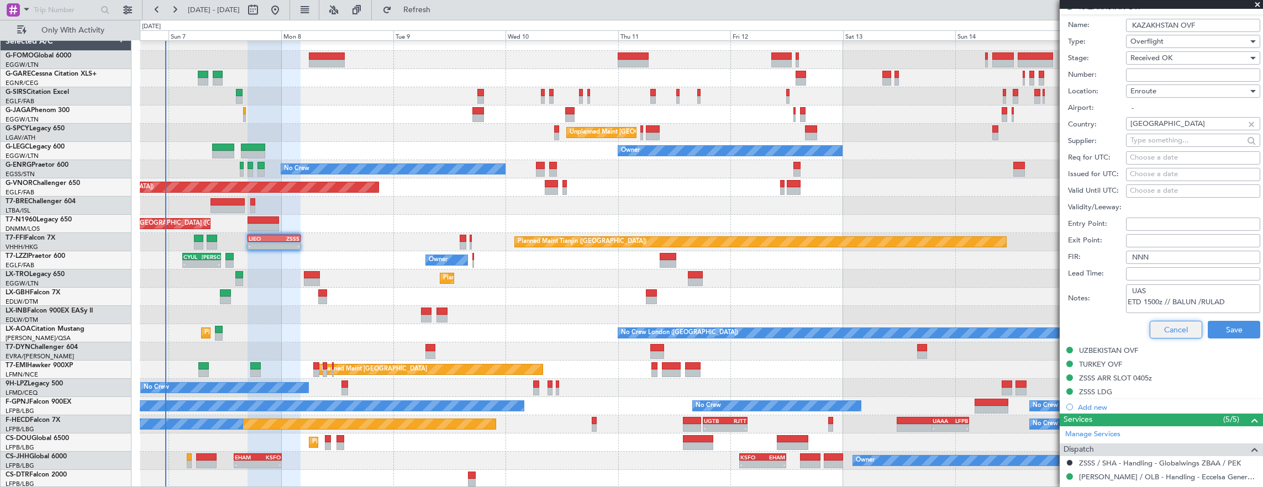
click at [1174, 329] on button "Cancel" at bounding box center [1176, 330] width 53 height 18
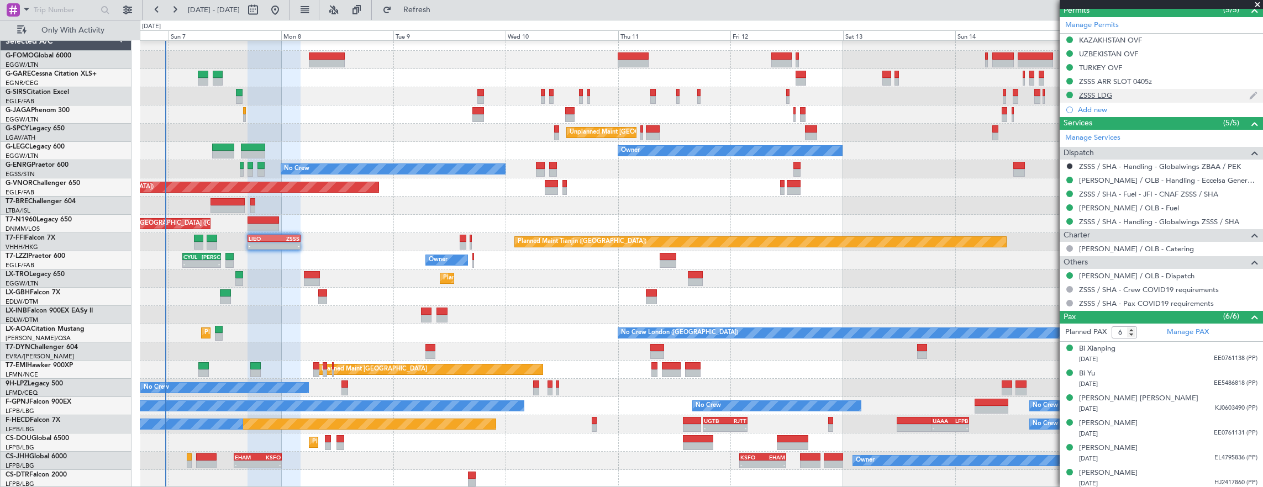
click at [1153, 91] on div "ZSSS LDG" at bounding box center [1161, 96] width 203 height 14
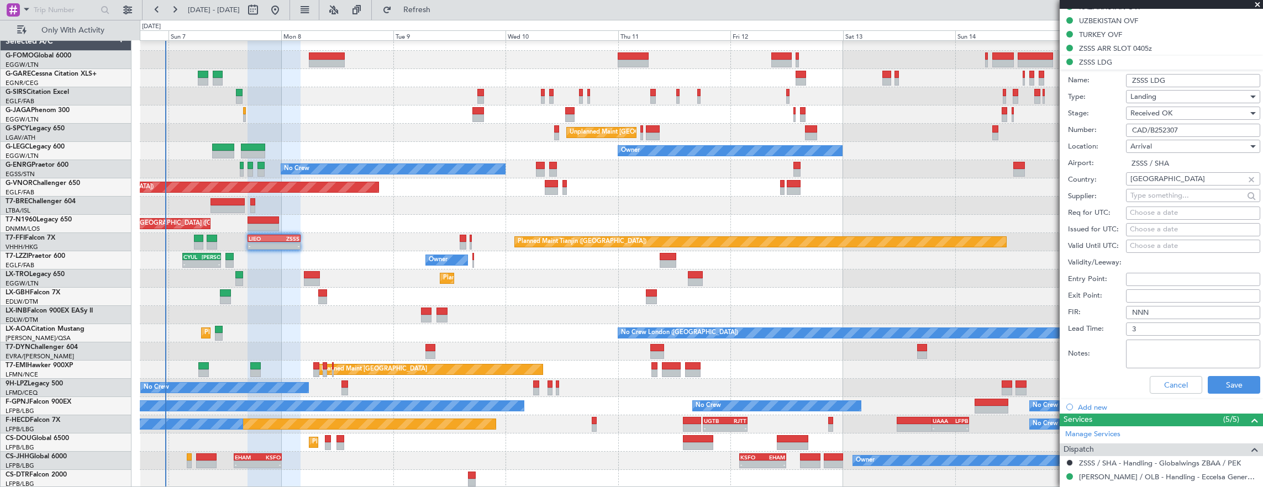
click at [1187, 128] on input "CAD/B252307" at bounding box center [1193, 130] width 134 height 13
click at [1170, 43] on div "ZSSS ARR SLOT 0405z" at bounding box center [1161, 49] width 203 height 14
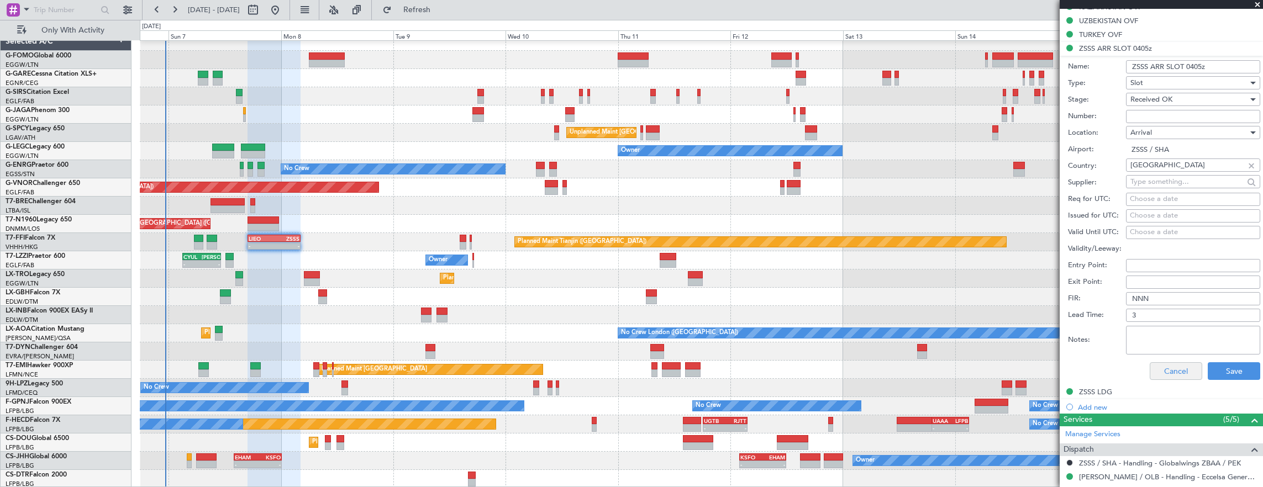
click at [1173, 378] on div "Cancel Save" at bounding box center [1164, 371] width 192 height 29
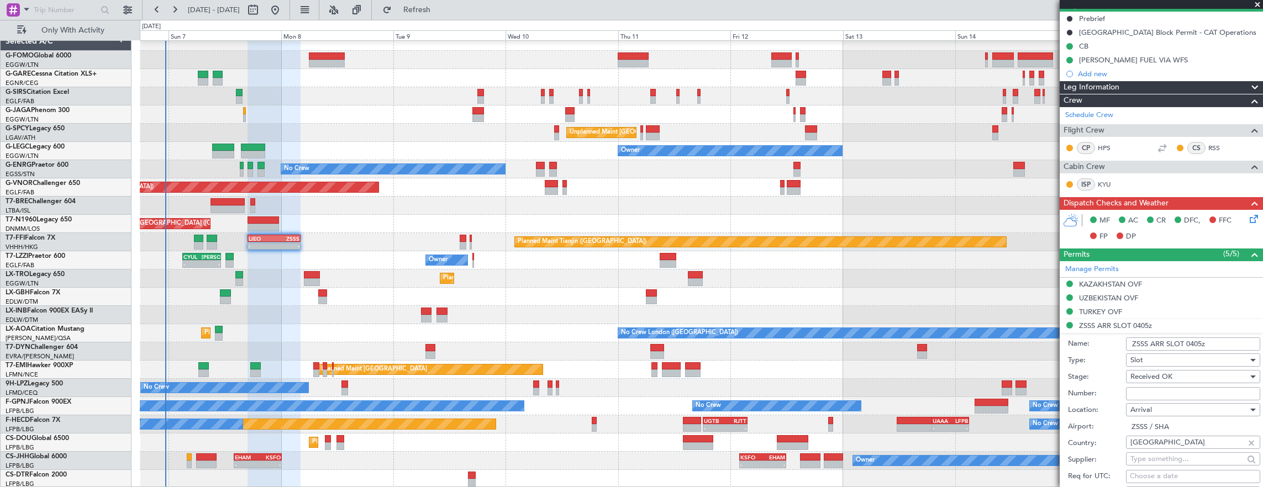
scroll to position [0, 0]
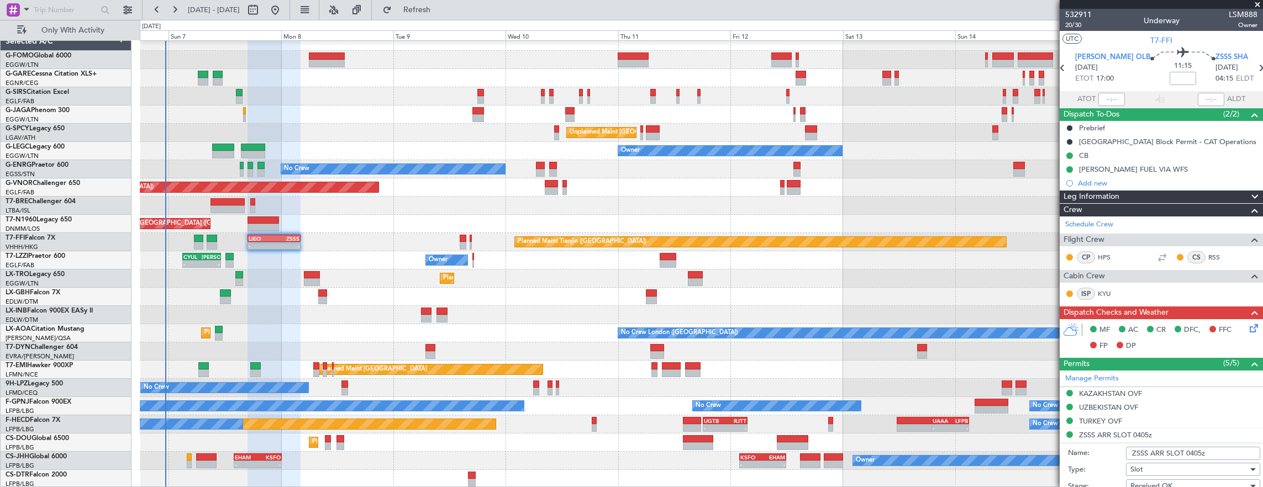
click at [1248, 328] on icon at bounding box center [1252, 326] width 9 height 9
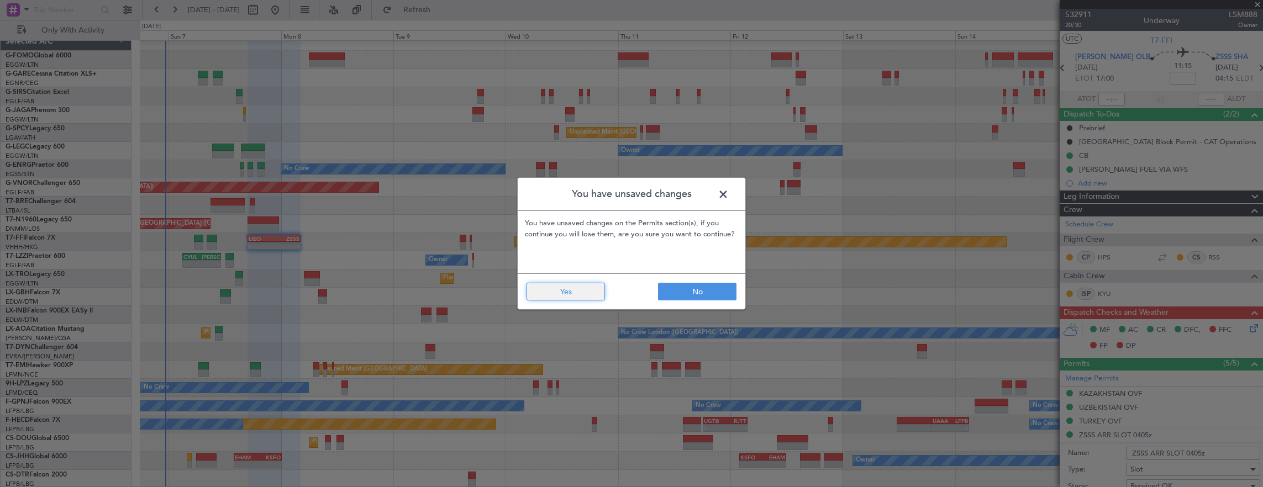
click at [574, 296] on button "Yes" at bounding box center [566, 292] width 78 height 18
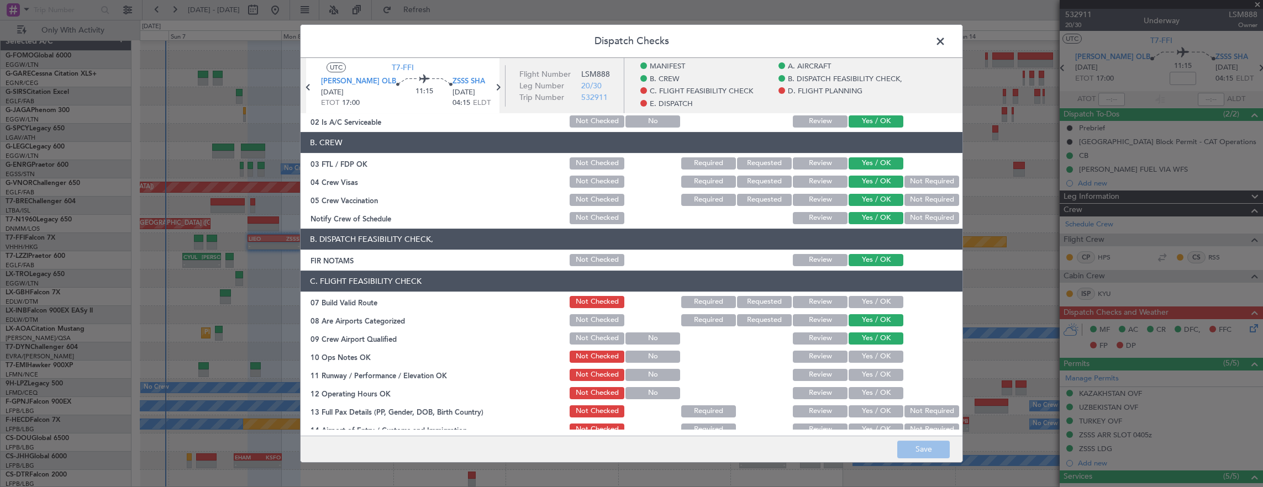
scroll to position [166, 0]
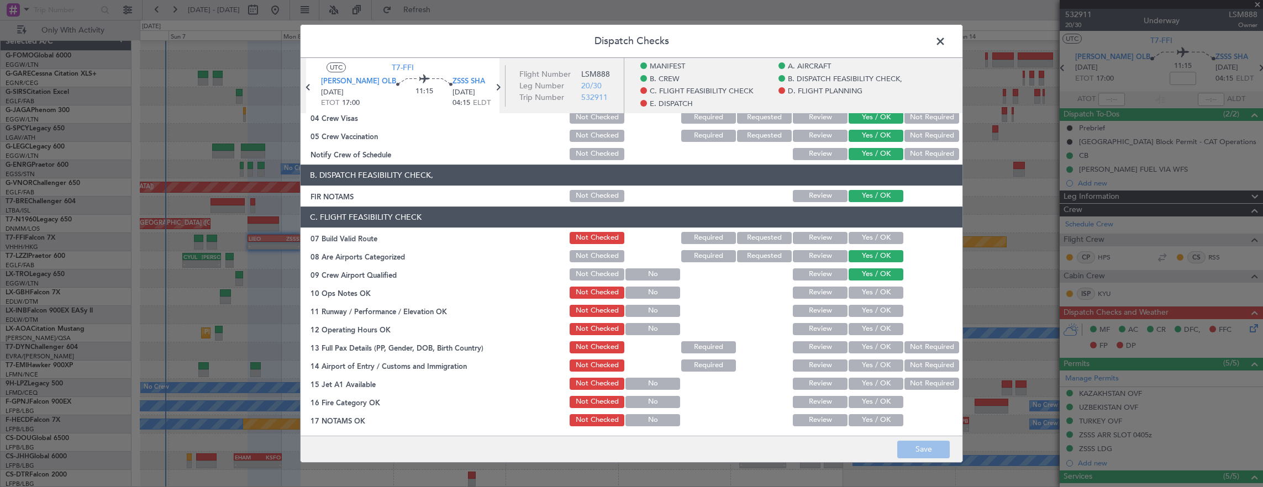
click at [877, 240] on button "Yes / OK" at bounding box center [876, 238] width 55 height 12
click at [872, 298] on button "Yes / OK" at bounding box center [876, 293] width 55 height 12
click at [872, 310] on button "Yes / OK" at bounding box center [876, 311] width 55 height 12
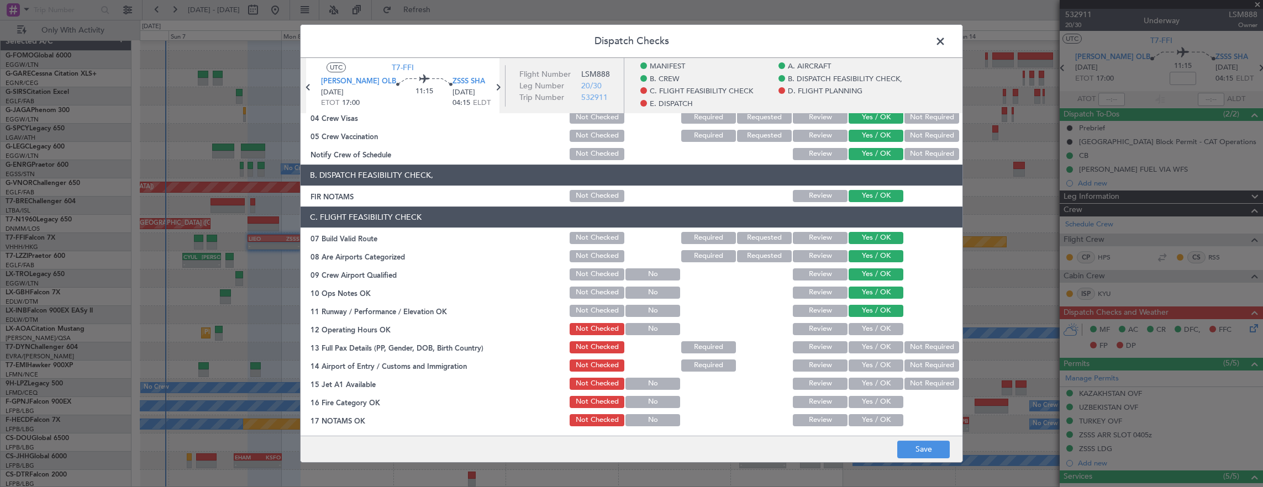
click at [869, 324] on button "Yes / OK" at bounding box center [876, 329] width 55 height 12
click at [867, 338] on section "C. FLIGHT FEASIBILITY CHECK 07 Build Valid Route Not Checked Required Requested…" at bounding box center [632, 354] width 662 height 295
click at [865, 345] on button "Yes / OK" at bounding box center [876, 348] width 55 height 12
click at [865, 365] on button "Yes / OK" at bounding box center [876, 366] width 55 height 12
click at [867, 380] on button "Yes / OK" at bounding box center [876, 384] width 55 height 12
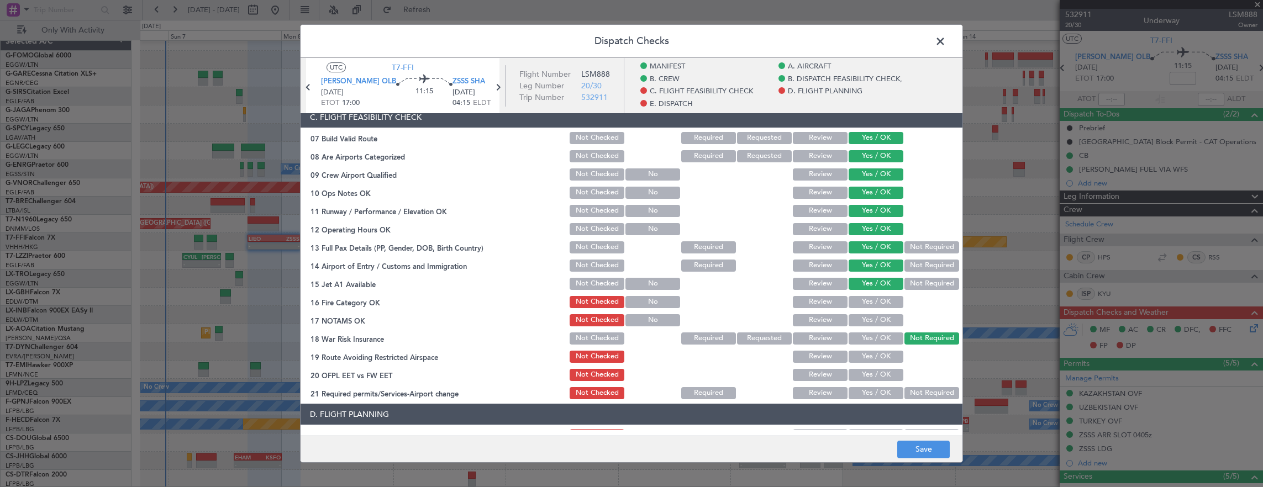
scroll to position [276, 0]
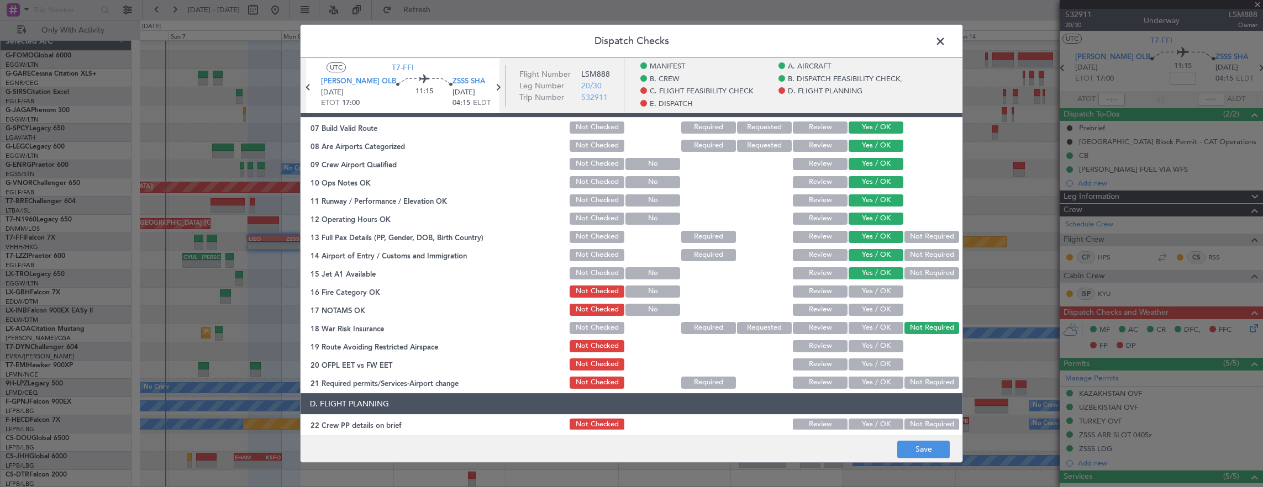
click at [864, 291] on button "Yes / OK" at bounding box center [876, 292] width 55 height 12
click at [867, 318] on section "C. FLIGHT FEASIBILITY CHECK 07 Build Valid Route Not Checked Required Requested…" at bounding box center [632, 243] width 662 height 295
click at [867, 315] on button "Yes / OK" at bounding box center [876, 310] width 55 height 12
click at [875, 353] on div "Yes / OK" at bounding box center [875, 346] width 56 height 15
click at [873, 348] on button "Yes / OK" at bounding box center [876, 346] width 55 height 12
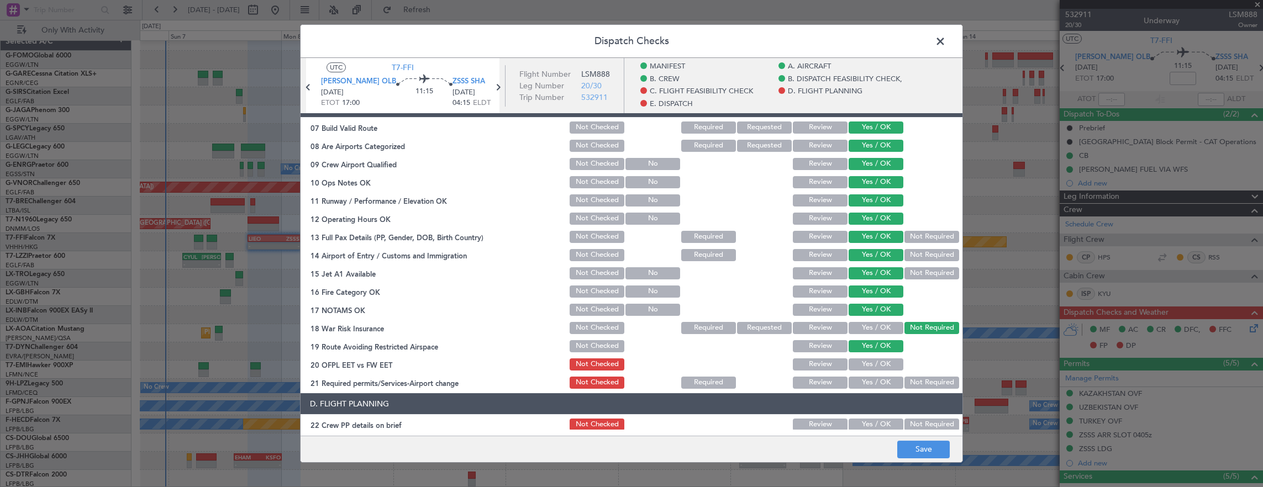
drag, startPoint x: 874, startPoint y: 366, endPoint x: 874, endPoint y: 376, distance: 9.9
click at [873, 366] on button "Yes / OK" at bounding box center [876, 365] width 55 height 12
click at [874, 380] on button "Yes / OK" at bounding box center [876, 383] width 55 height 12
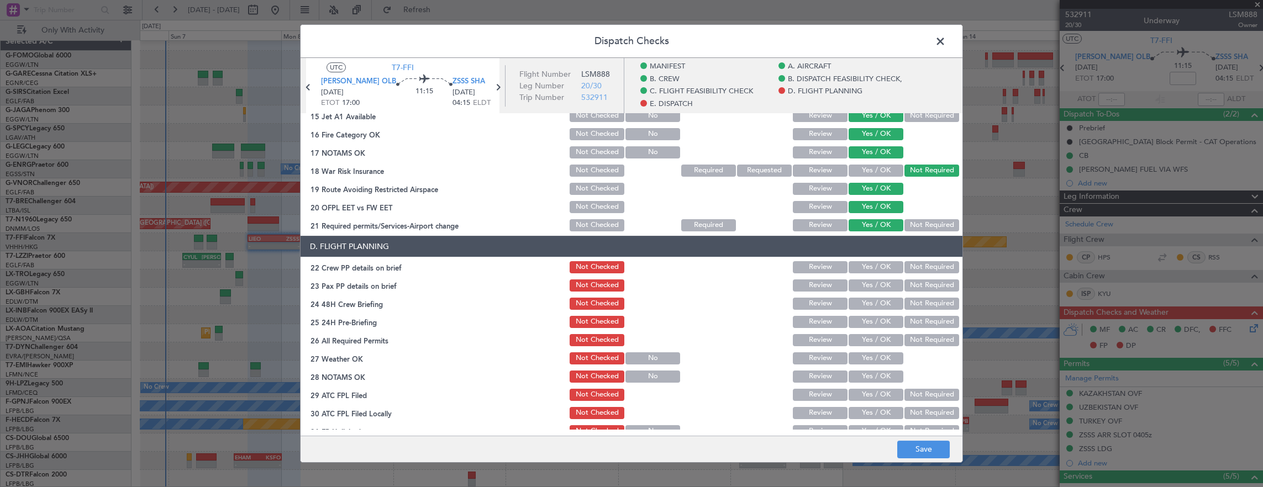
scroll to position [442, 0]
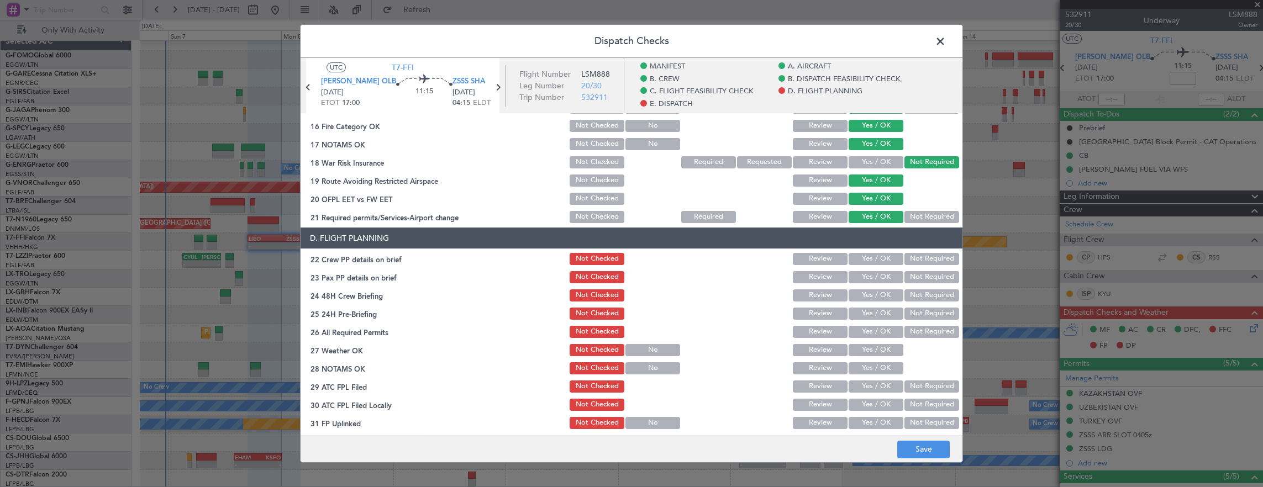
drag, startPoint x: 868, startPoint y: 261, endPoint x: 863, endPoint y: 280, distance: 20.0
click at [868, 264] on button "Yes / OK" at bounding box center [876, 259] width 55 height 12
click at [863, 280] on button "Yes / OK" at bounding box center [876, 277] width 55 height 12
click at [864, 298] on button "Yes / OK" at bounding box center [876, 296] width 55 height 12
click at [919, 311] on button "Not Required" at bounding box center [932, 314] width 55 height 12
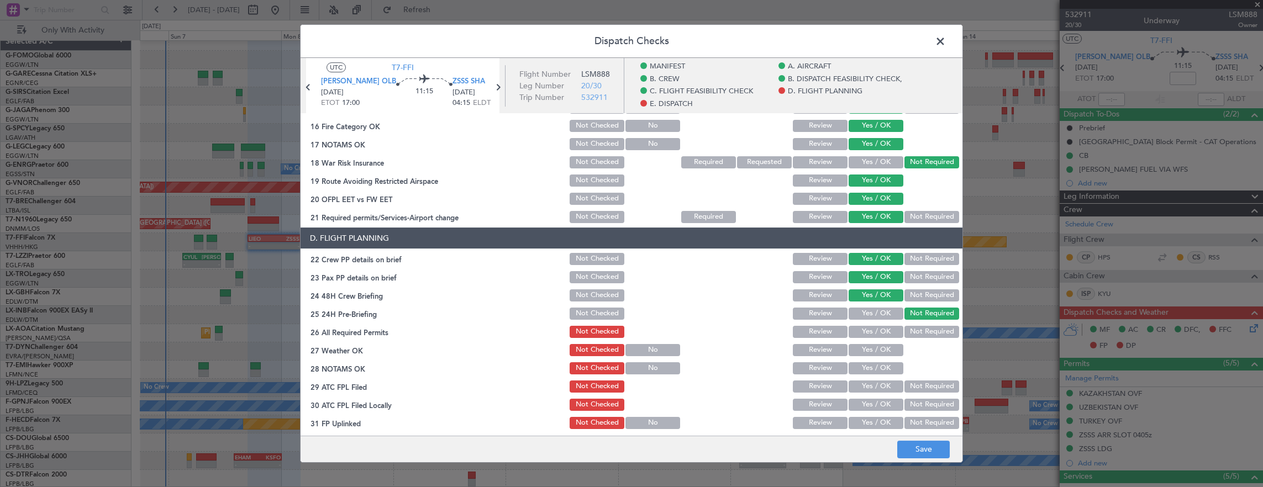
click at [870, 329] on button "Yes / OK" at bounding box center [876, 332] width 55 height 12
click at [871, 345] on button "Yes / OK" at bounding box center [876, 350] width 55 height 12
click at [872, 360] on section "D. FLIGHT PLANNING 22 Crew PP details on brief Not Checked Review Yes / OK Not …" at bounding box center [632, 339] width 662 height 222
click at [871, 372] on button "Yes / OK" at bounding box center [876, 369] width 55 height 12
click at [868, 389] on button "Yes / OK" at bounding box center [876, 387] width 55 height 12
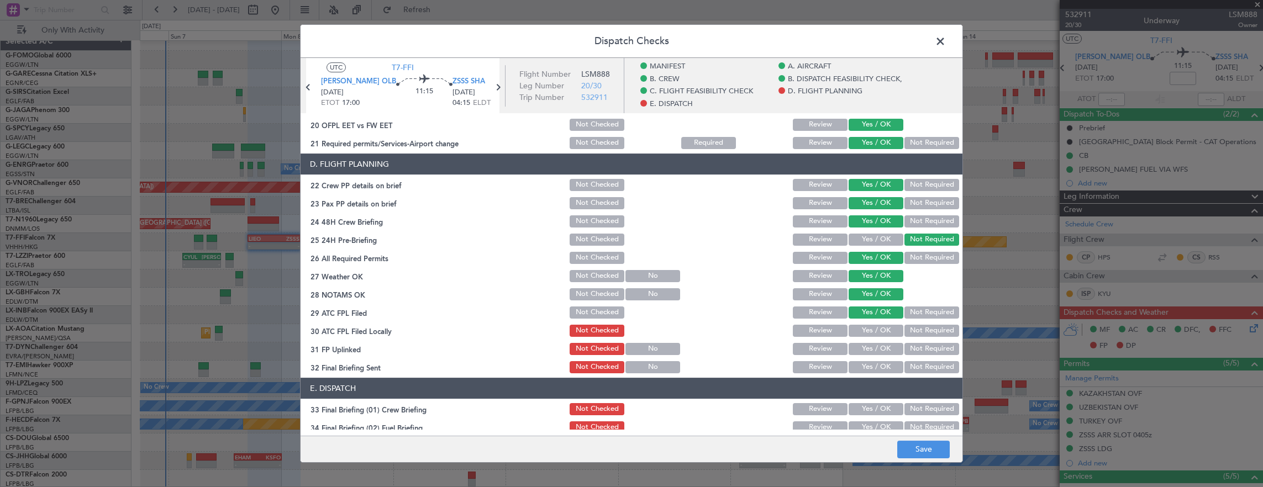
scroll to position [553, 0]
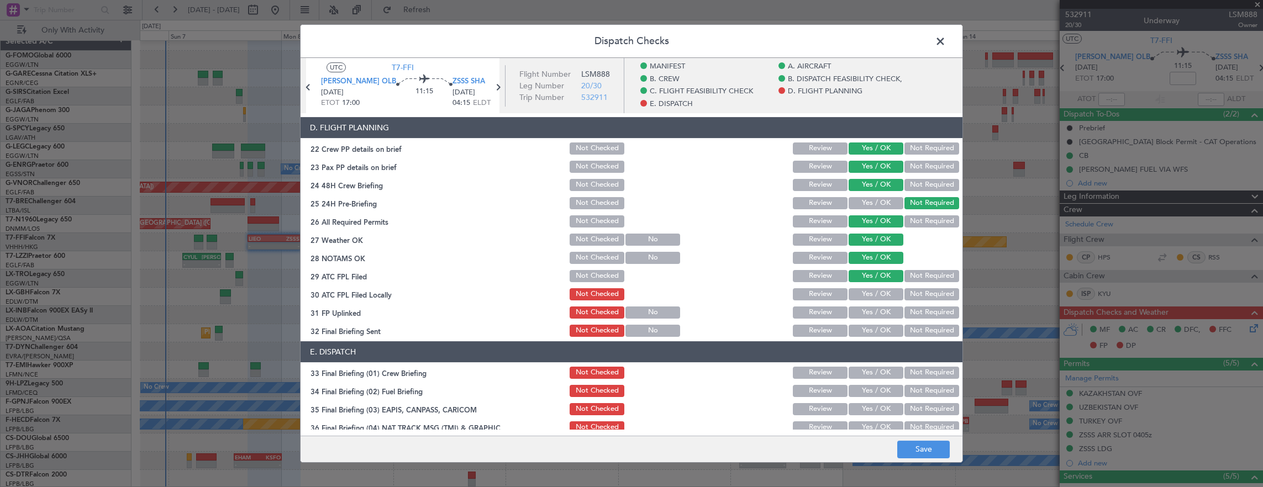
click at [917, 297] on button "Not Required" at bounding box center [932, 294] width 55 height 12
drag, startPoint x: 895, startPoint y: 308, endPoint x: 913, endPoint y: 321, distance: 22.2
click at [903, 308] on div "Not Required" at bounding box center [931, 312] width 56 height 15
click at [924, 326] on button "Not Required" at bounding box center [932, 331] width 55 height 12
click at [867, 307] on button "Yes / OK" at bounding box center [876, 313] width 55 height 12
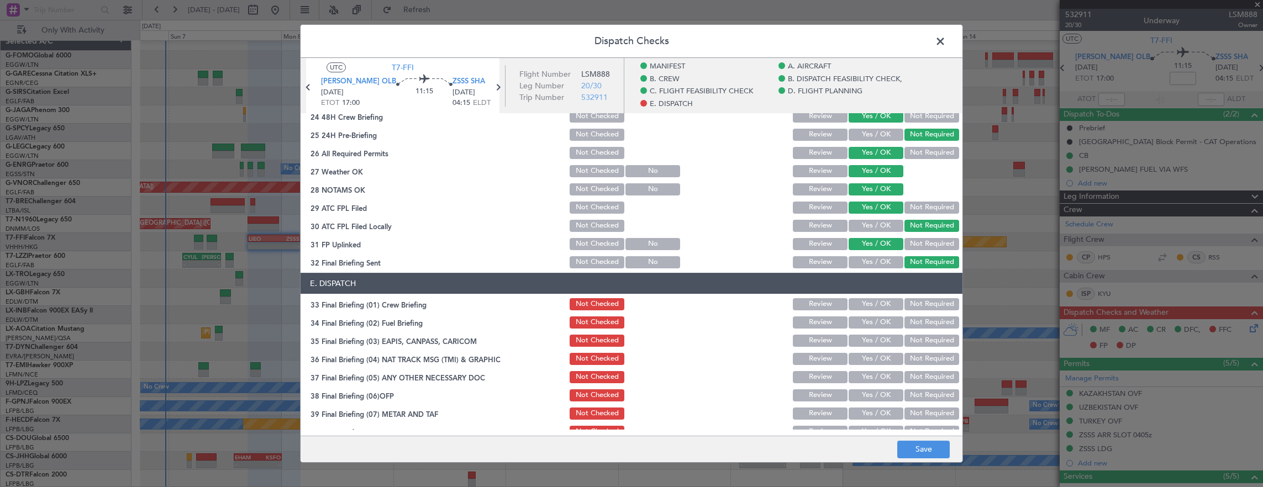
scroll to position [663, 0]
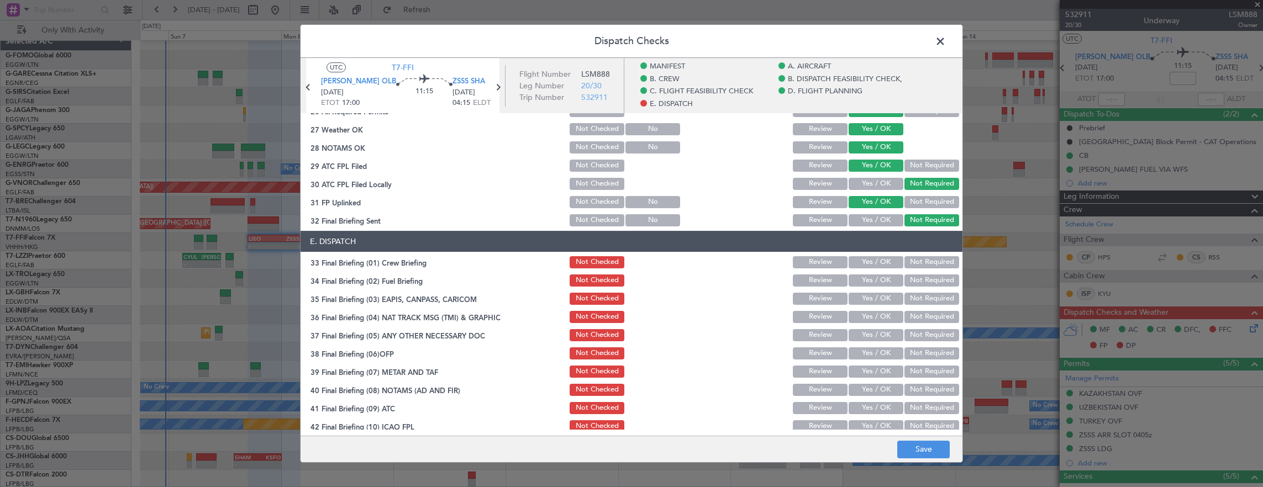
click at [865, 266] on button "Yes / OK" at bounding box center [876, 262] width 55 height 12
click at [869, 285] on button "Yes / OK" at bounding box center [876, 281] width 55 height 12
drag, startPoint x: 913, startPoint y: 298, endPoint x: 916, endPoint y: 317, distance: 19.1
click at [913, 300] on button "Not Required" at bounding box center [932, 299] width 55 height 12
click at [916, 317] on button "Not Required" at bounding box center [932, 317] width 55 height 12
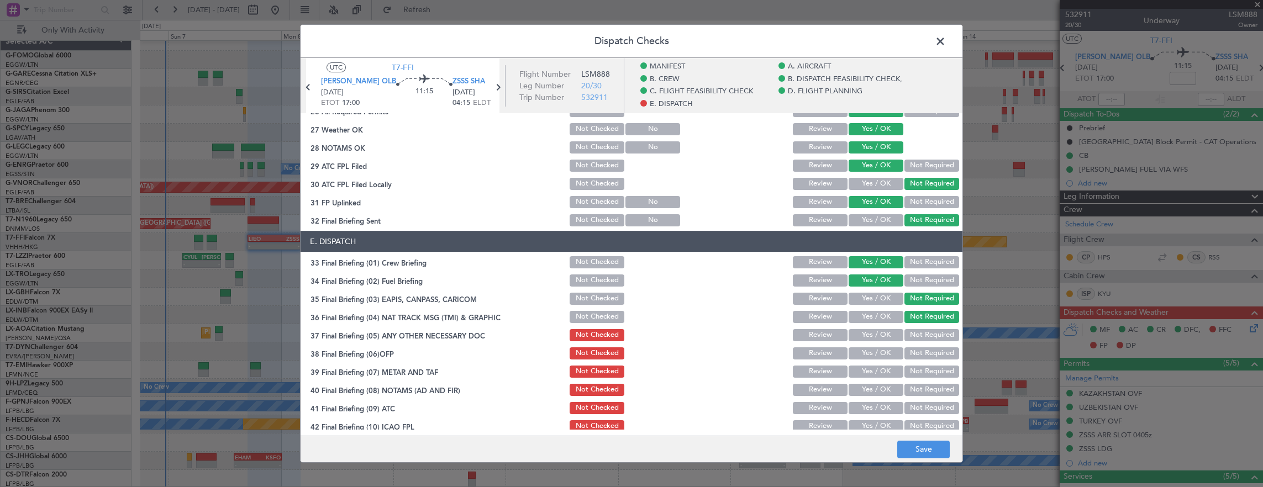
click at [870, 330] on button "Yes / OK" at bounding box center [876, 335] width 55 height 12
click at [873, 344] on section "E. DISPATCH 33 Final Briefing (01) Crew Briefing Not Checked Review Yes / OK No…" at bounding box center [632, 351] width 662 height 240
click at [874, 358] on button "Yes / OK" at bounding box center [876, 354] width 55 height 12
drag, startPoint x: 873, startPoint y: 372, endPoint x: 873, endPoint y: 380, distance: 7.8
click at [873, 372] on button "Yes / OK" at bounding box center [876, 372] width 55 height 12
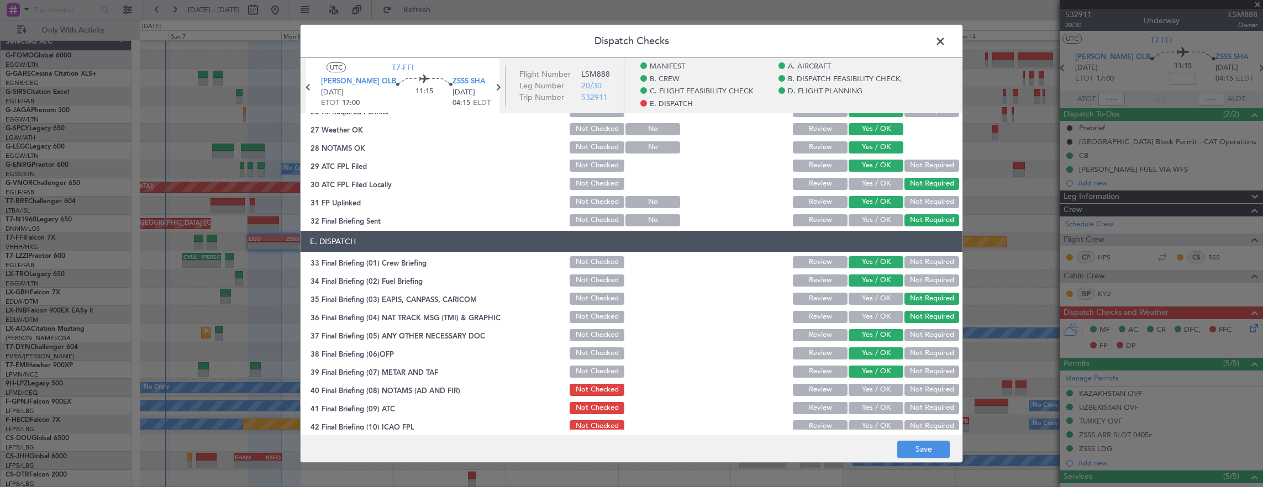
click at [871, 394] on button "Yes / OK" at bounding box center [876, 390] width 55 height 12
click at [871, 405] on button "Yes / OK" at bounding box center [876, 408] width 55 height 12
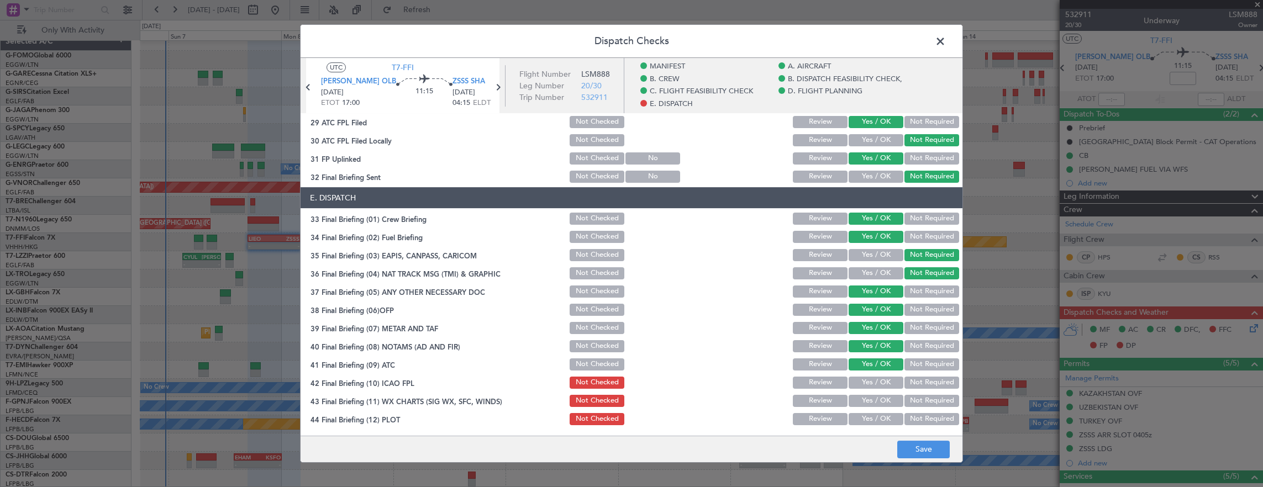
click at [870, 381] on button "Yes / OK" at bounding box center [876, 383] width 55 height 12
click at [873, 402] on button "Yes / OK" at bounding box center [876, 401] width 55 height 12
click at [875, 418] on button "Yes / OK" at bounding box center [876, 419] width 55 height 12
click at [924, 443] on button "Save" at bounding box center [924, 450] width 53 height 18
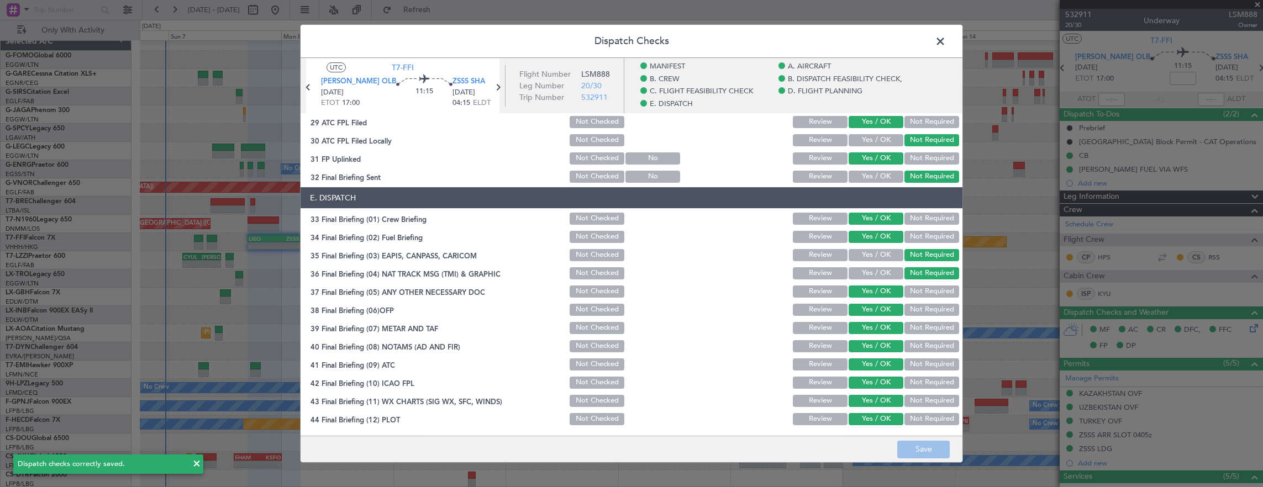
click at [931, 41] on header "Dispatch Checks" at bounding box center [632, 41] width 662 height 33
click at [946, 42] on span at bounding box center [946, 44] width 0 height 22
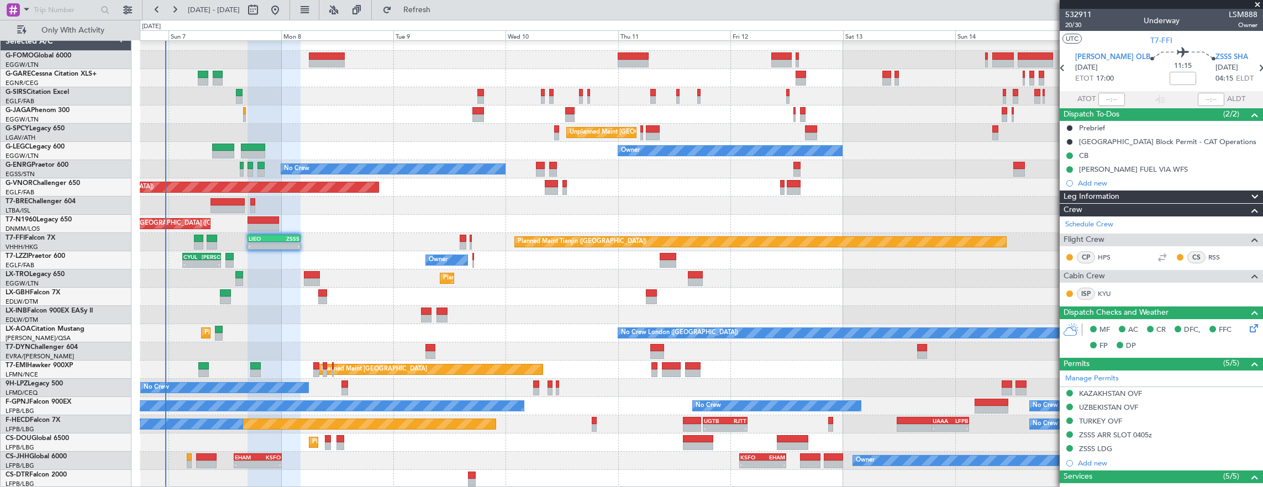
click at [729, 161] on div "No Crew" at bounding box center [702, 169] width 1124 height 18
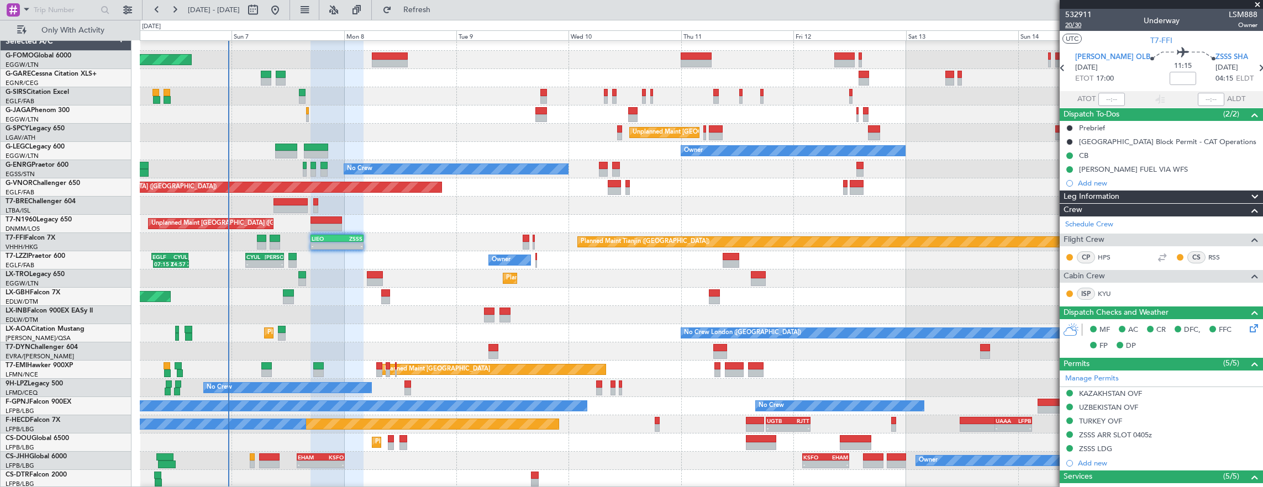
click at [1078, 28] on span "20/30" at bounding box center [1079, 24] width 27 height 9
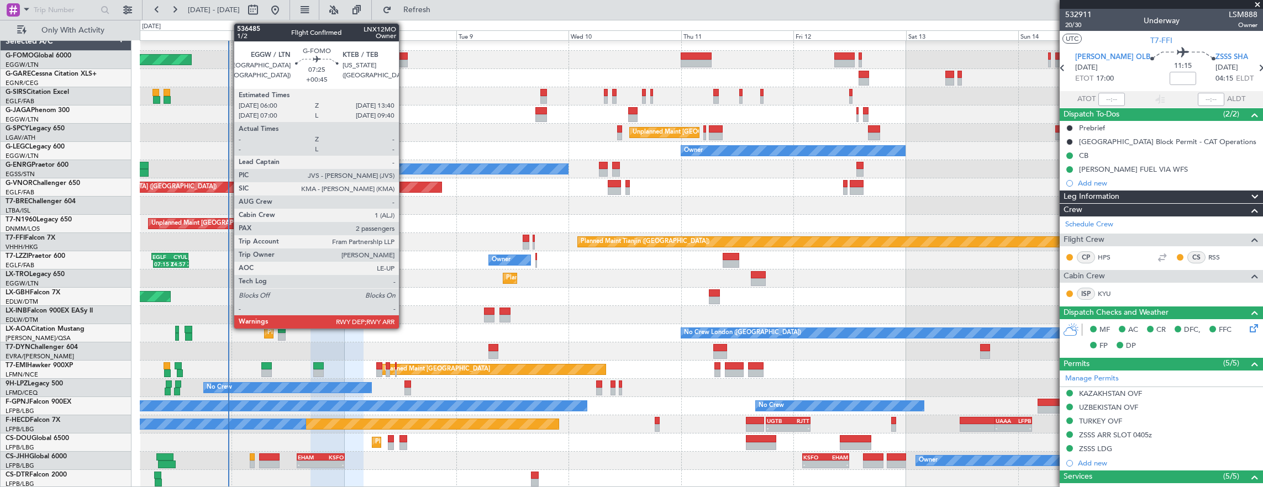
click at [405, 57] on div at bounding box center [390, 57] width 36 height 8
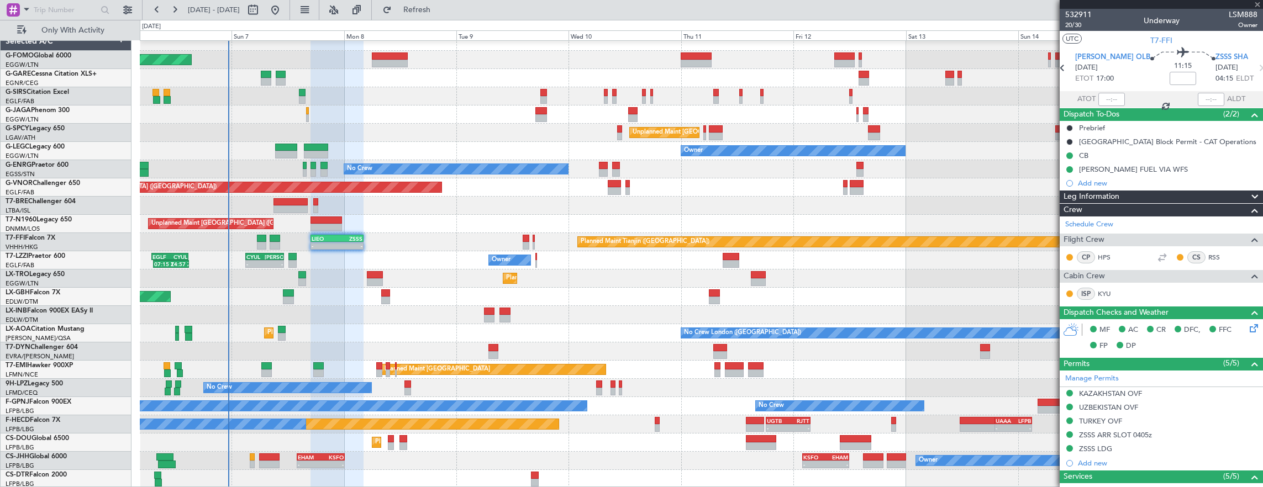
type input "+00:45"
type input "2"
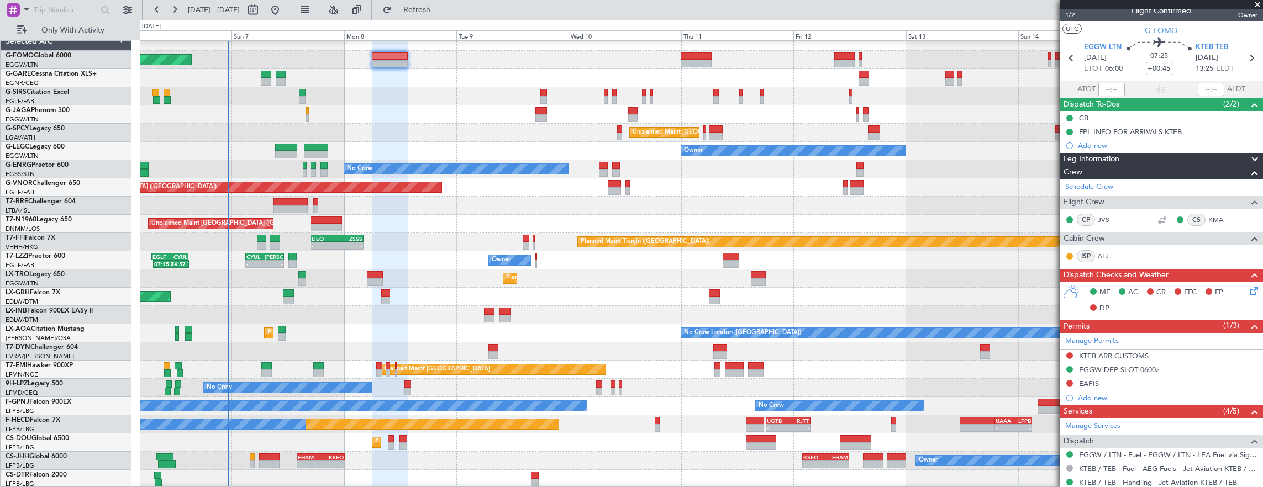
scroll to position [0, 0]
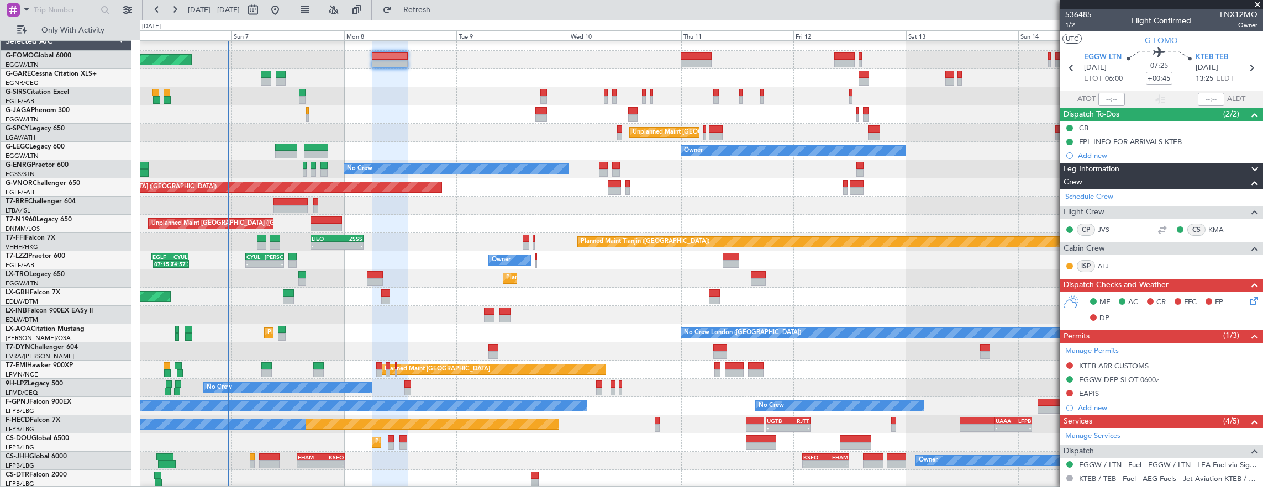
click at [305, 109] on div at bounding box center [702, 115] width 1124 height 18
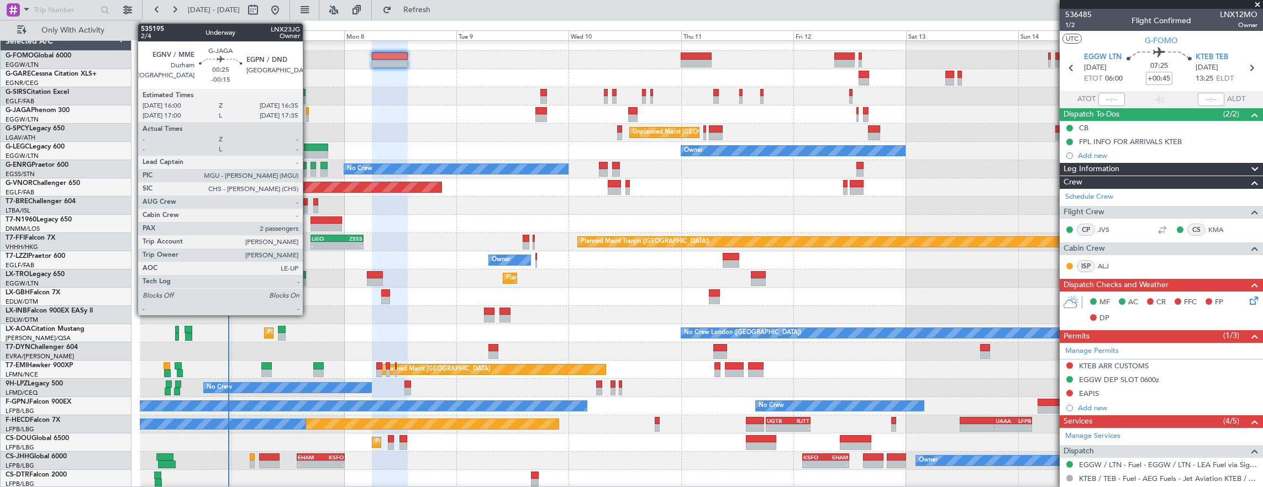
click at [308, 111] on div at bounding box center [307, 111] width 3 height 8
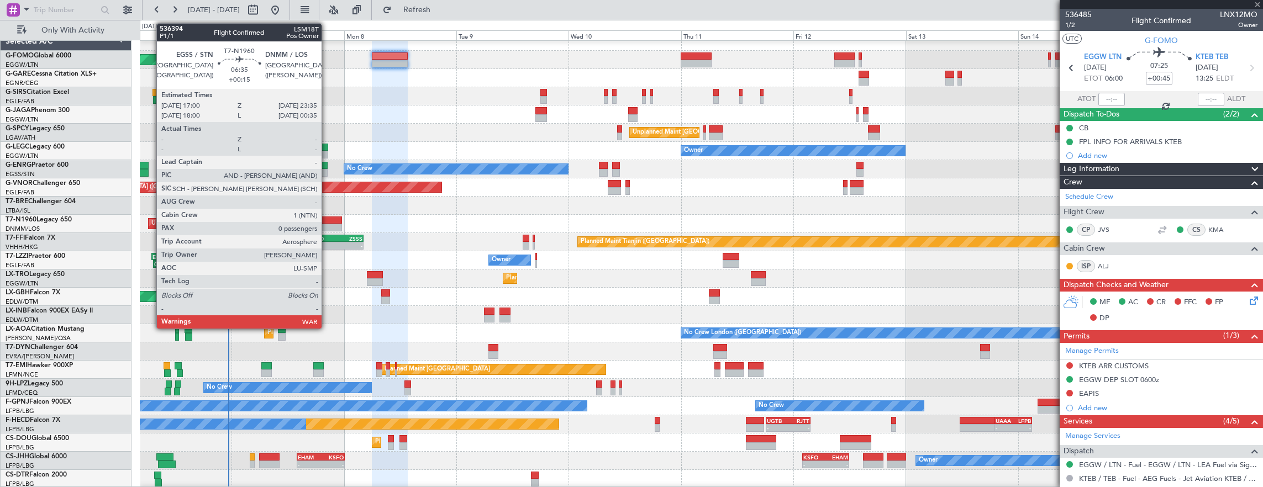
click at [327, 227] on div at bounding box center [326, 228] width 31 height 8
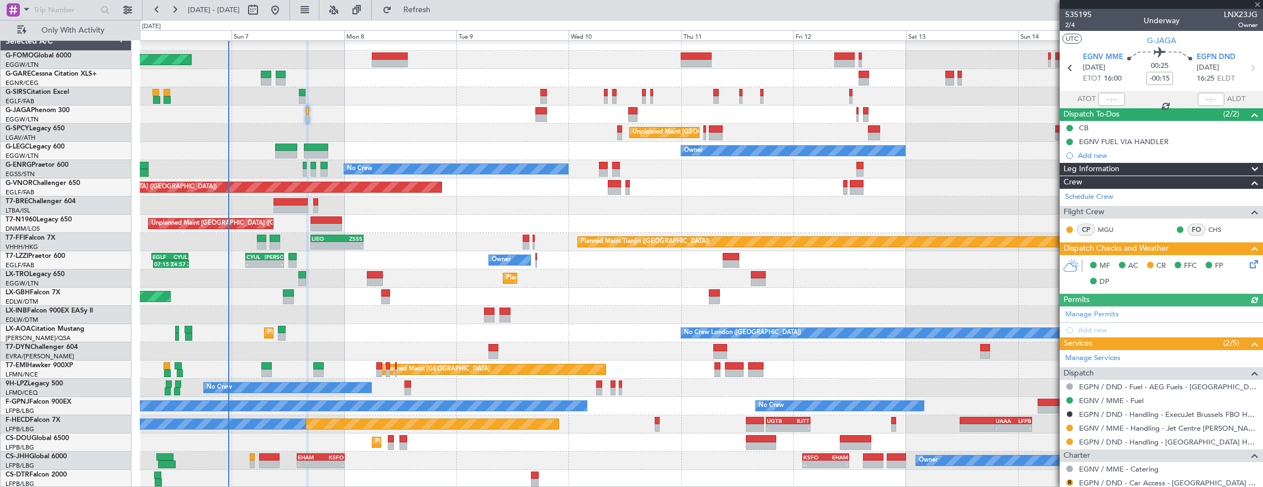
type input "+00:15"
type input "0"
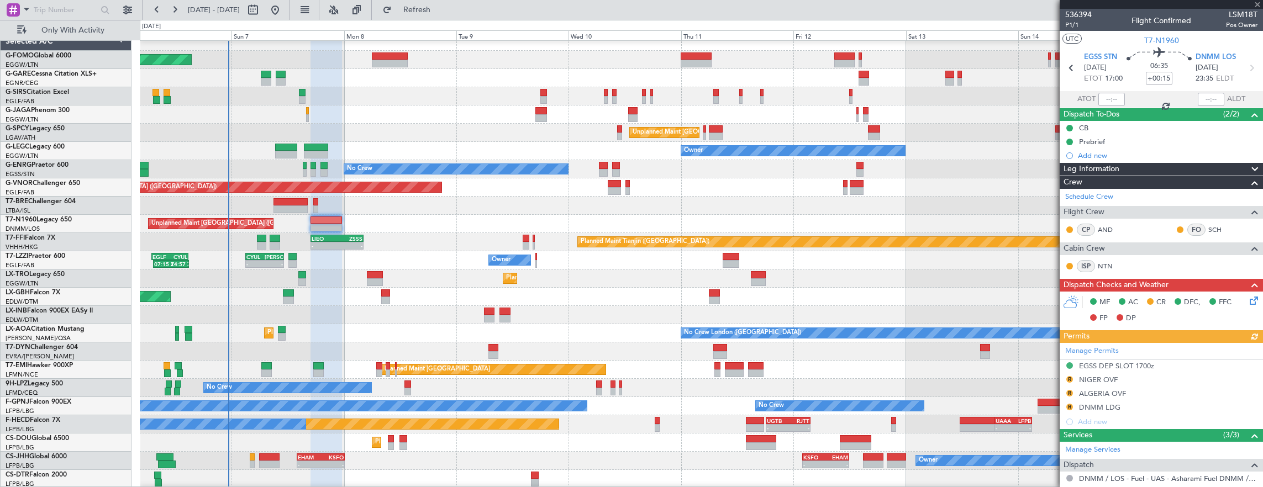
click at [1248, 298] on icon at bounding box center [1252, 299] width 9 height 9
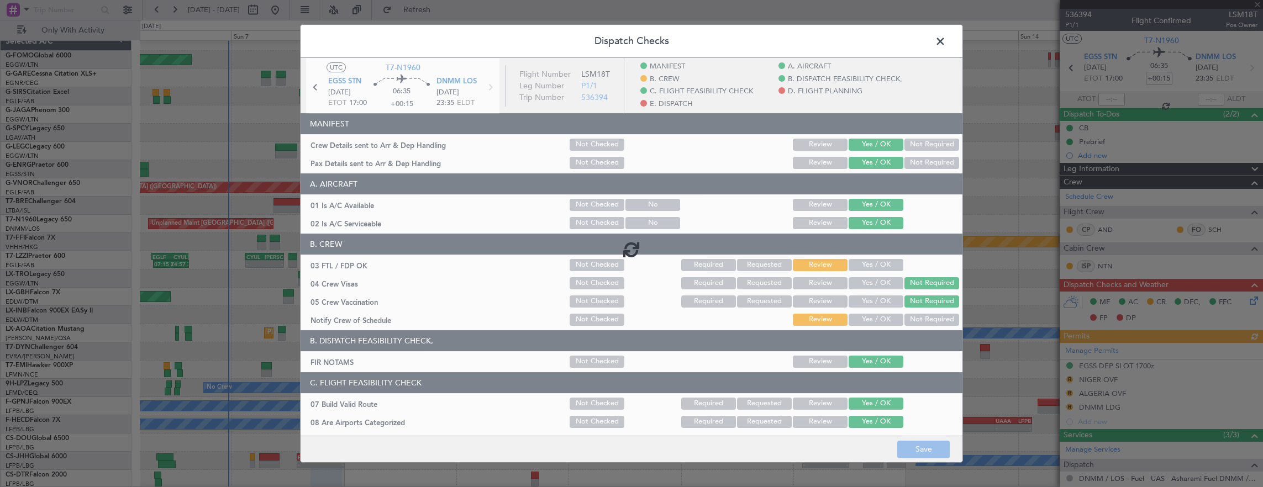
click at [946, 39] on span at bounding box center [946, 44] width 0 height 22
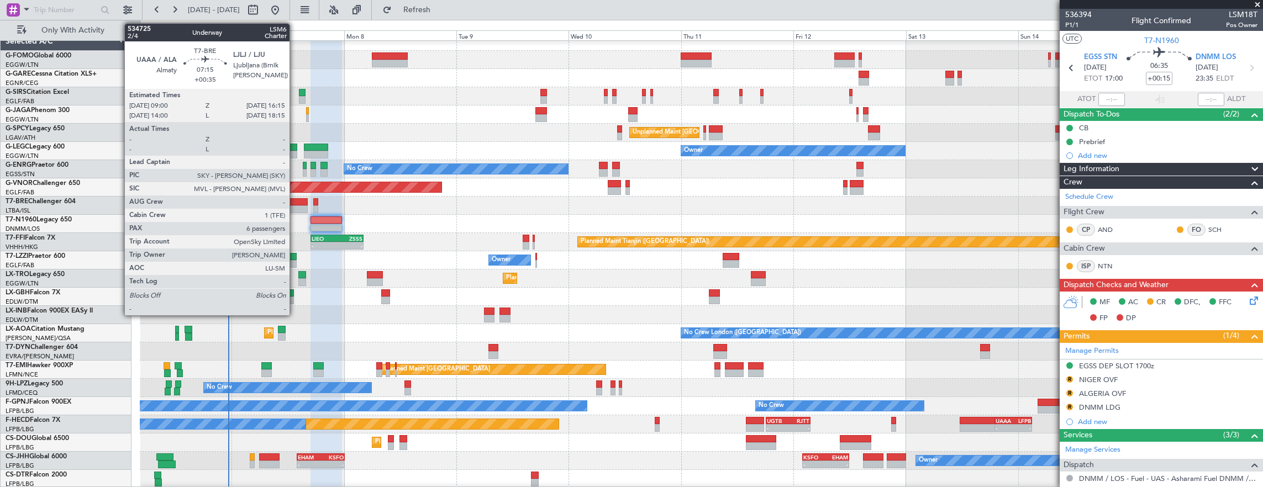
click at [295, 200] on div at bounding box center [291, 202] width 34 height 8
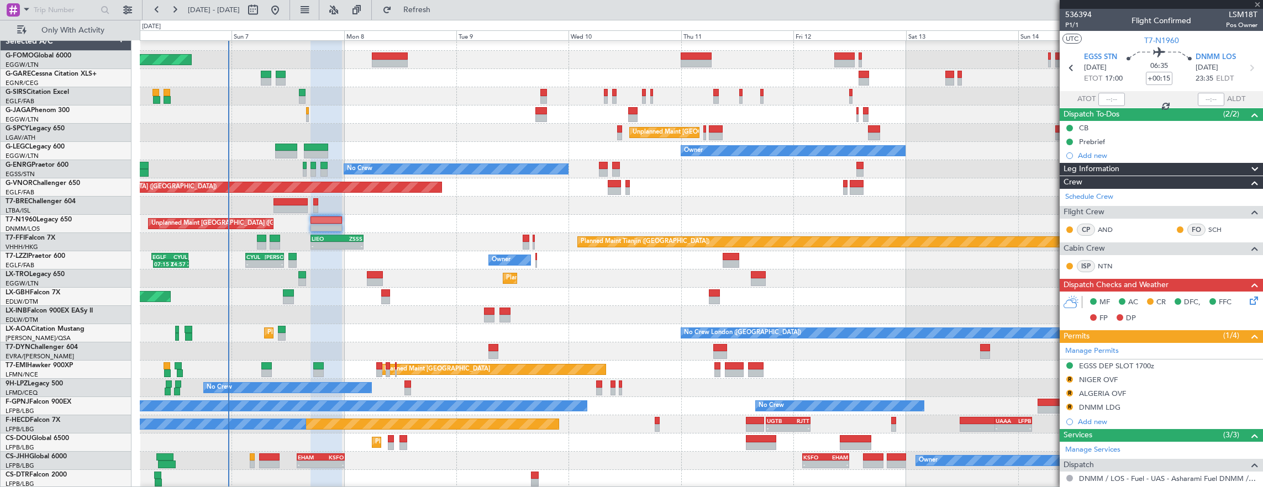
type input "+00:35"
type input "6"
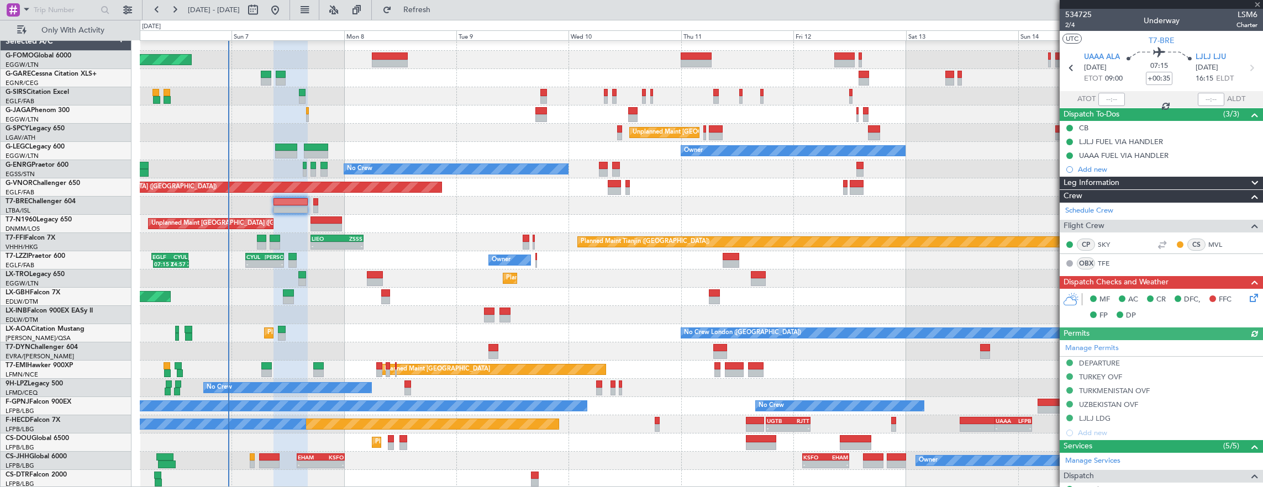
click at [1250, 297] on icon at bounding box center [1252, 296] width 9 height 9
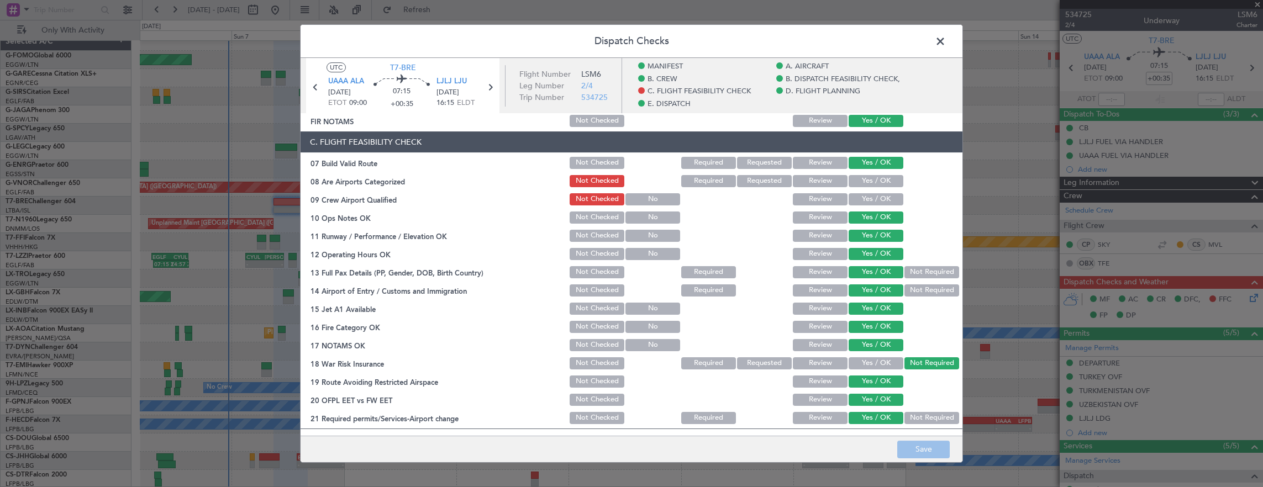
scroll to position [209, 0]
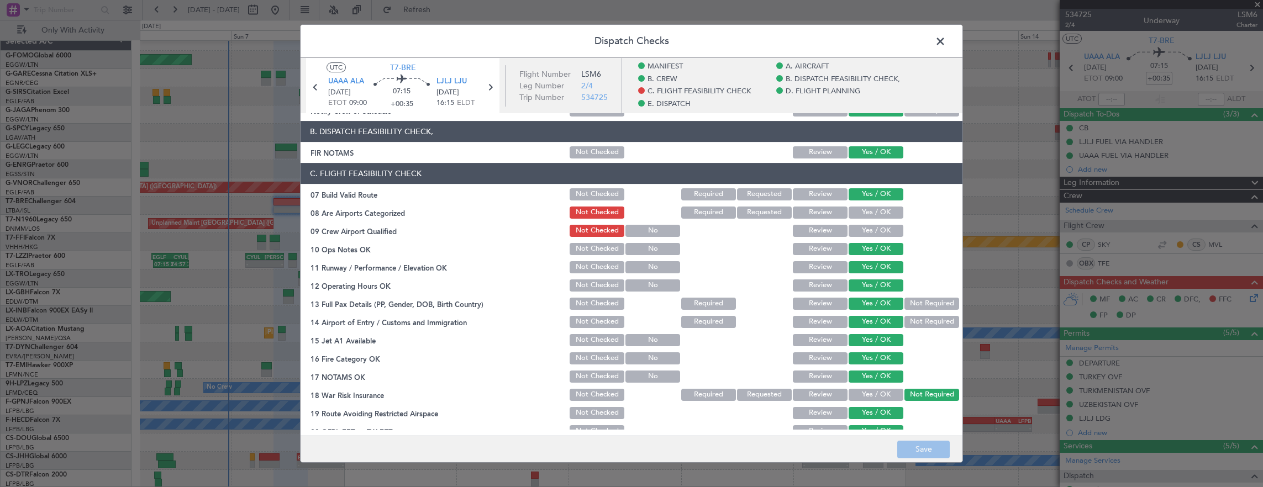
click at [946, 40] on span at bounding box center [946, 44] width 0 height 22
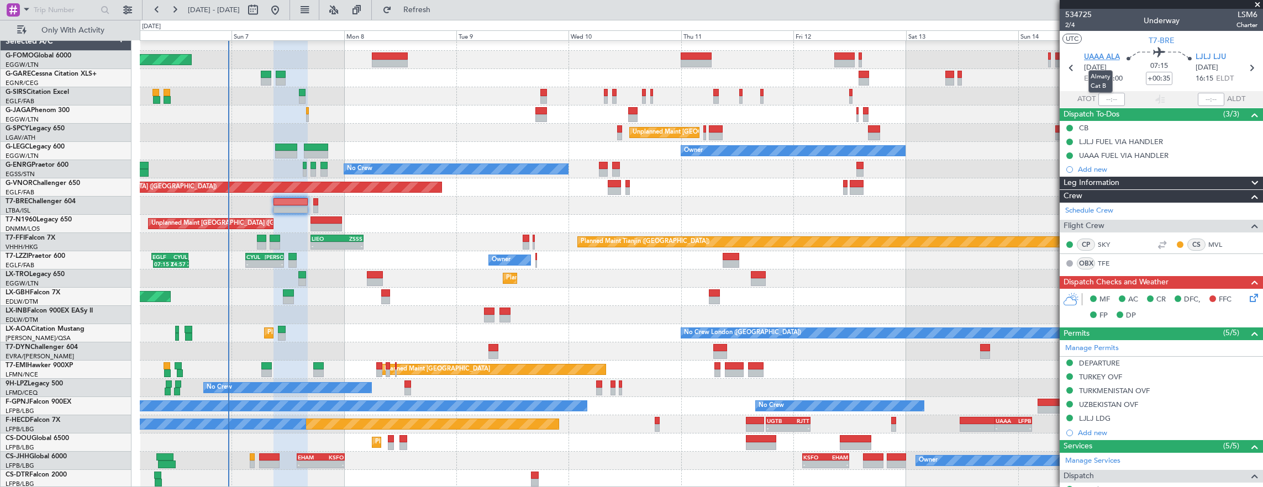
click at [1088, 55] on span "UAAA ALA" at bounding box center [1102, 57] width 36 height 11
click at [1218, 59] on span "LJLJ LJU" at bounding box center [1211, 57] width 30 height 11
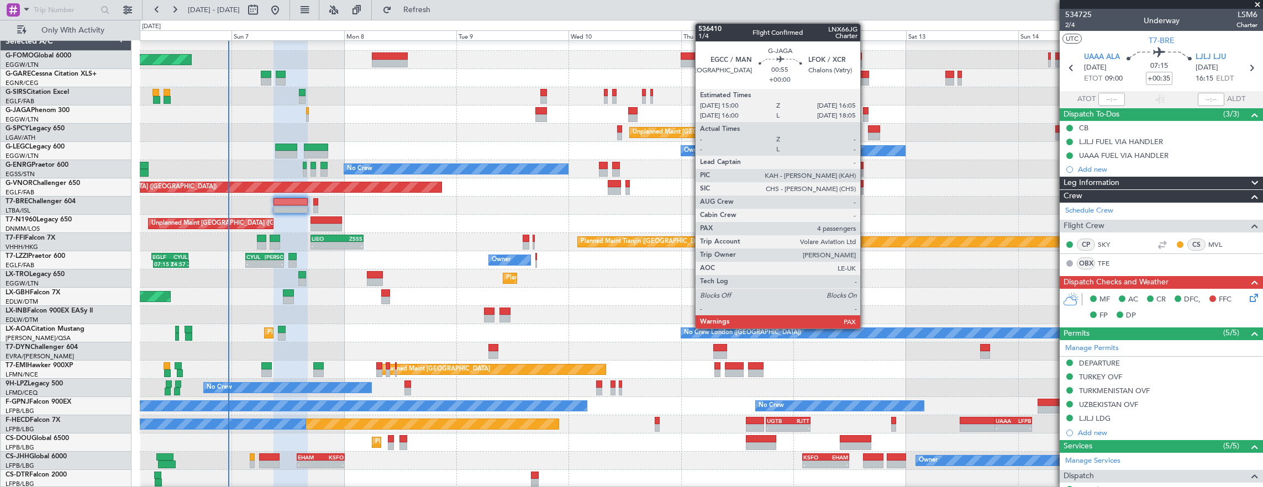
click at [866, 112] on div at bounding box center [866, 111] width 6 height 8
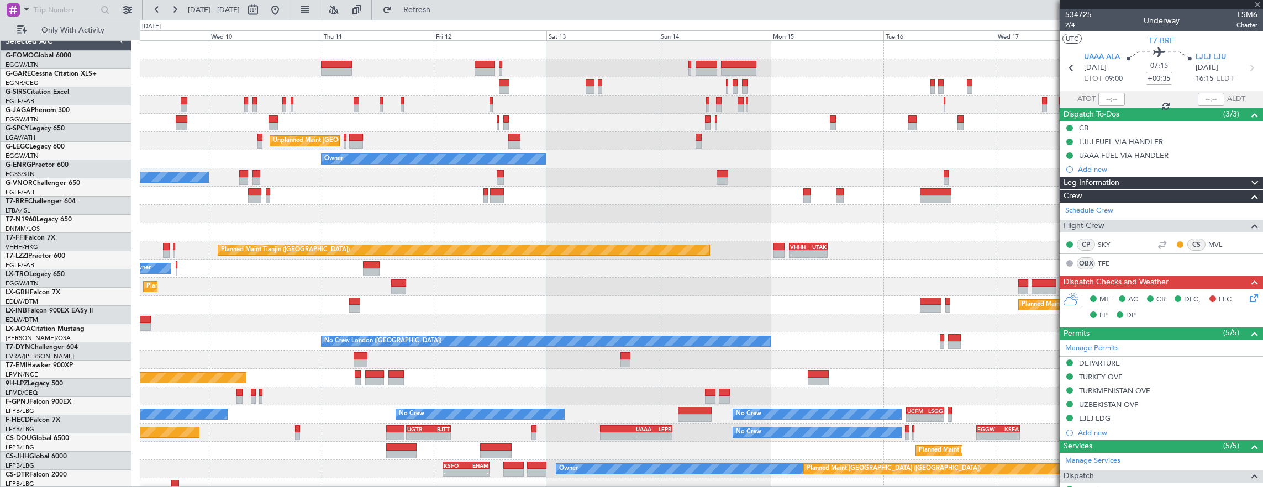
scroll to position [0, 0]
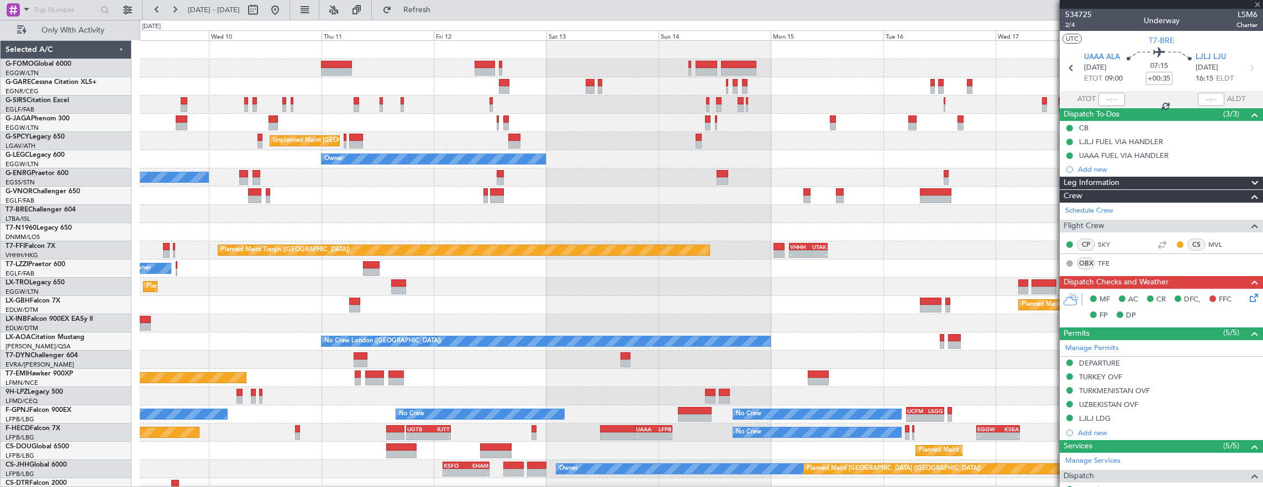
click at [506, 133] on div "Unplanned Maint Athens (Eleftherios Venizelos Intl) Owner No Crew Planned Maint…" at bounding box center [702, 269] width 1124 height 456
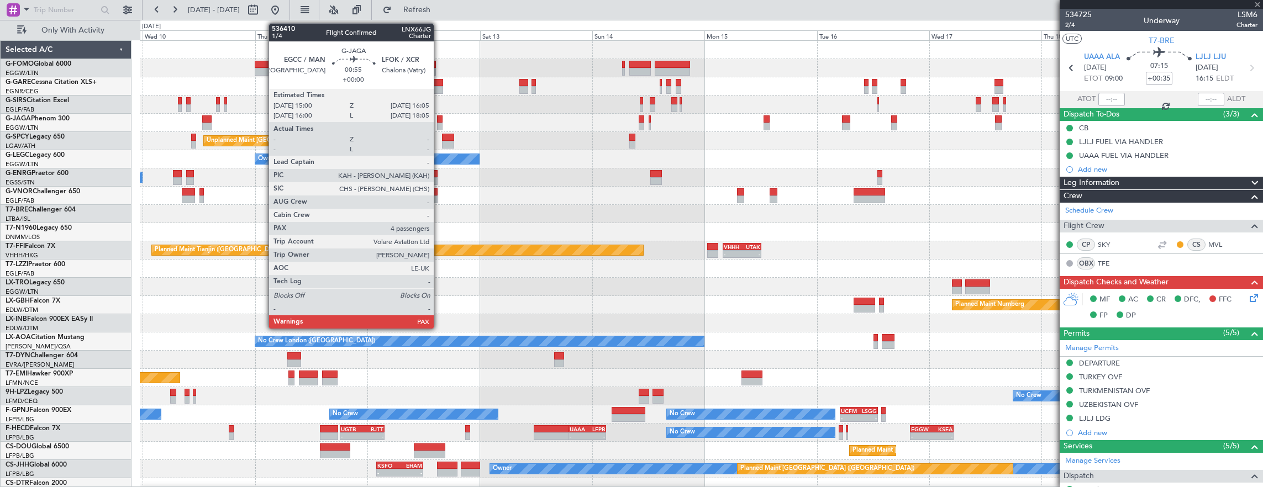
type input "4"
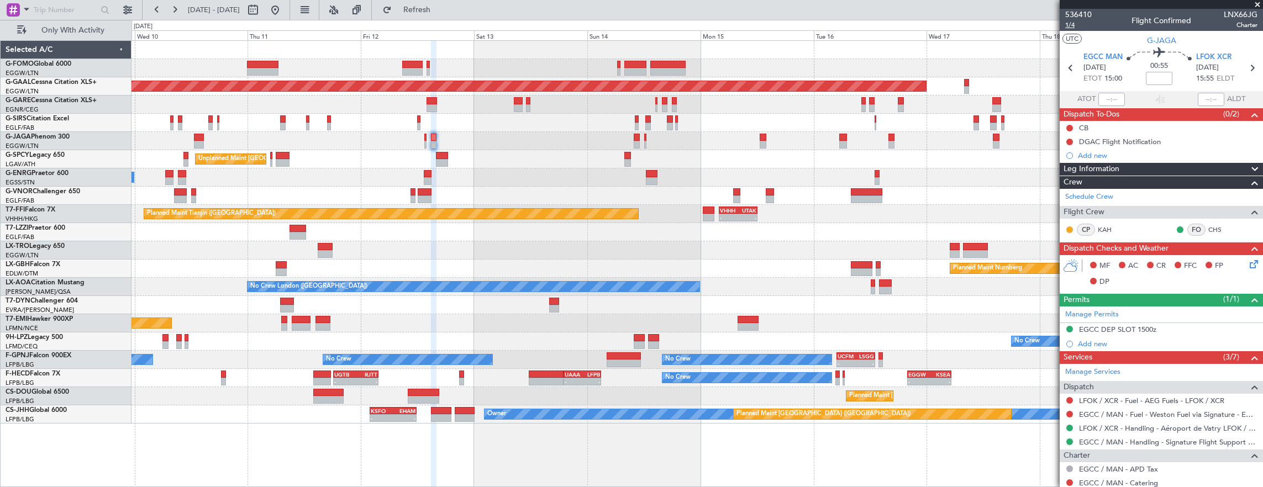
click at [1076, 25] on span "1/4" at bounding box center [1079, 24] width 27 height 9
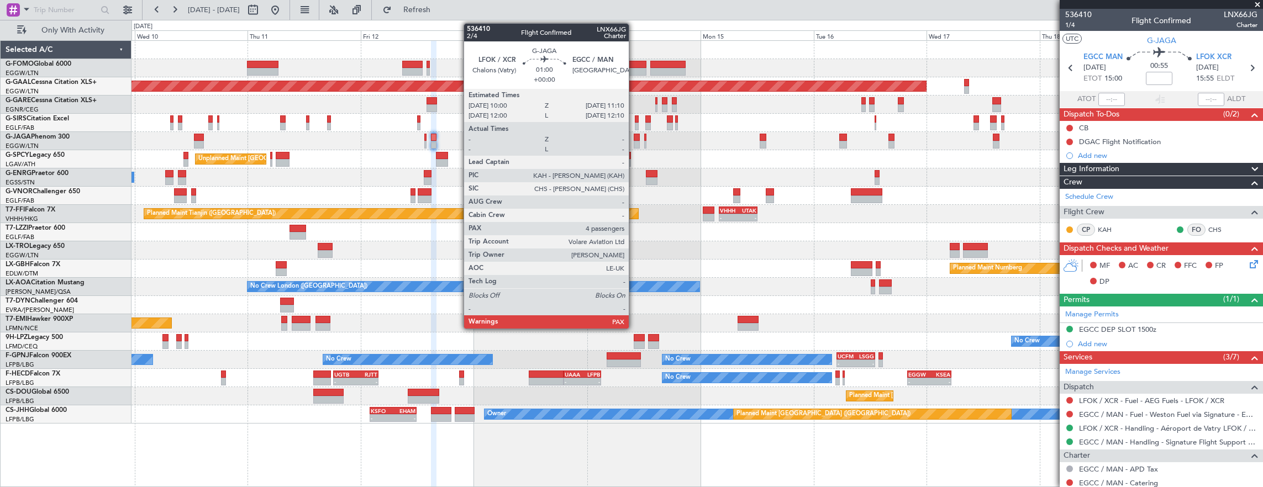
click at [634, 139] on div at bounding box center [637, 138] width 6 height 8
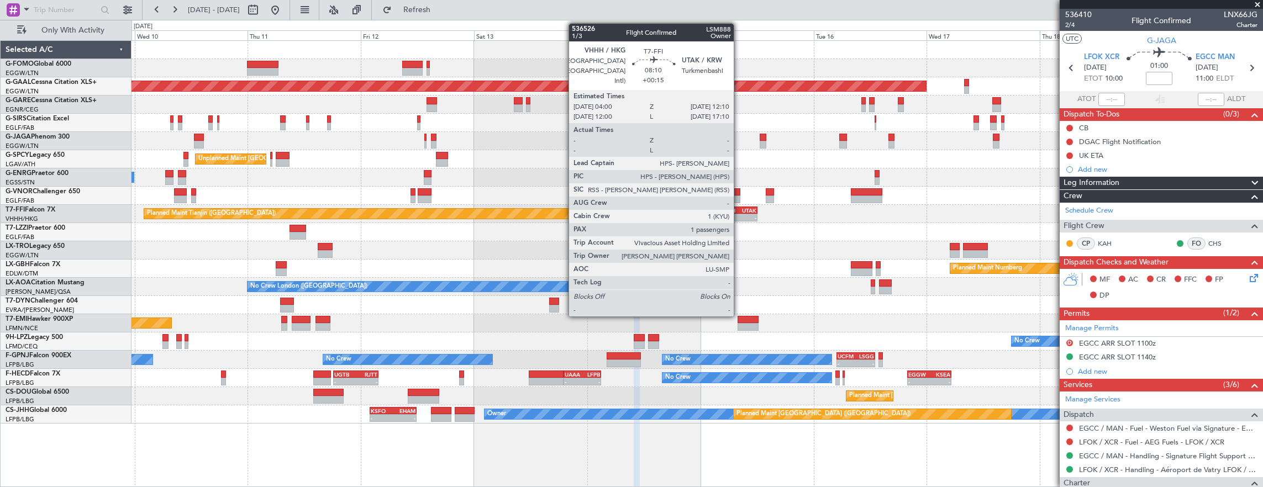
click at [739, 217] on div "-" at bounding box center [747, 217] width 18 height 7
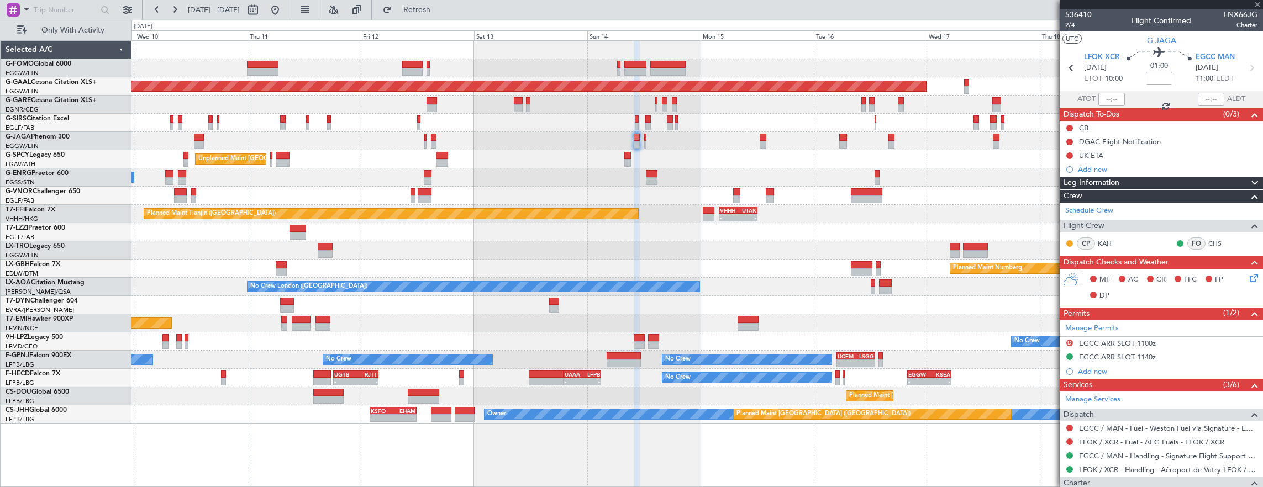
type input "+00:15"
type input "1"
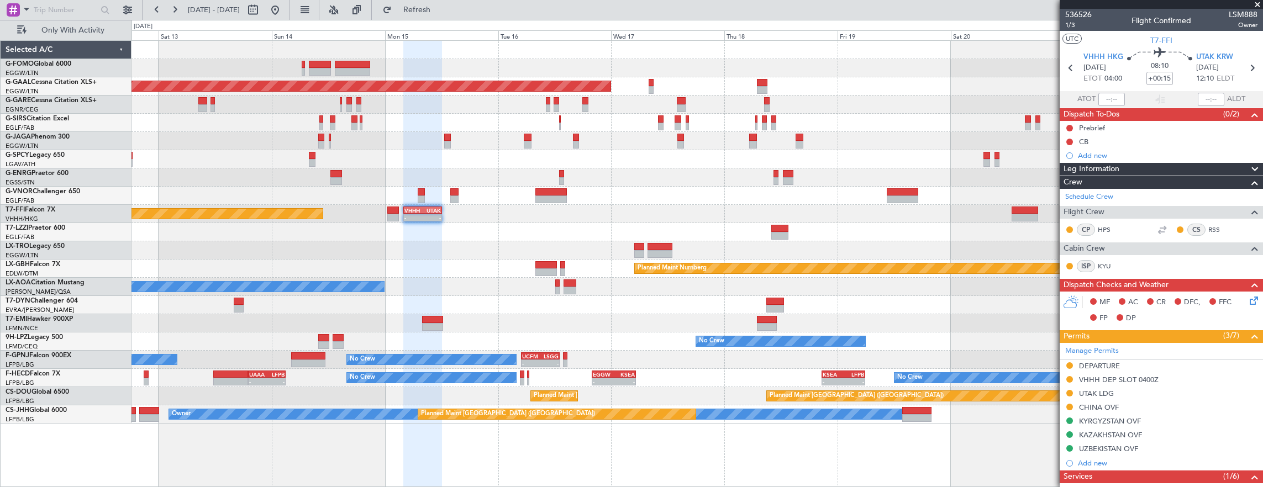
click at [597, 209] on div "Planned Maint Dusseldorf Planned Maint London (Luton) Unplanned Maint Athens (E…" at bounding box center [698, 232] width 1132 height 383
click at [1075, 28] on span "1/3" at bounding box center [1079, 24] width 27 height 9
click at [974, 254] on div "Planned Maint Dusseldorf Planned Maint London (Luton) Unplanned Maint Athens (E…" at bounding box center [698, 232] width 1132 height 383
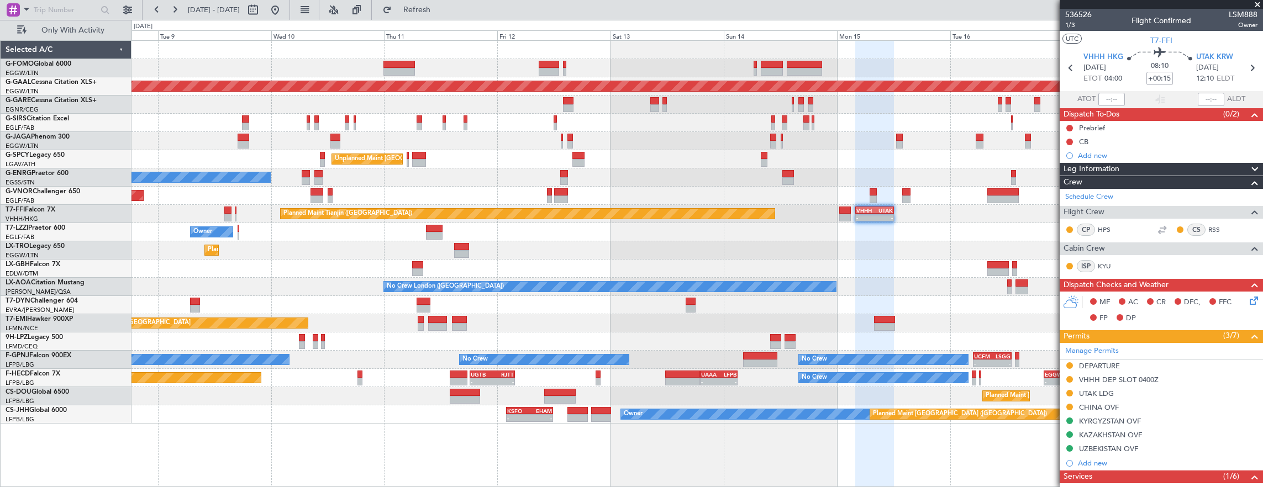
click at [801, 276] on div "Planned Maint [GEOGRAPHIC_DATA] ([GEOGRAPHIC_DATA]) Planned [GEOGRAPHIC_DATA] U…" at bounding box center [698, 232] width 1132 height 383
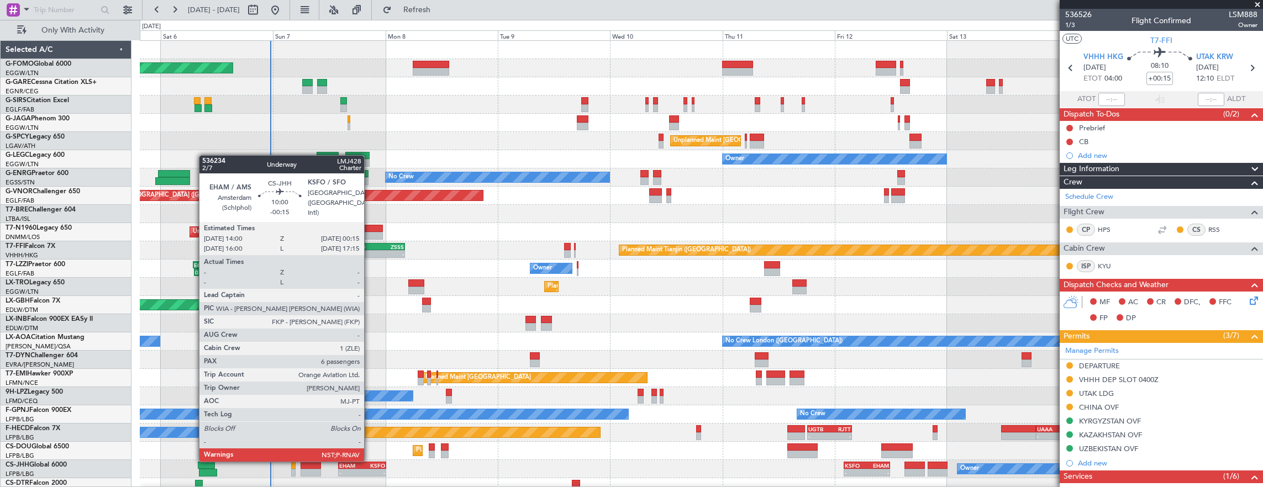
click at [370, 469] on div "- -" at bounding box center [362, 473] width 48 height 8
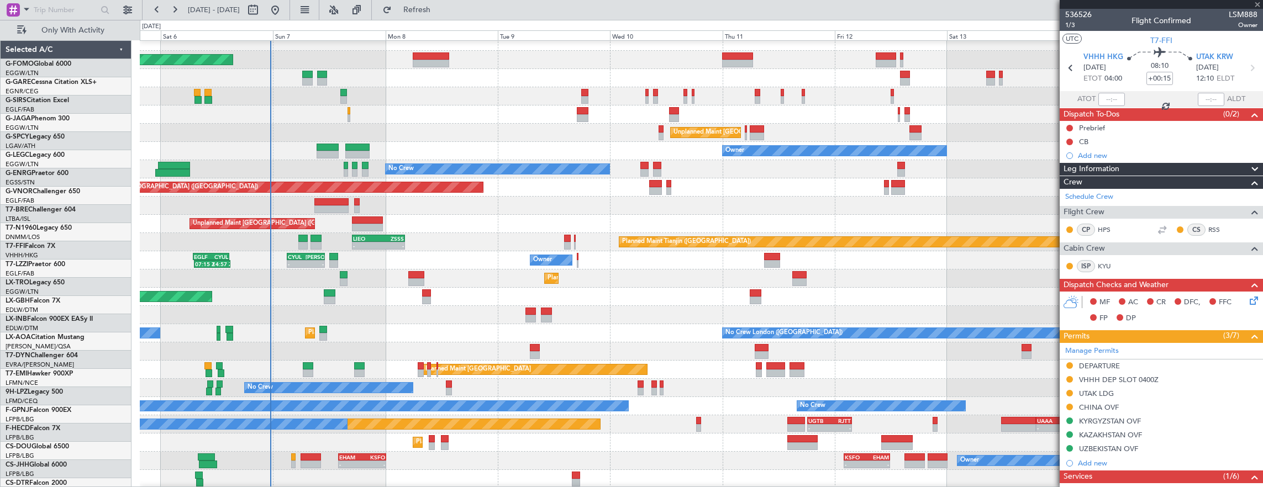
scroll to position [8, 0]
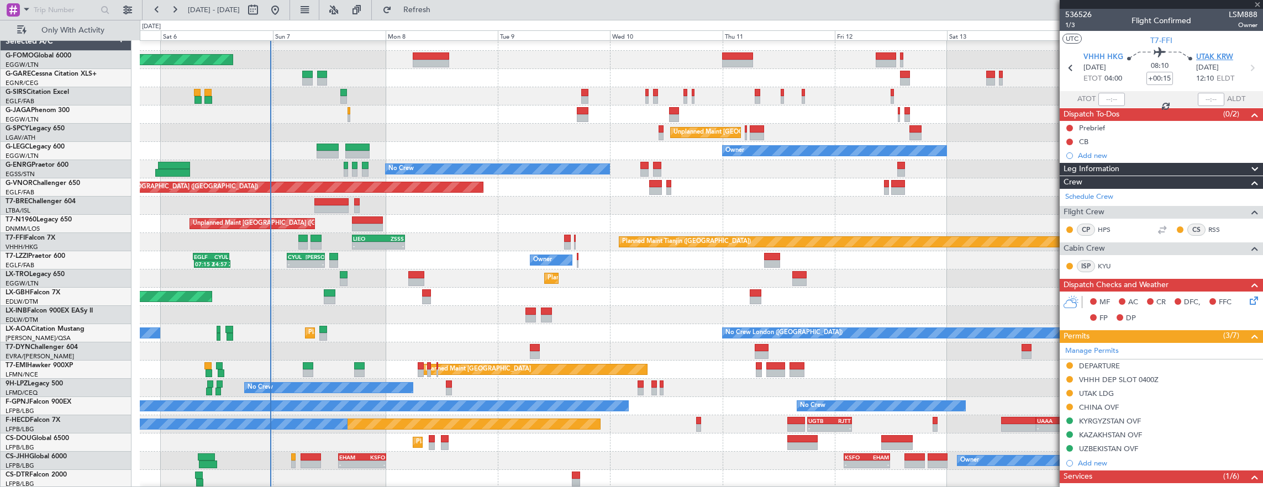
type input "-00:15"
type input "6"
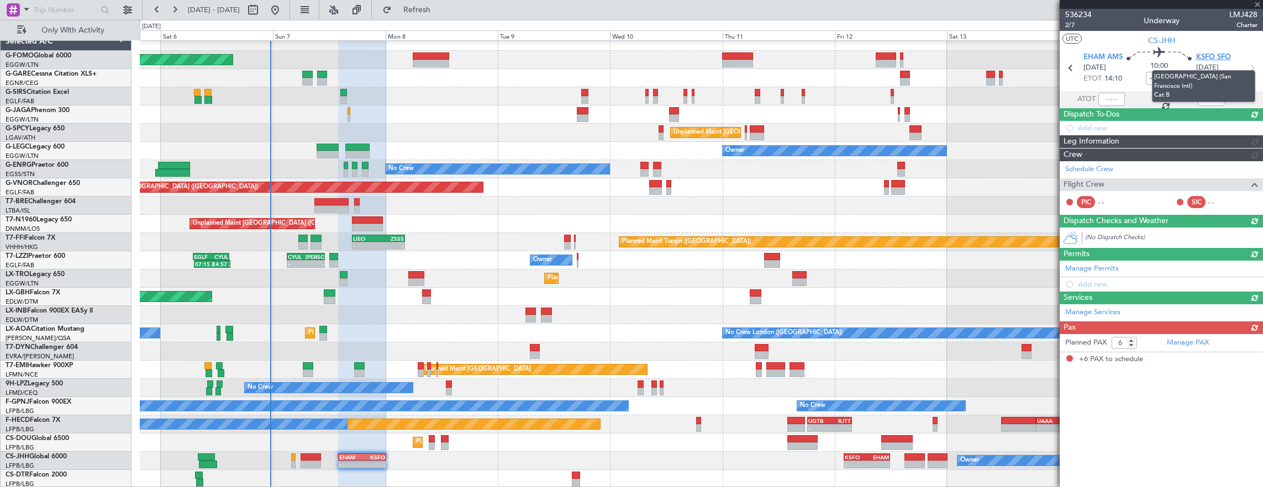
click at [1211, 59] on span "KSFO SFO" at bounding box center [1214, 57] width 35 height 11
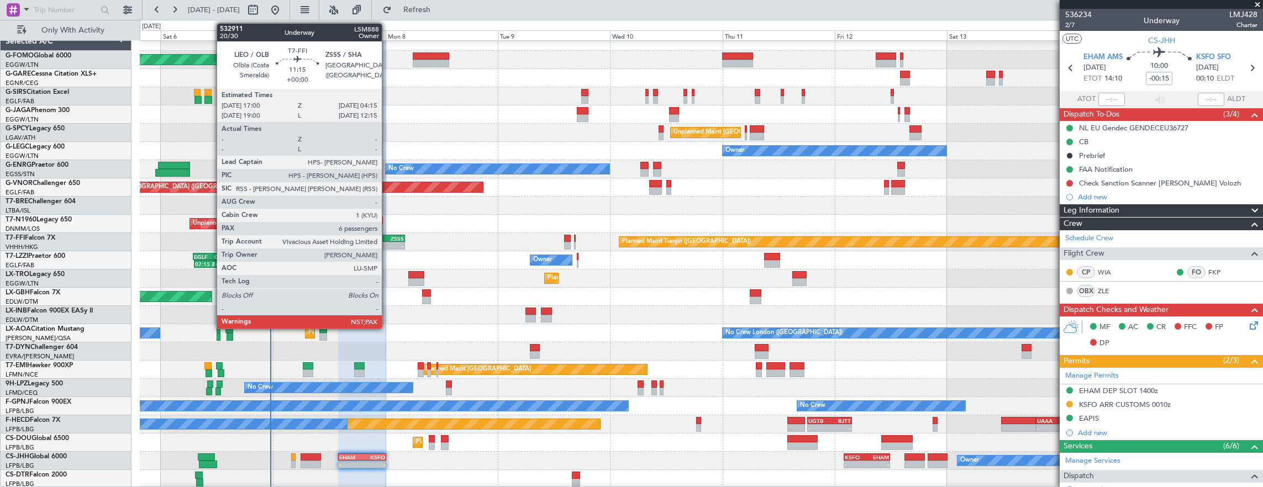
click at [380, 245] on div "-" at bounding box center [391, 246] width 25 height 7
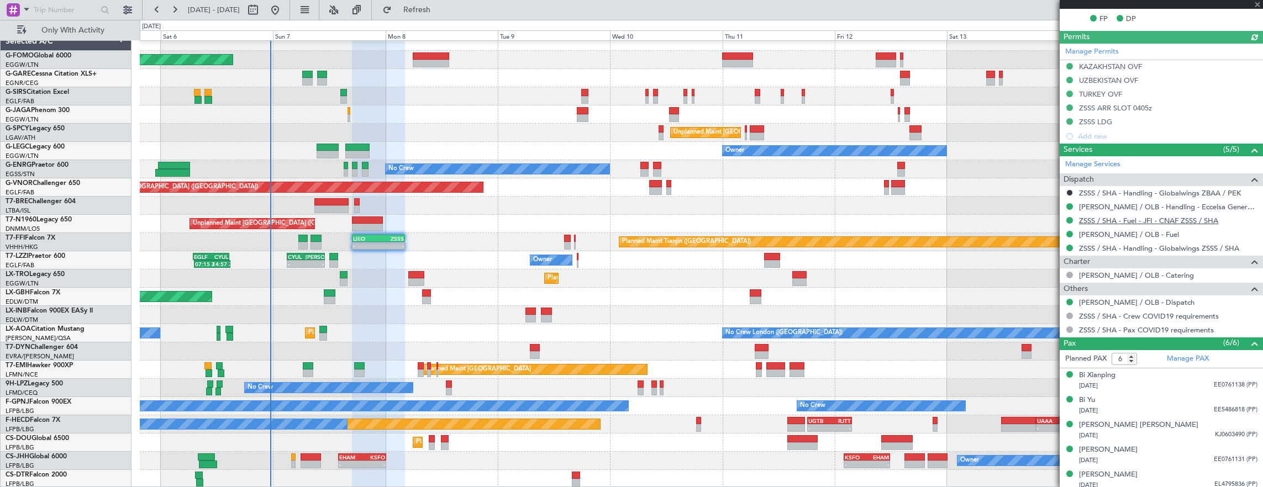
scroll to position [354, 0]
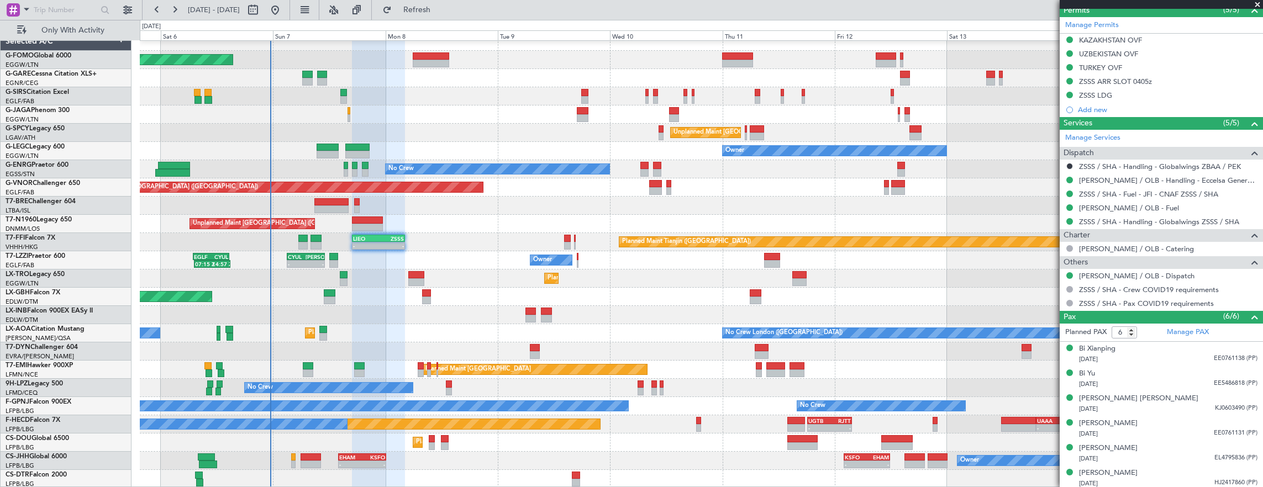
click at [508, 75] on div at bounding box center [702, 78] width 1124 height 18
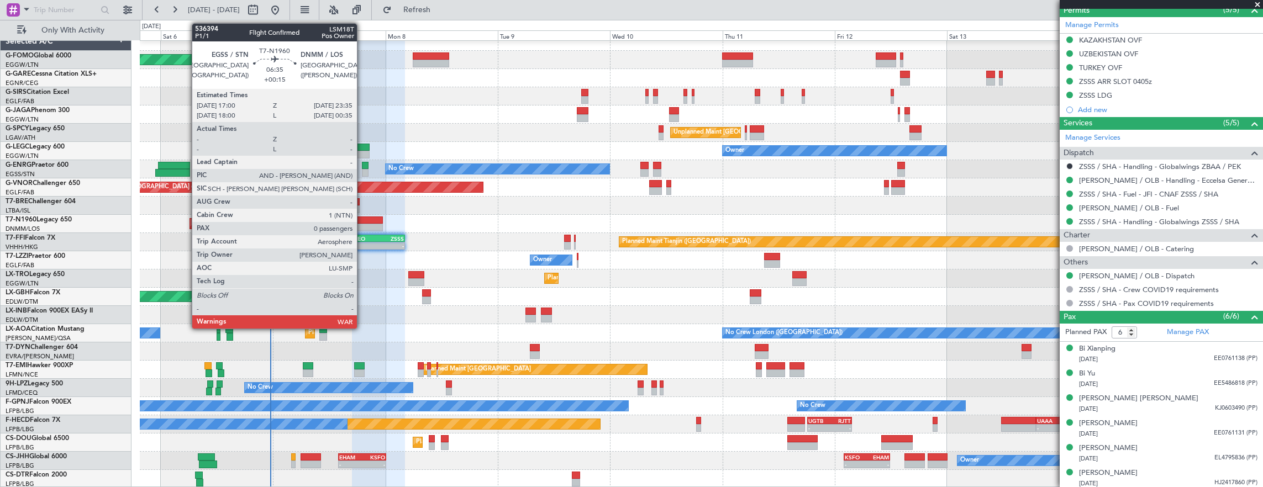
click at [363, 219] on div at bounding box center [367, 221] width 31 height 8
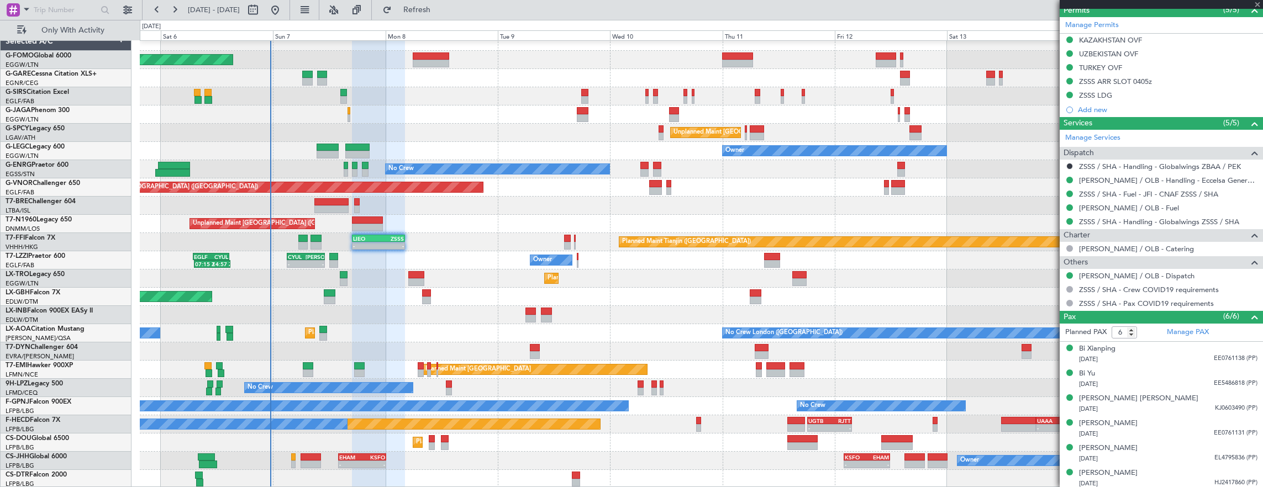
type input "+00:15"
type input "0"
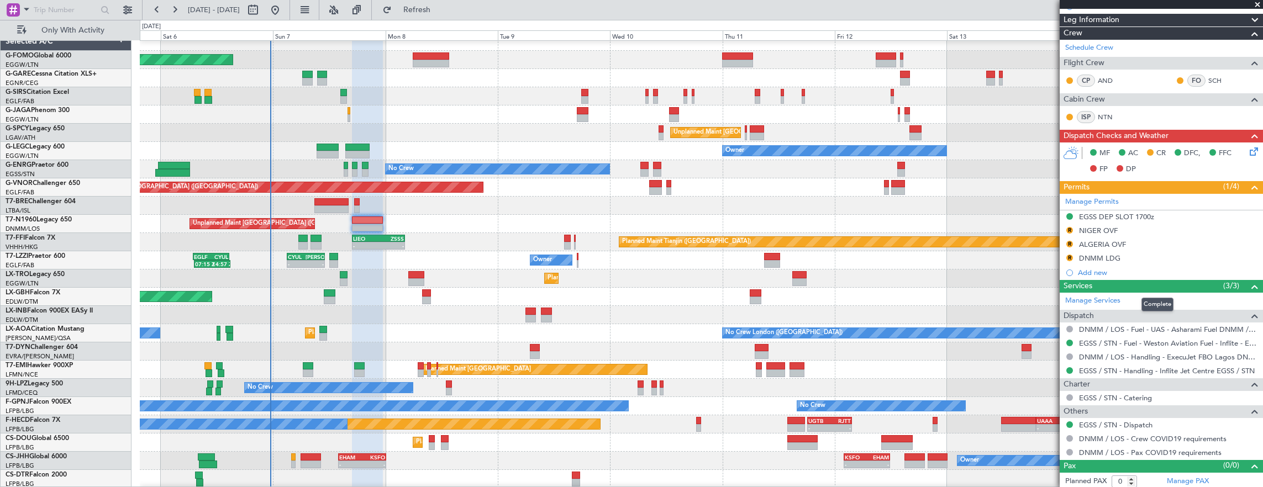
scroll to position [0, 0]
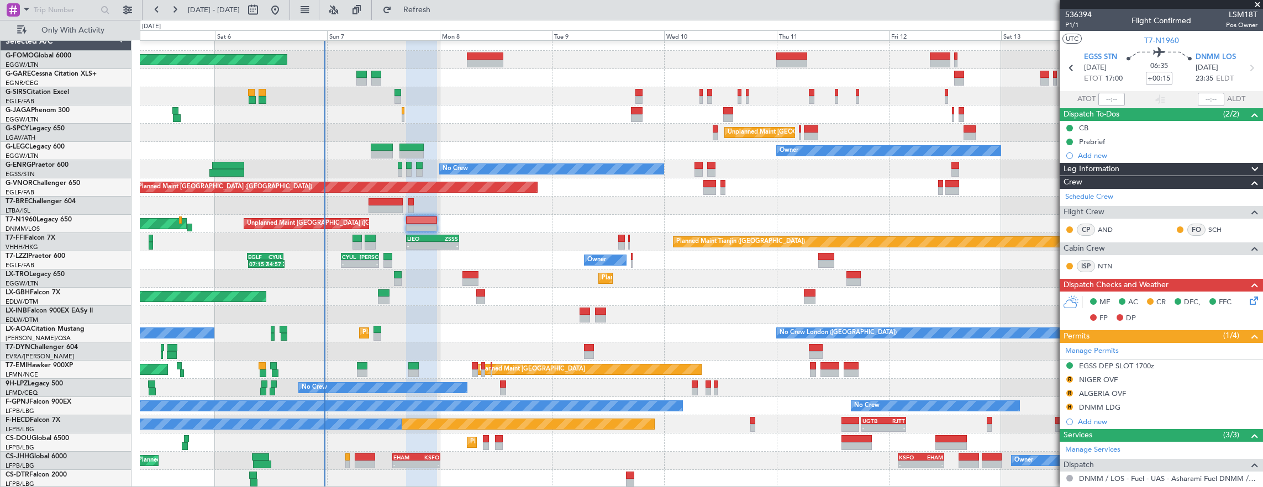
click at [308, 255] on div "Owner 07:15 Z 14:57 Z EGLF 07:00 Z CYUL 14:45 Z - - CYUL 03:00 Z LIPE 11:10 Z" at bounding box center [702, 260] width 1124 height 18
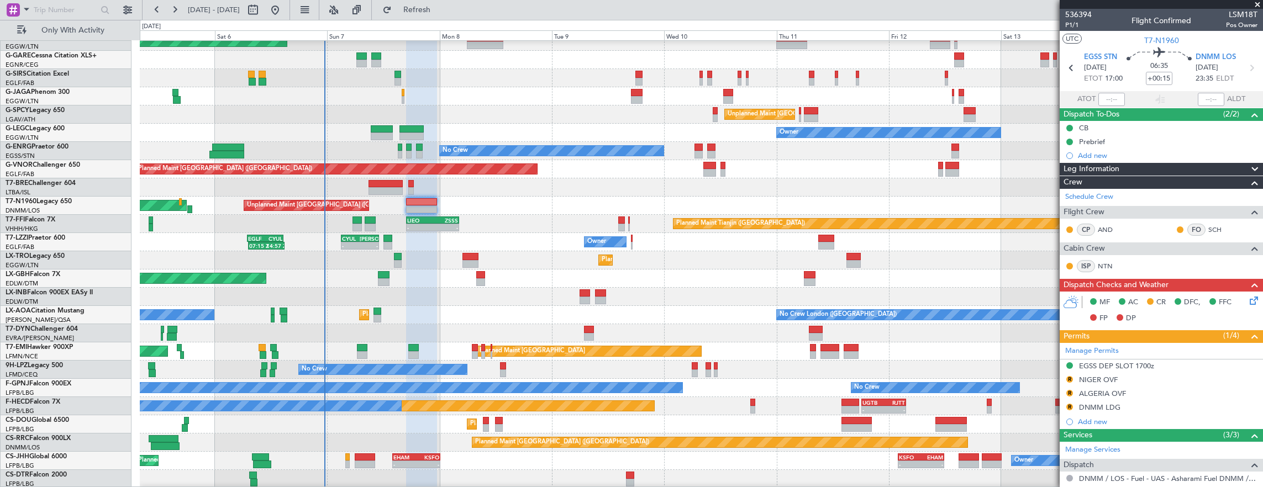
scroll to position [27, 0]
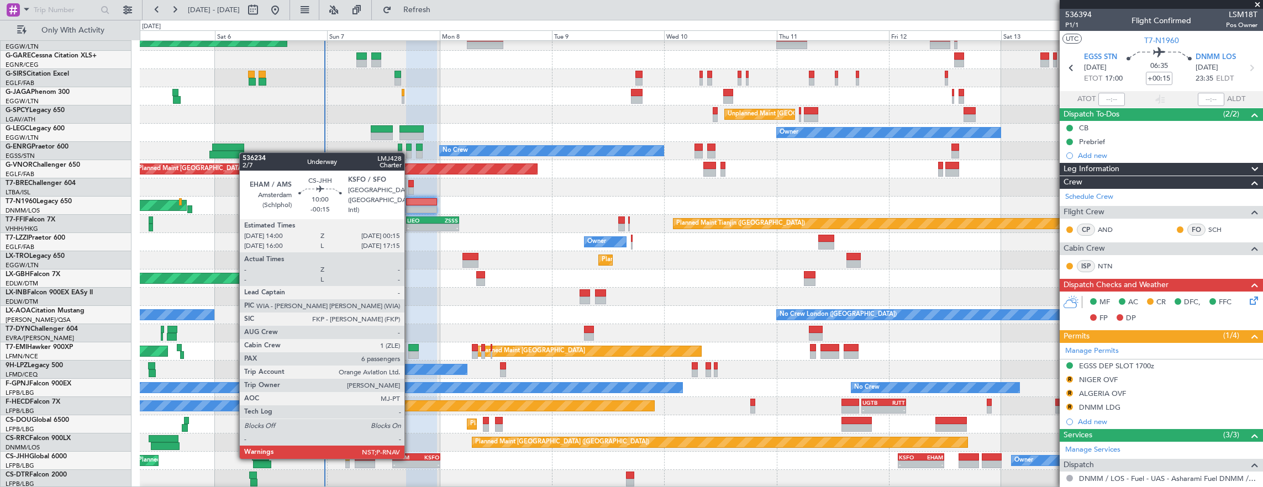
click at [410, 458] on div "EHAM" at bounding box center [405, 457] width 23 height 7
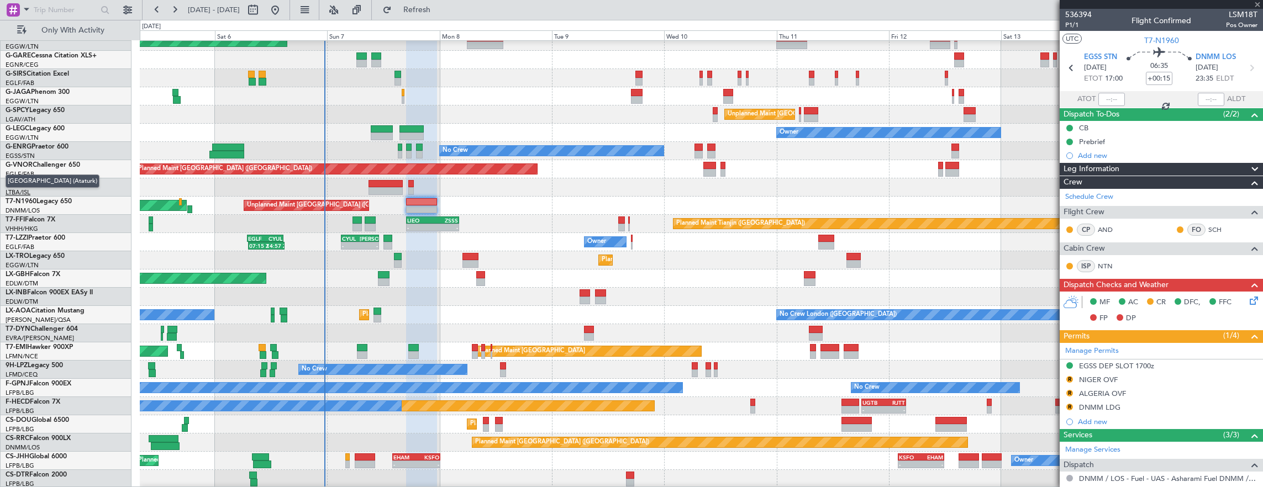
type input "-00:15"
type input "6"
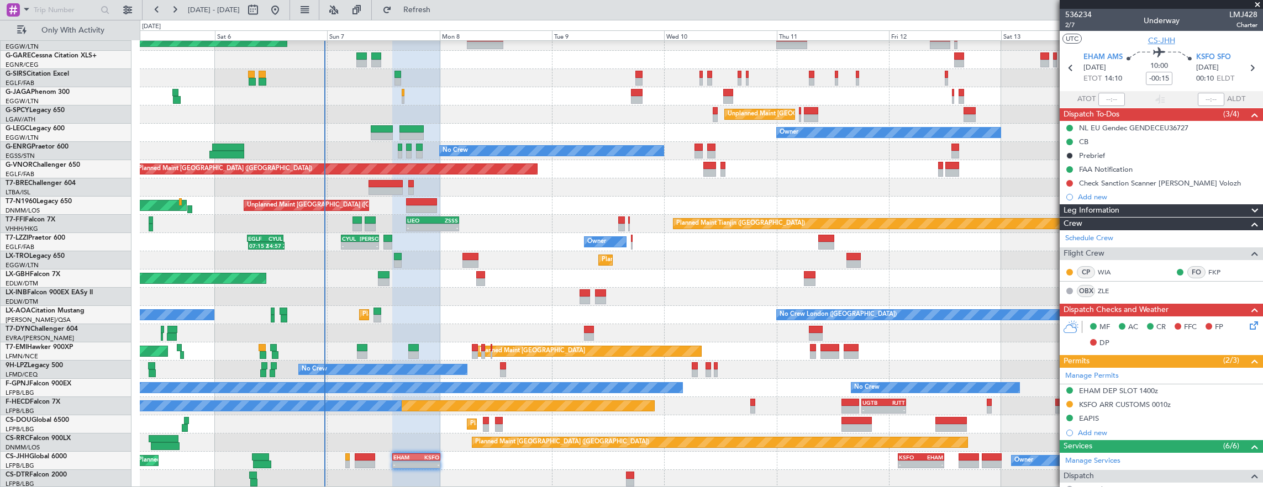
click at [1165, 38] on span "CS-JHH" at bounding box center [1161, 41] width 27 height 12
